Goal: Task Accomplishment & Management: Use online tool/utility

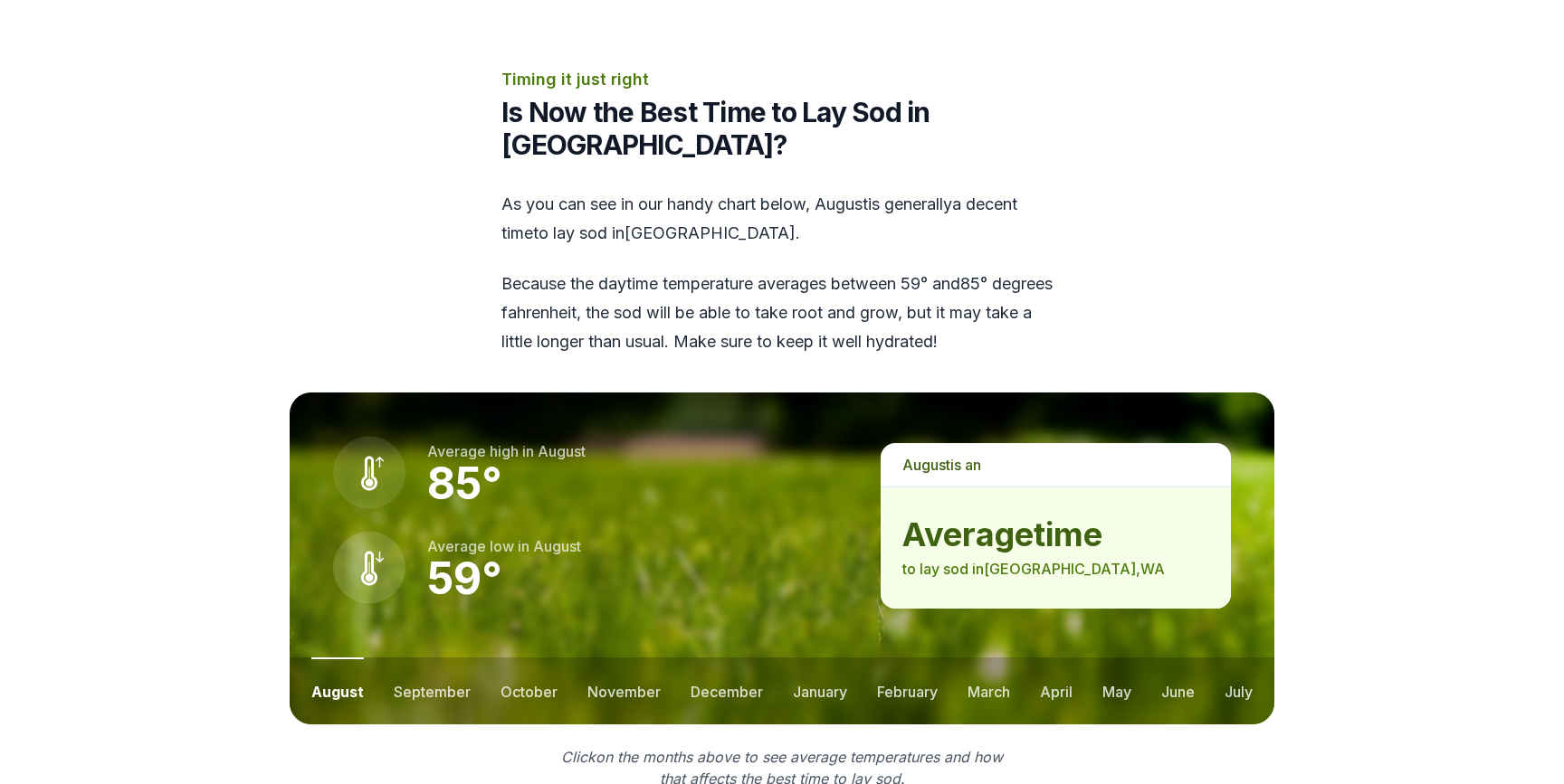
scroll to position [2217, 0]
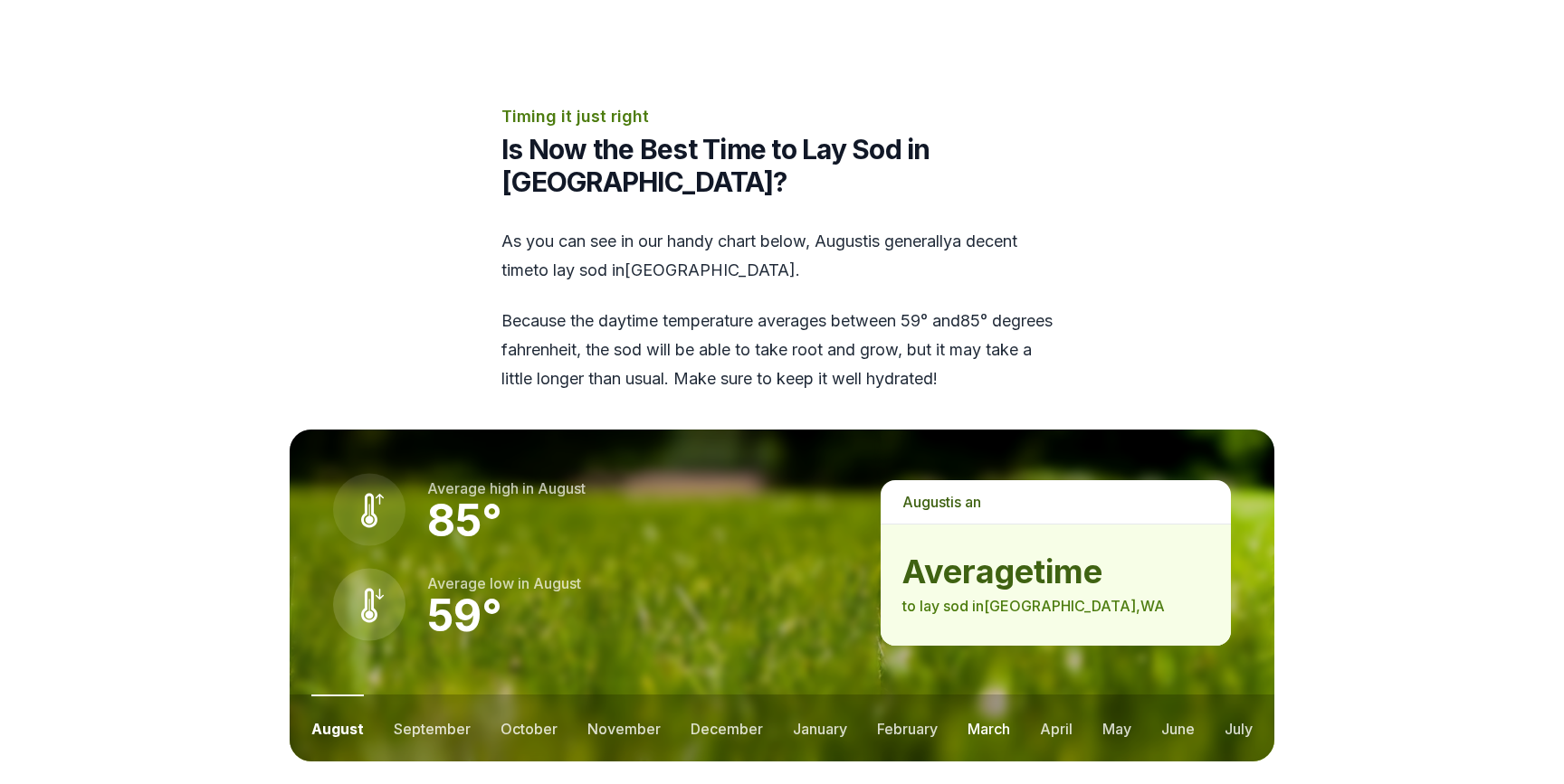
click at [968, 694] on button "march" at bounding box center [989, 727] width 43 height 67
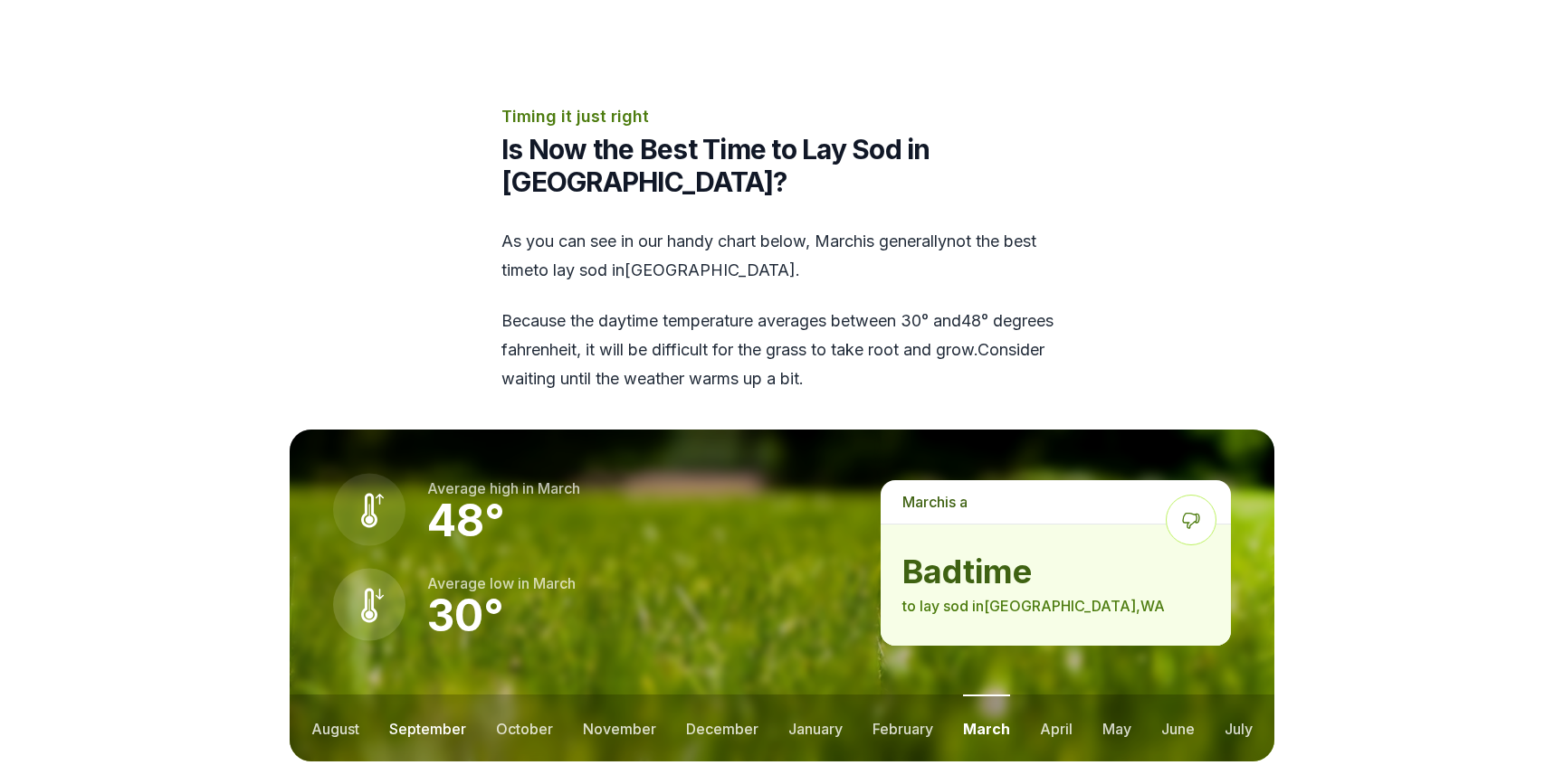
click at [394, 694] on button "september" at bounding box center [427, 727] width 77 height 67
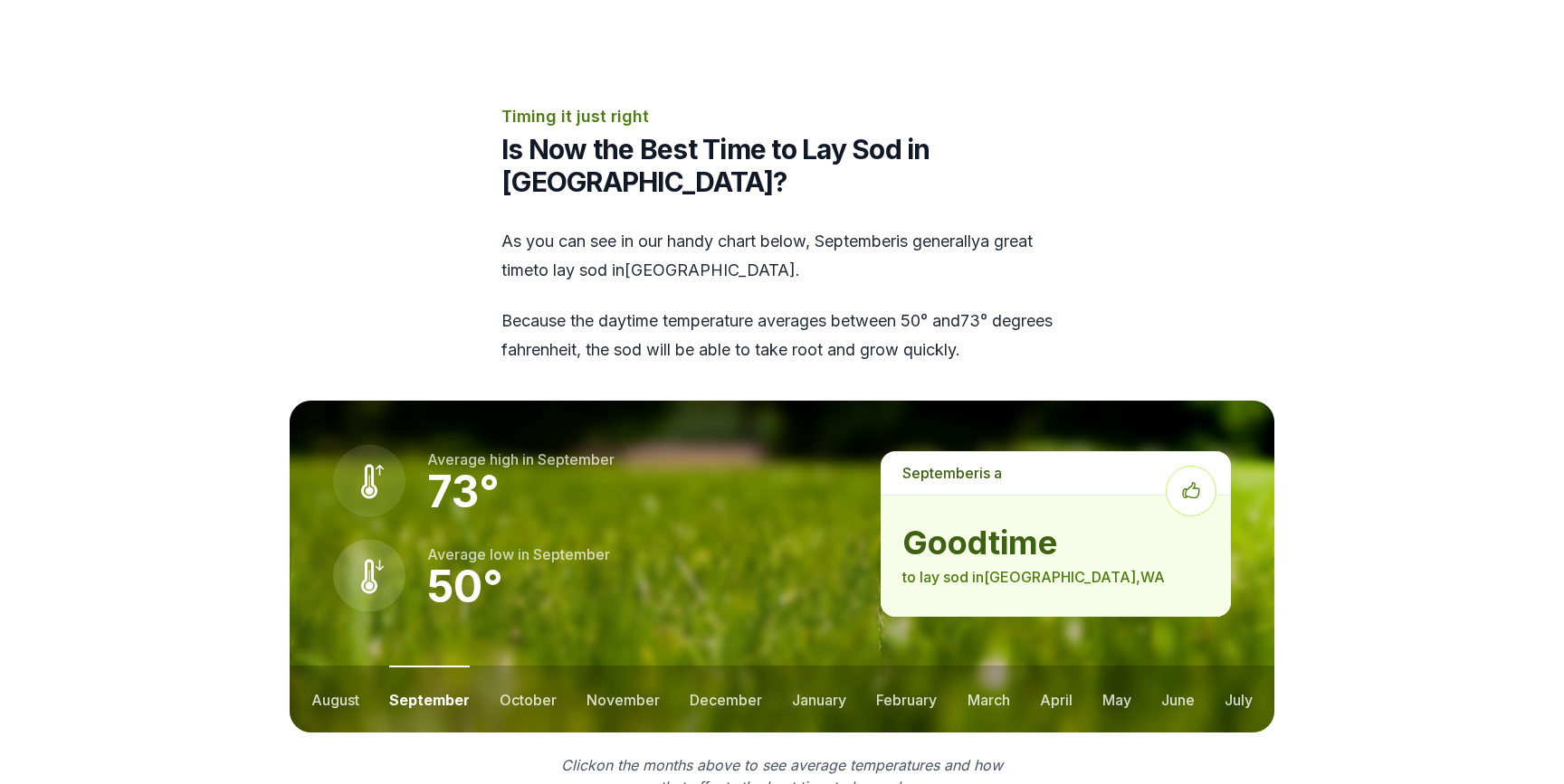
click at [498, 666] on ul "august september october november december january february march april may jun…" at bounding box center [782, 698] width 985 height 67
click at [517, 666] on button "october" at bounding box center [528, 698] width 57 height 67
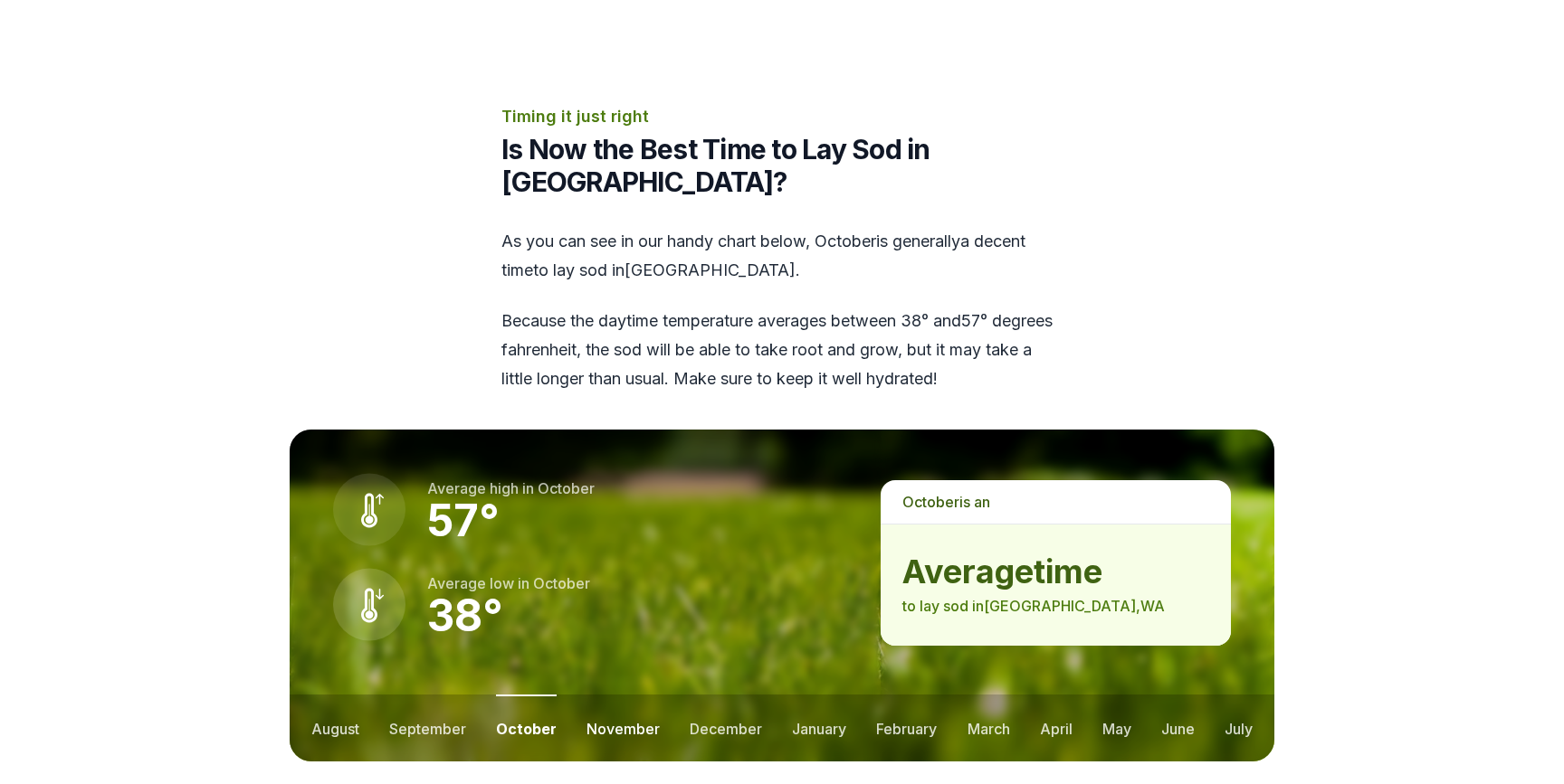
click at [594, 694] on button "november" at bounding box center [623, 727] width 74 height 67
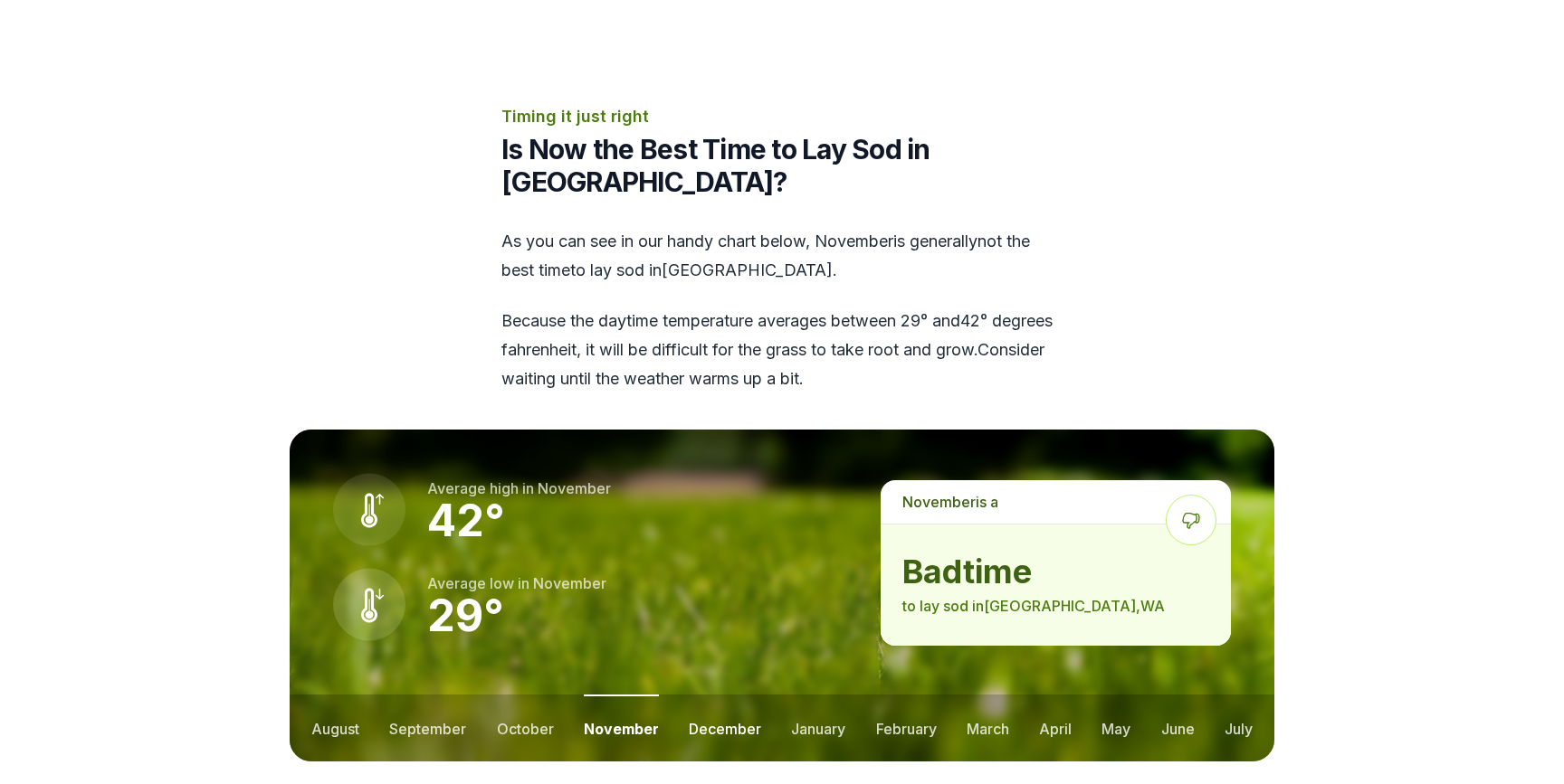
click at [748, 694] on button "december" at bounding box center [725, 727] width 73 height 67
click at [817, 694] on button "january" at bounding box center [818, 727] width 55 height 67
click at [883, 694] on button "february" at bounding box center [908, 727] width 61 height 67
click at [1017, 694] on ul "august september october november december january february march april may jun…" at bounding box center [782, 727] width 985 height 67
click at [1000, 694] on button "march" at bounding box center [989, 727] width 43 height 67
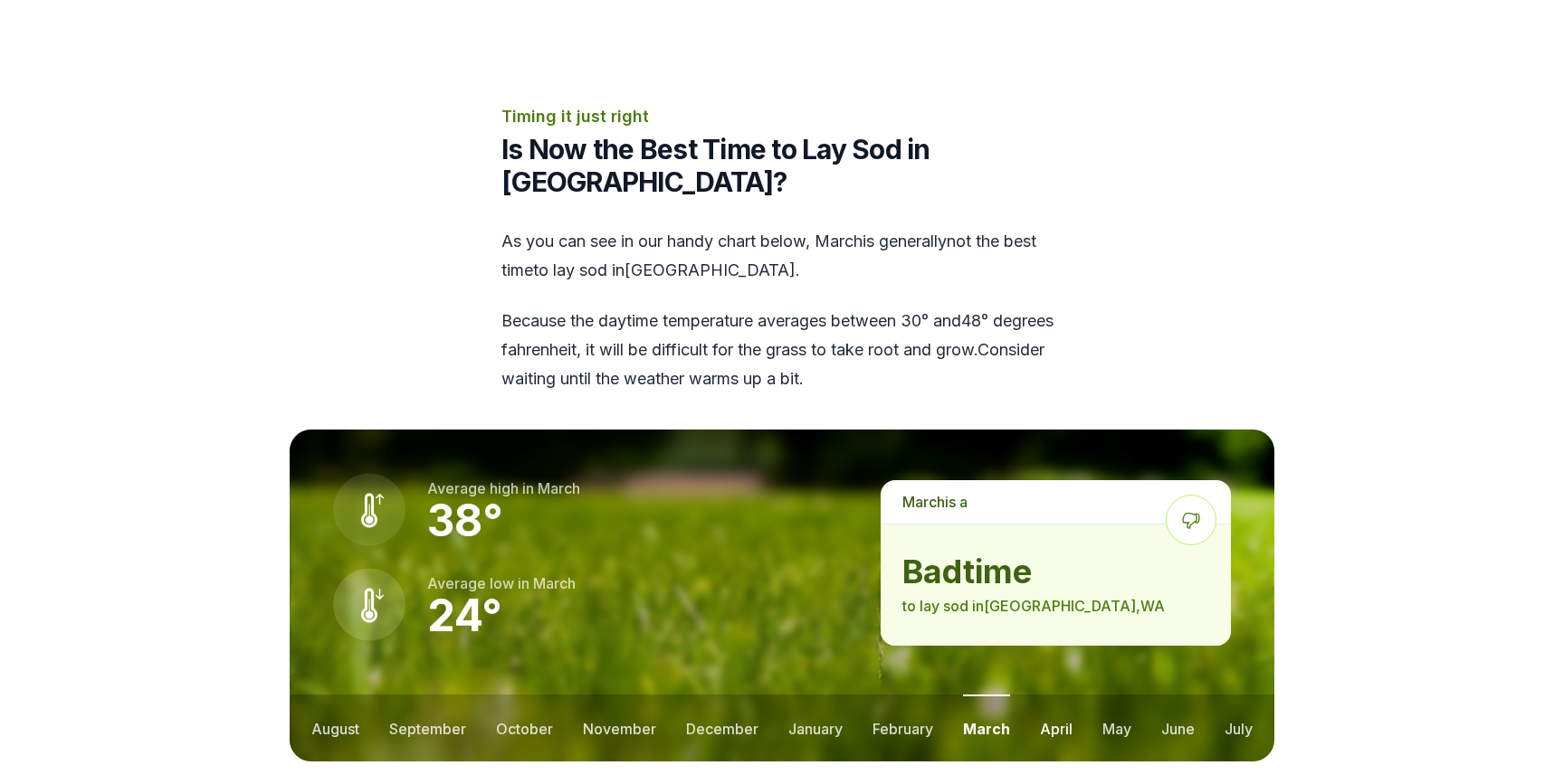
click at [1059, 694] on button "april" at bounding box center [1055, 727] width 33 height 67
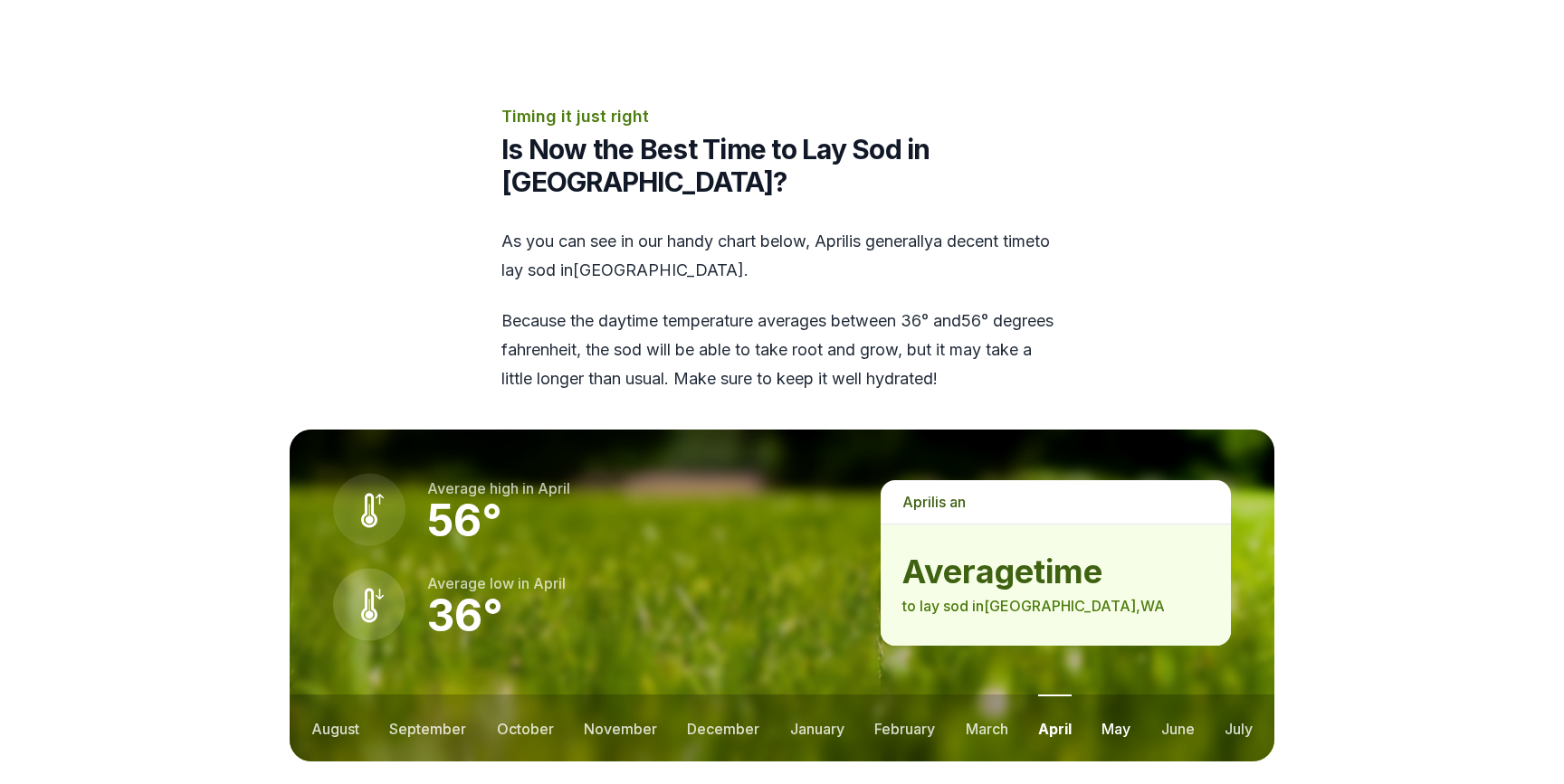
click at [1102, 694] on button "may" at bounding box center [1115, 727] width 29 height 67
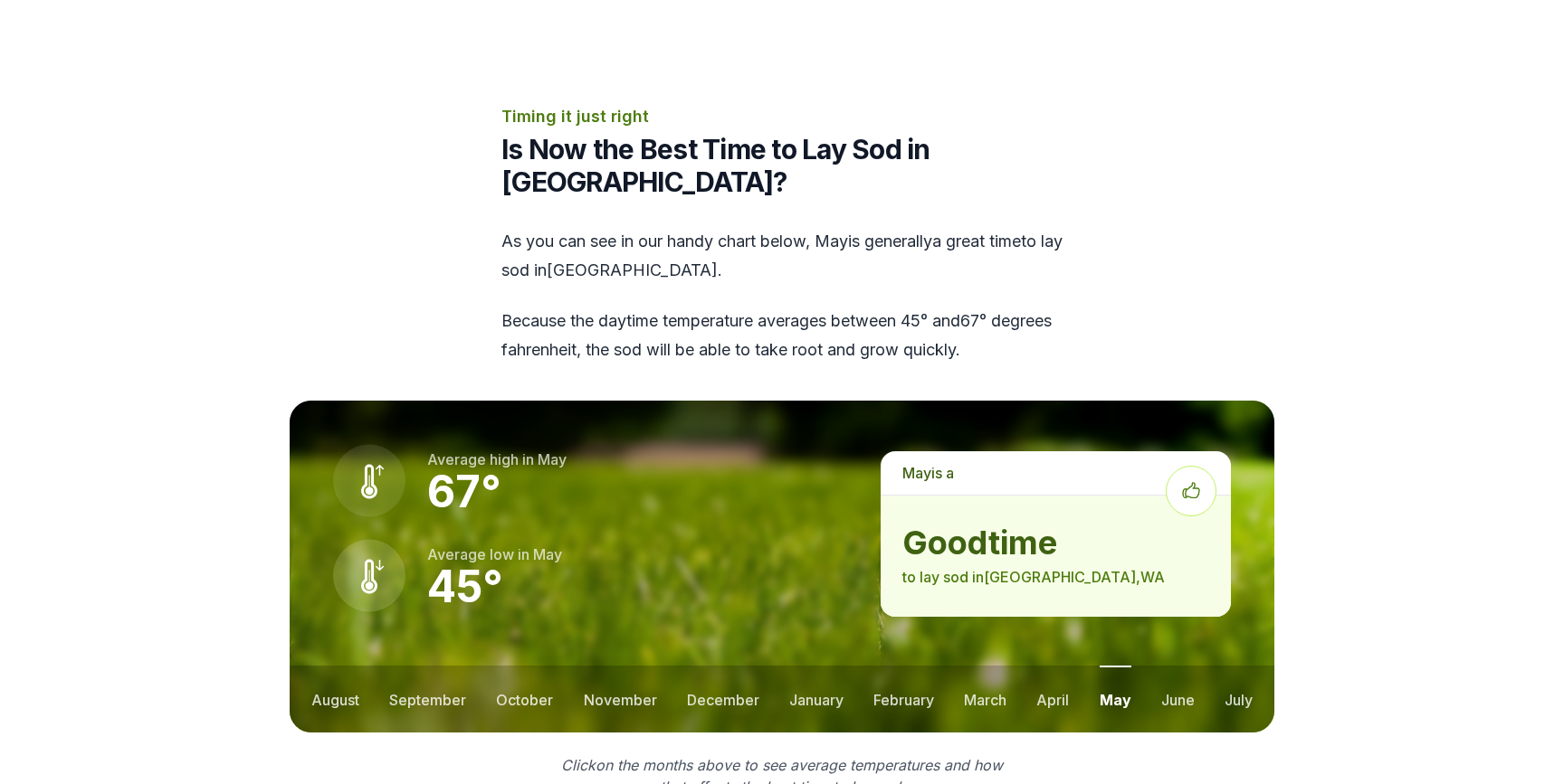
click at [1195, 666] on ul "august september october november december january february march april may jun…" at bounding box center [782, 698] width 985 height 67
click at [1179, 666] on button "june" at bounding box center [1178, 698] width 34 height 67
click at [1217, 666] on ul "august september october november december january february march april may jun…" at bounding box center [782, 698] width 985 height 67
click at [1230, 666] on button "july" at bounding box center [1238, 698] width 28 height 67
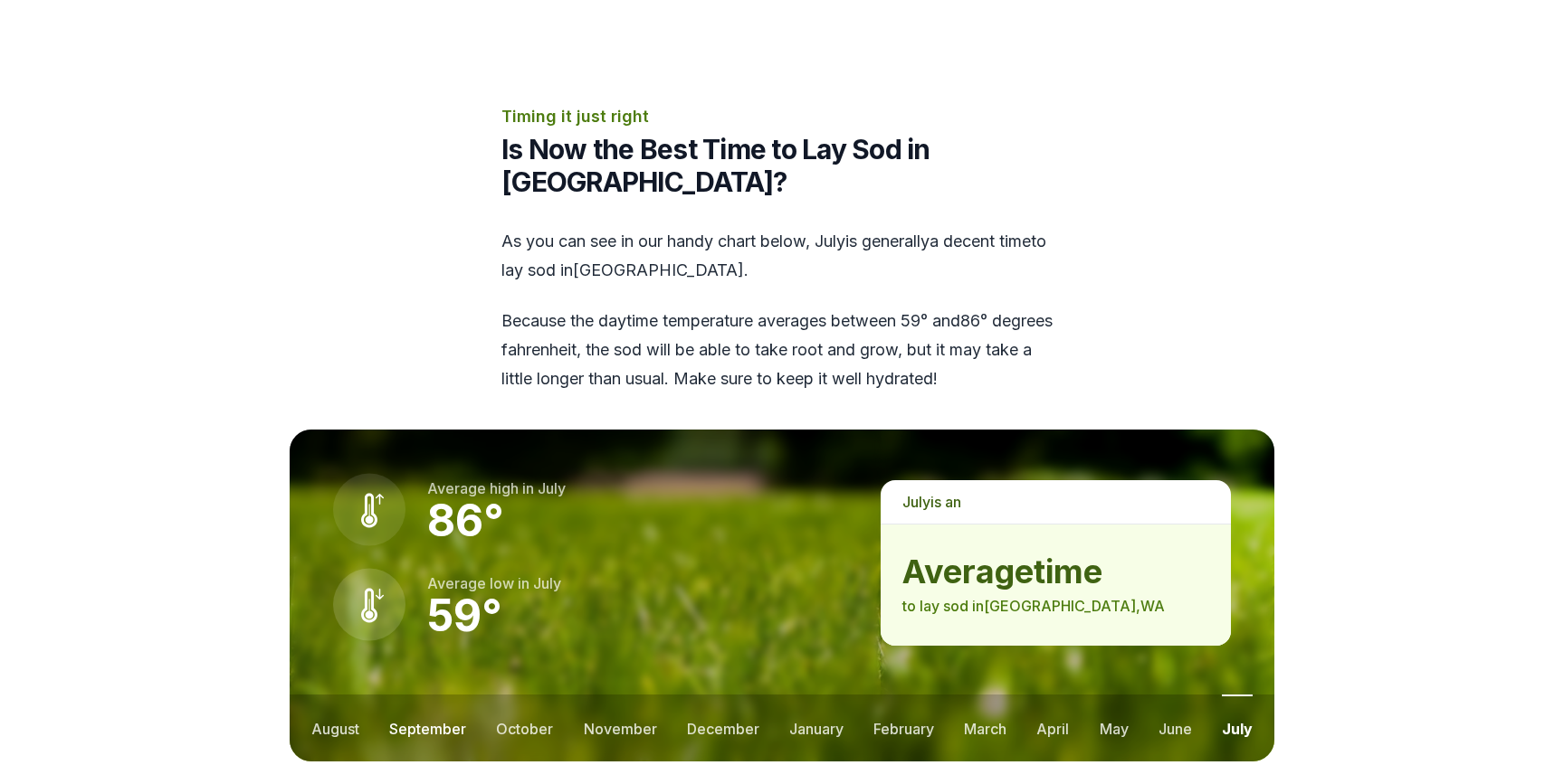
click at [447, 694] on button "september" at bounding box center [427, 727] width 77 height 67
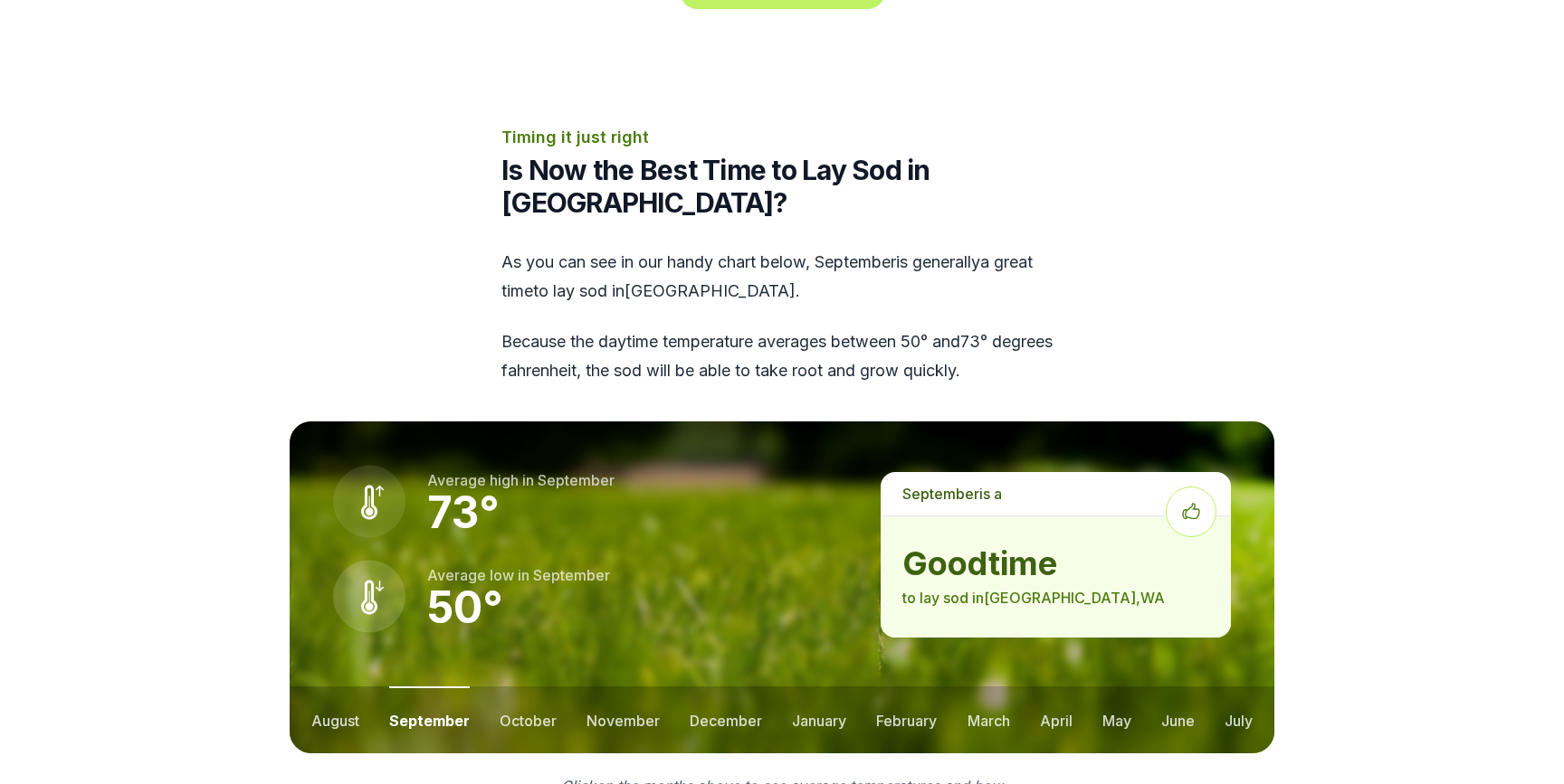
scroll to position [2207, 0]
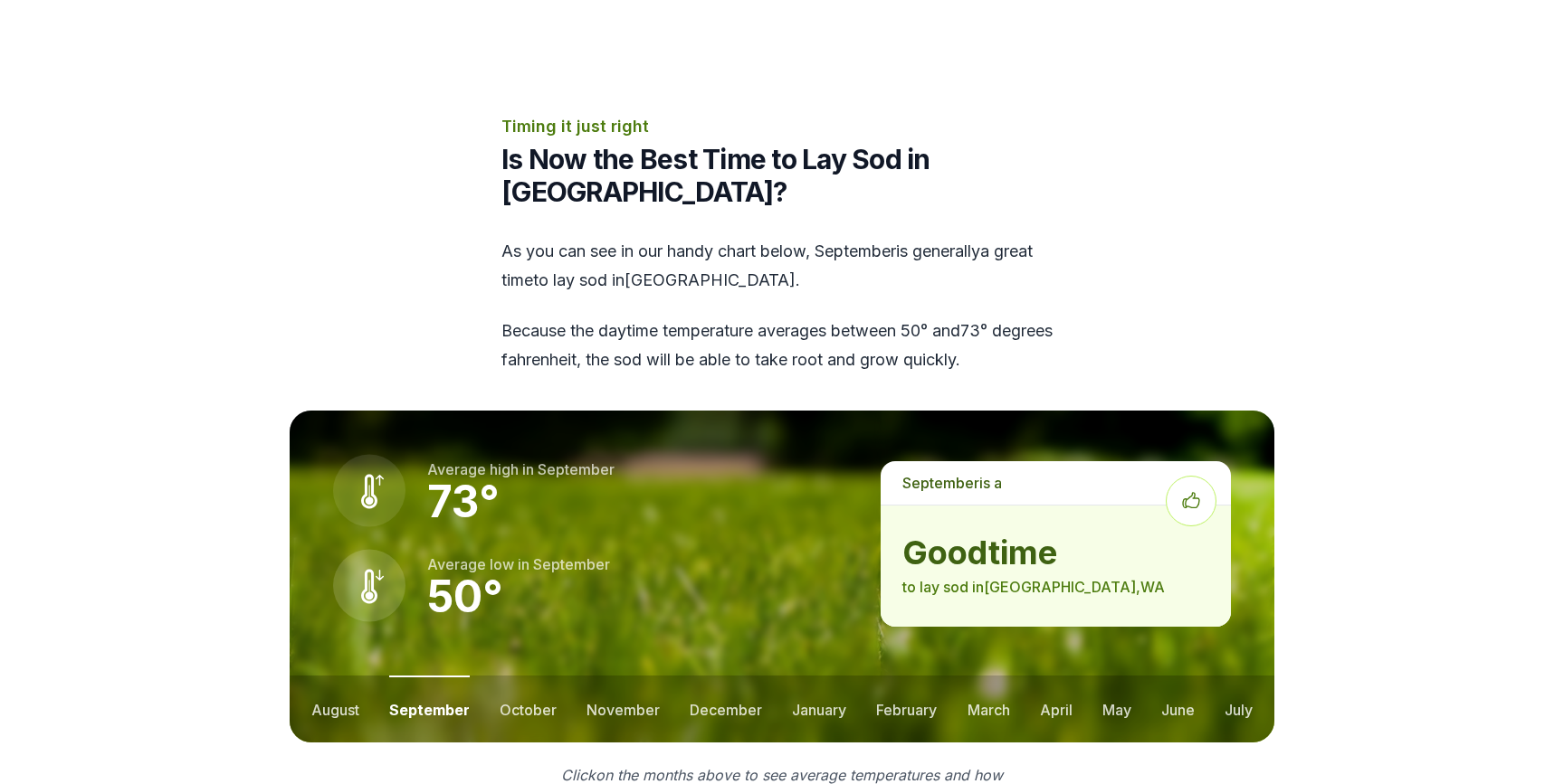
click at [1095, 676] on ul "august september october november december january february march april may jun…" at bounding box center [782, 708] width 985 height 67
click at [1102, 676] on button "may" at bounding box center [1116, 708] width 29 height 67
click at [1060, 676] on button "april" at bounding box center [1052, 708] width 33 height 67
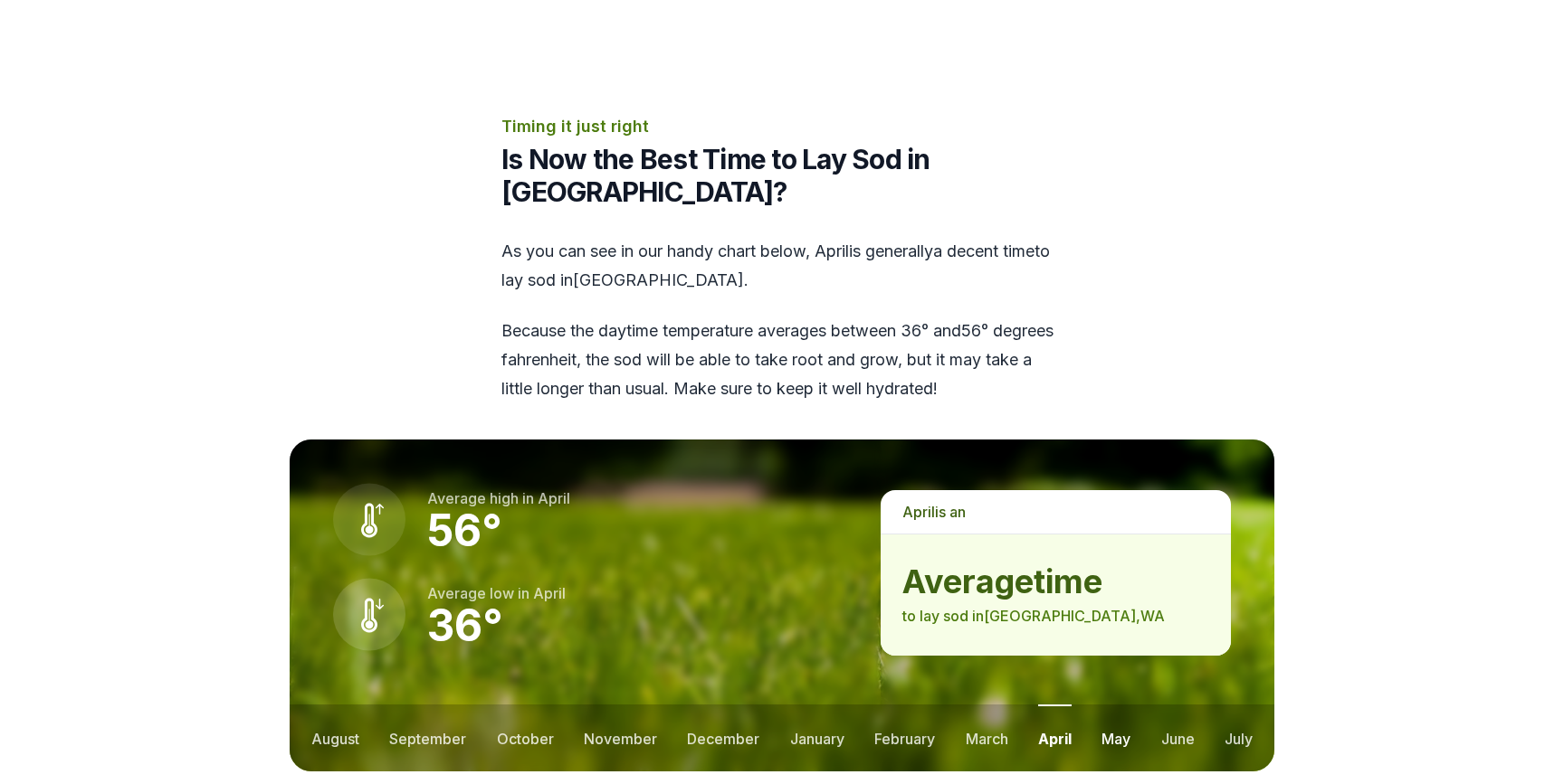
click at [1123, 704] on button "may" at bounding box center [1115, 737] width 29 height 67
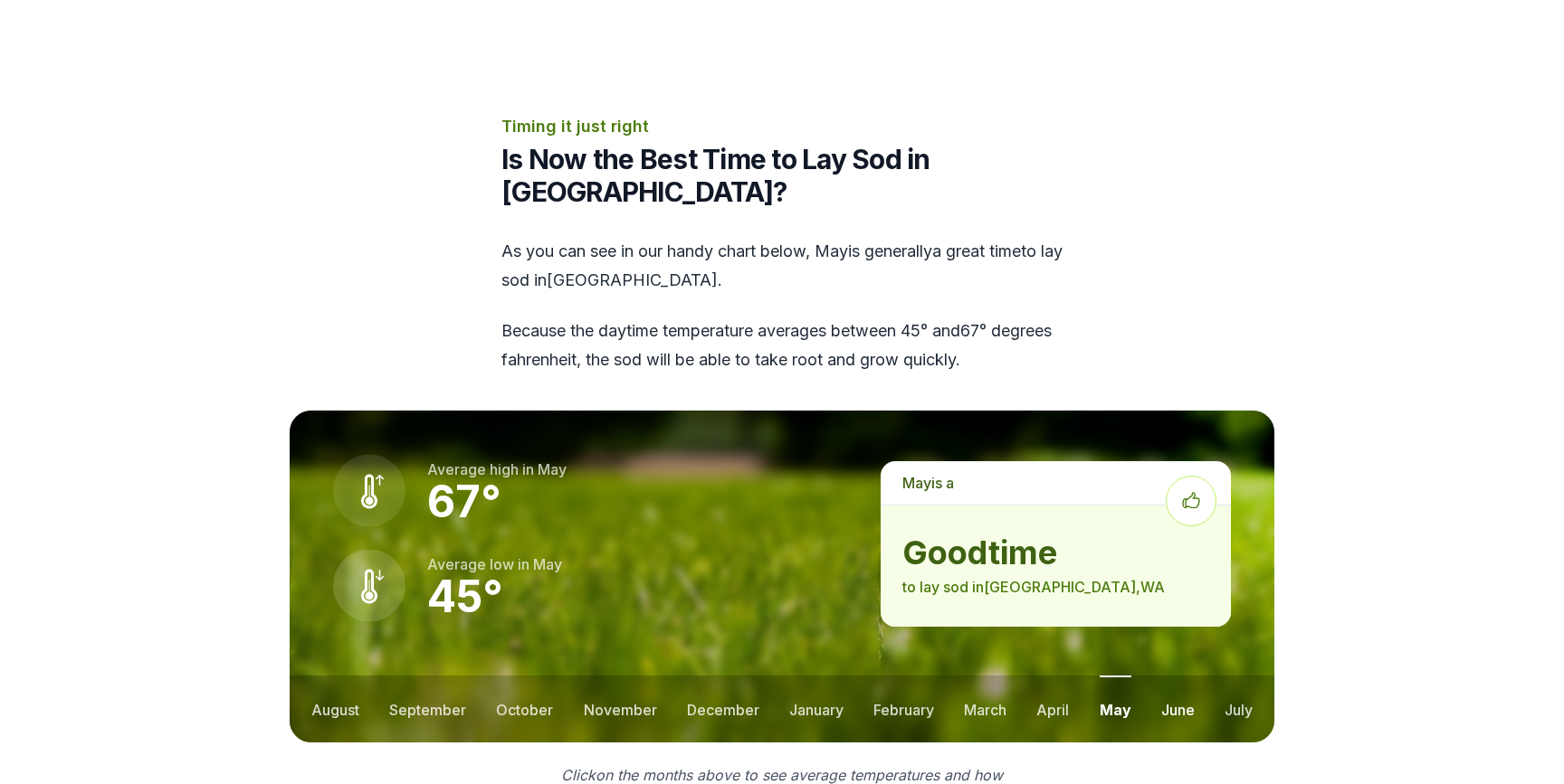
click at [1171, 676] on button "june" at bounding box center [1178, 708] width 34 height 67
click at [1241, 676] on button "july" at bounding box center [1238, 708] width 28 height 67
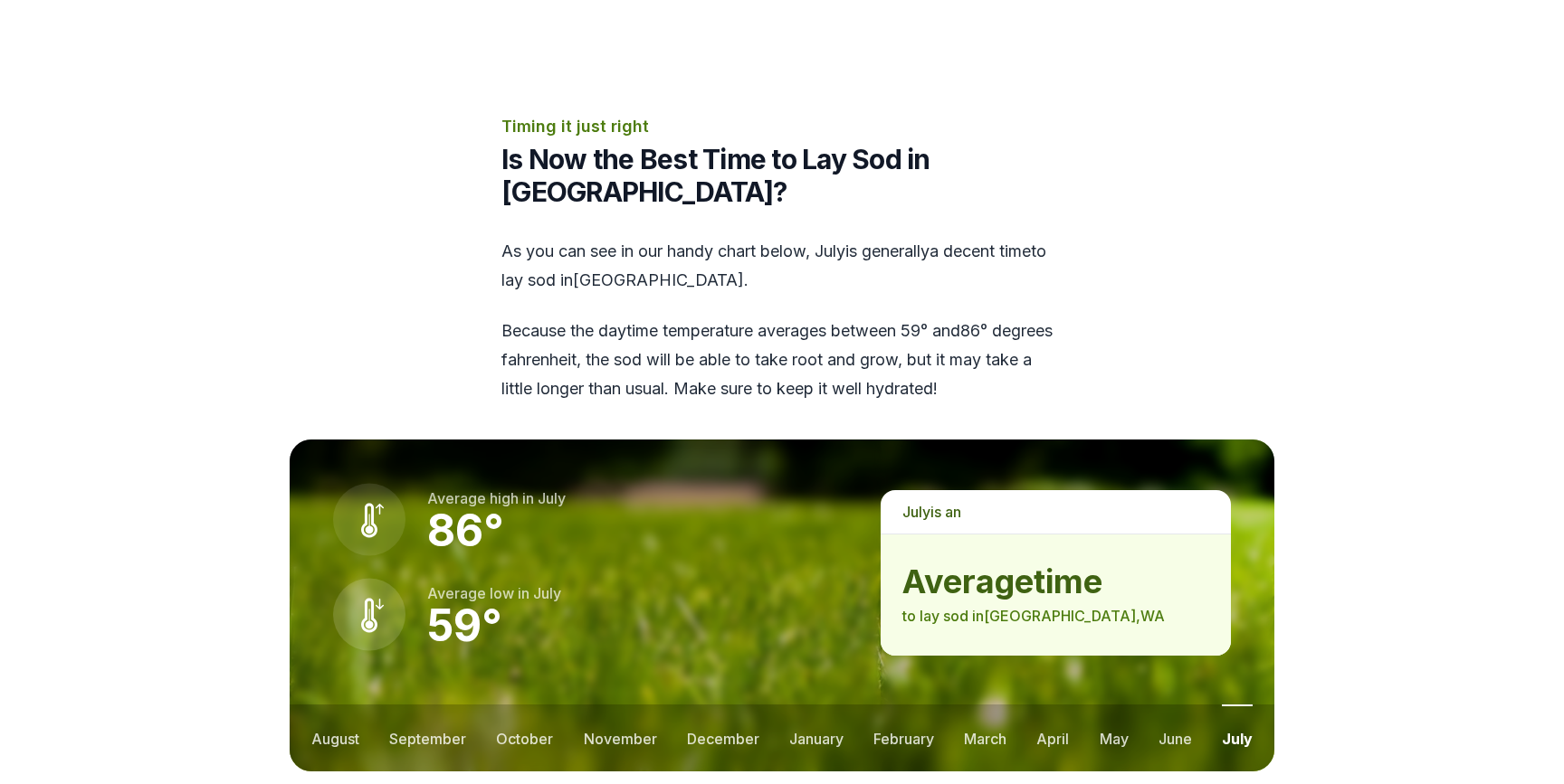
click at [468, 704] on ul "august september october november december january february march april may jun…" at bounding box center [782, 737] width 985 height 67
click at [481, 704] on ul "august september october november december january february march april may jun…" at bounding box center [782, 737] width 985 height 67
click at [452, 704] on button "september" at bounding box center [427, 737] width 77 height 67
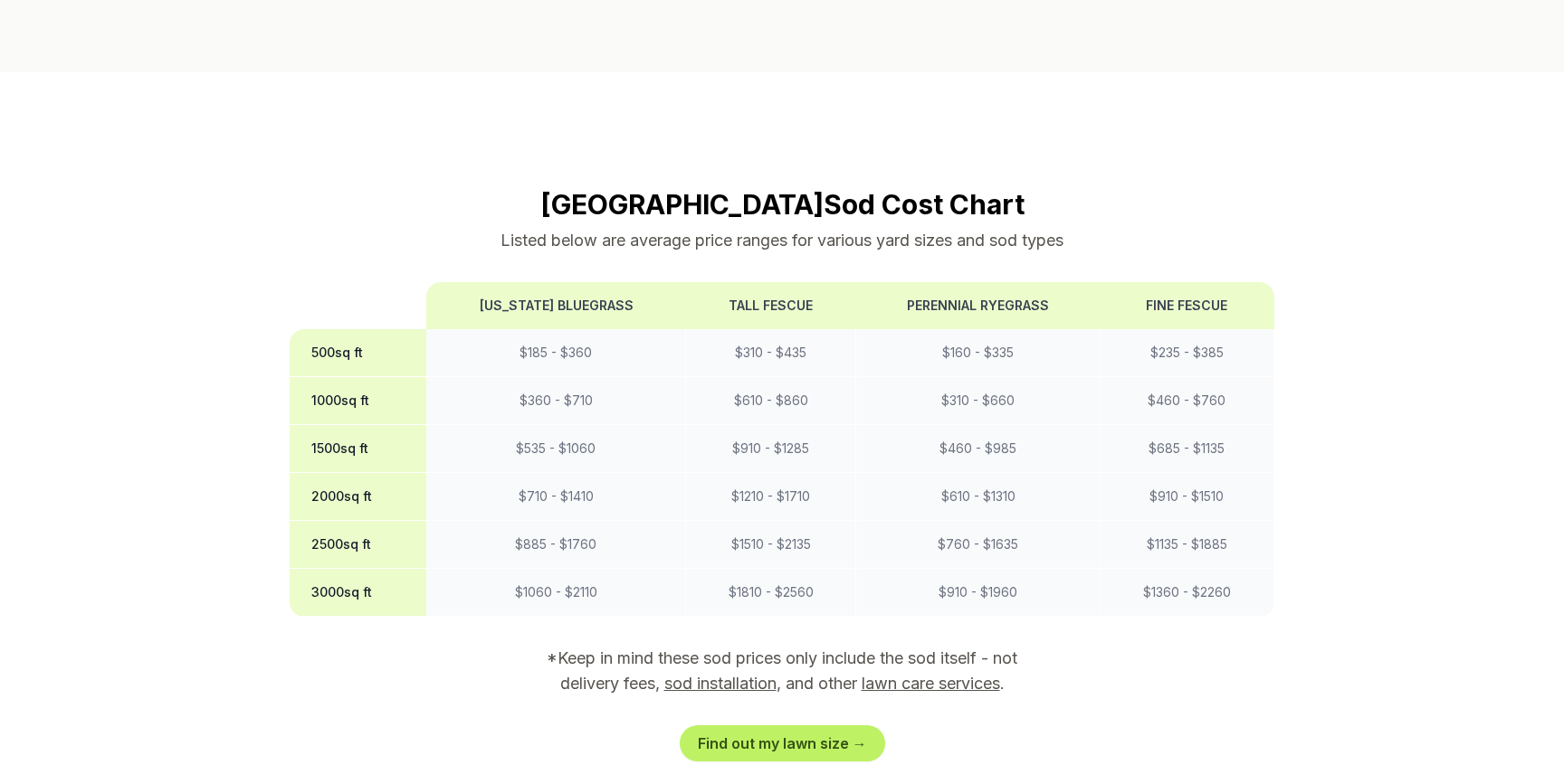
scroll to position [1449, 0]
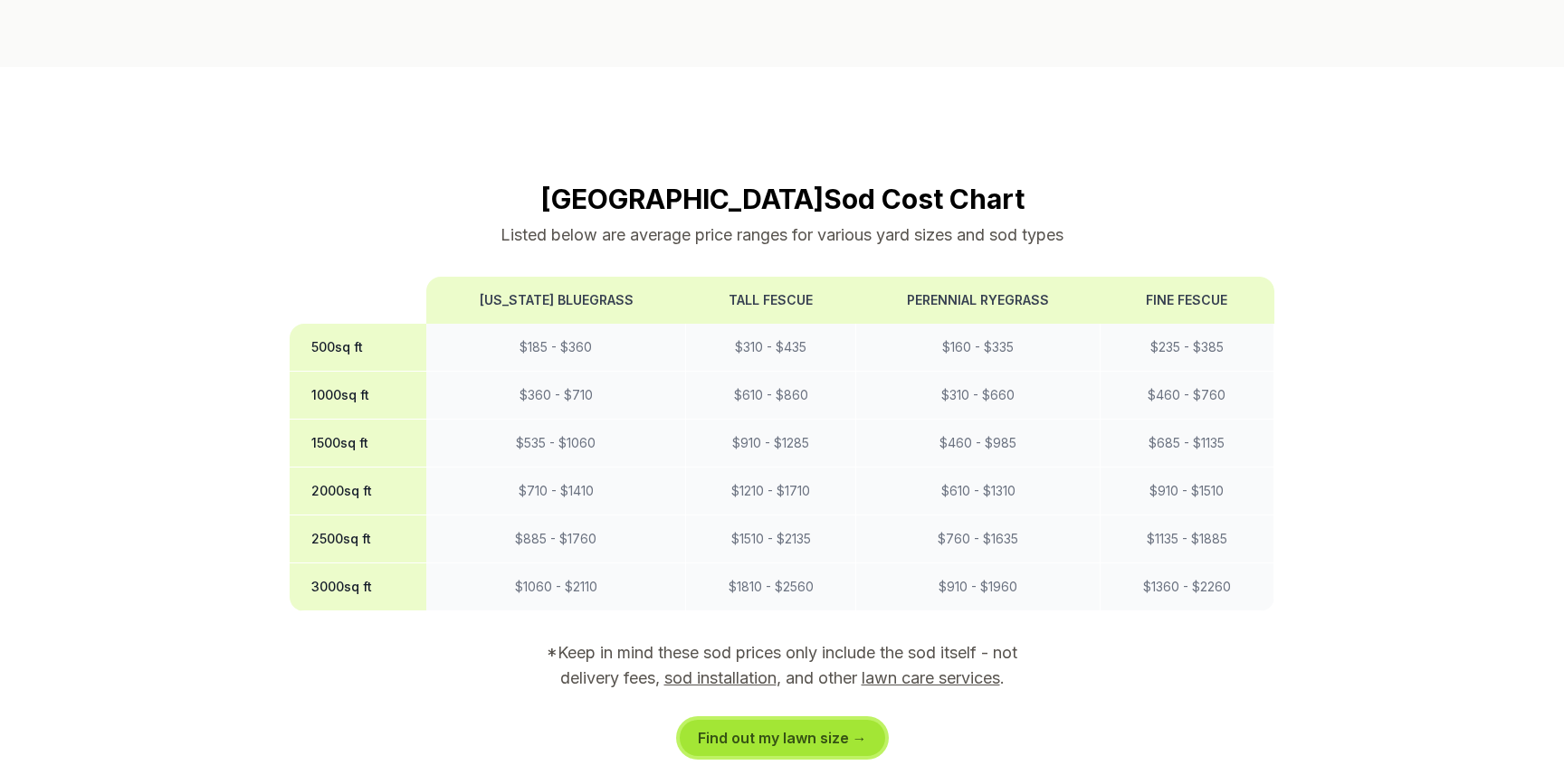
click at [780, 720] on link "Find out my lawn size →" at bounding box center [782, 738] width 205 height 36
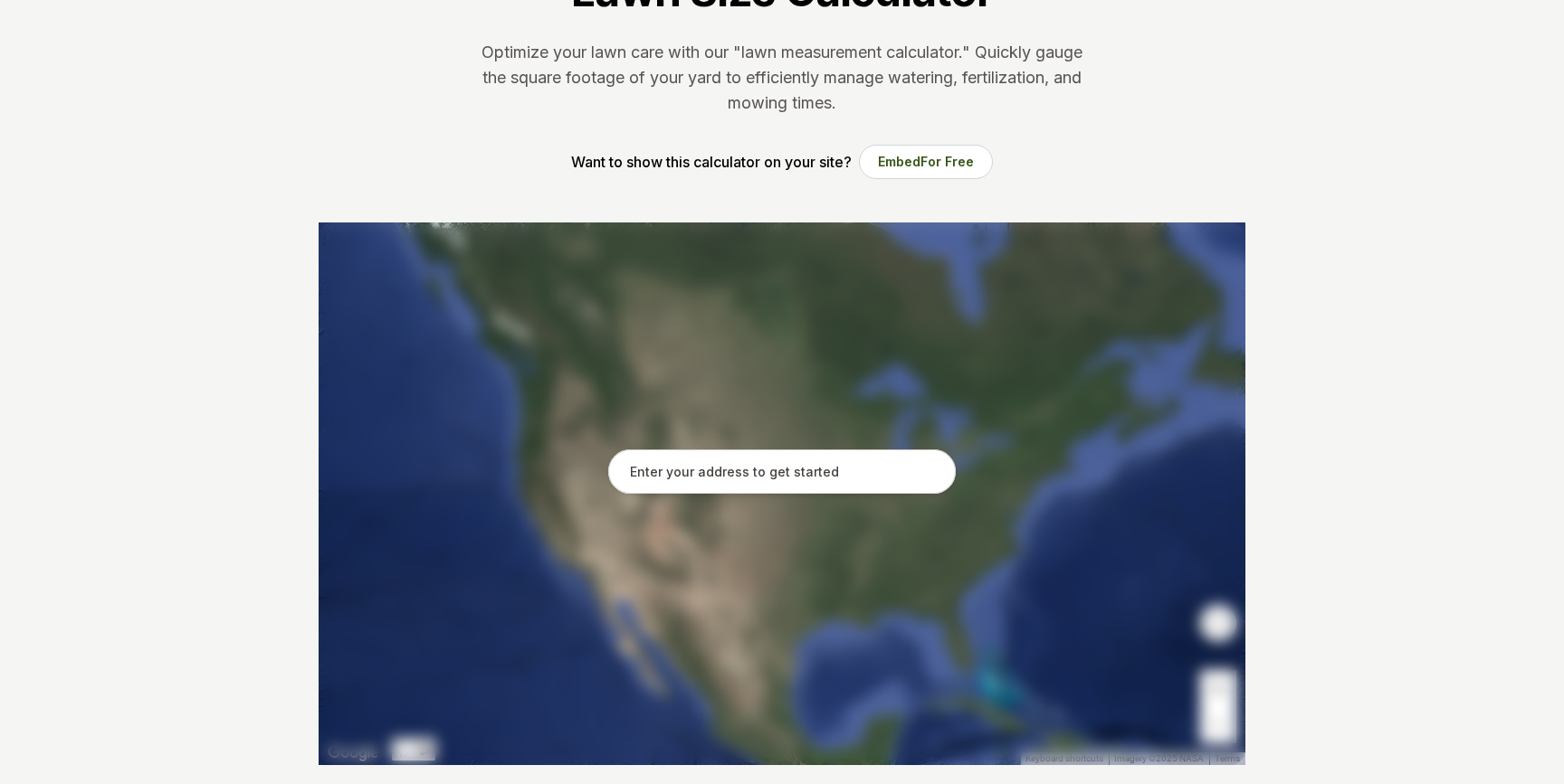
scroll to position [194, 0]
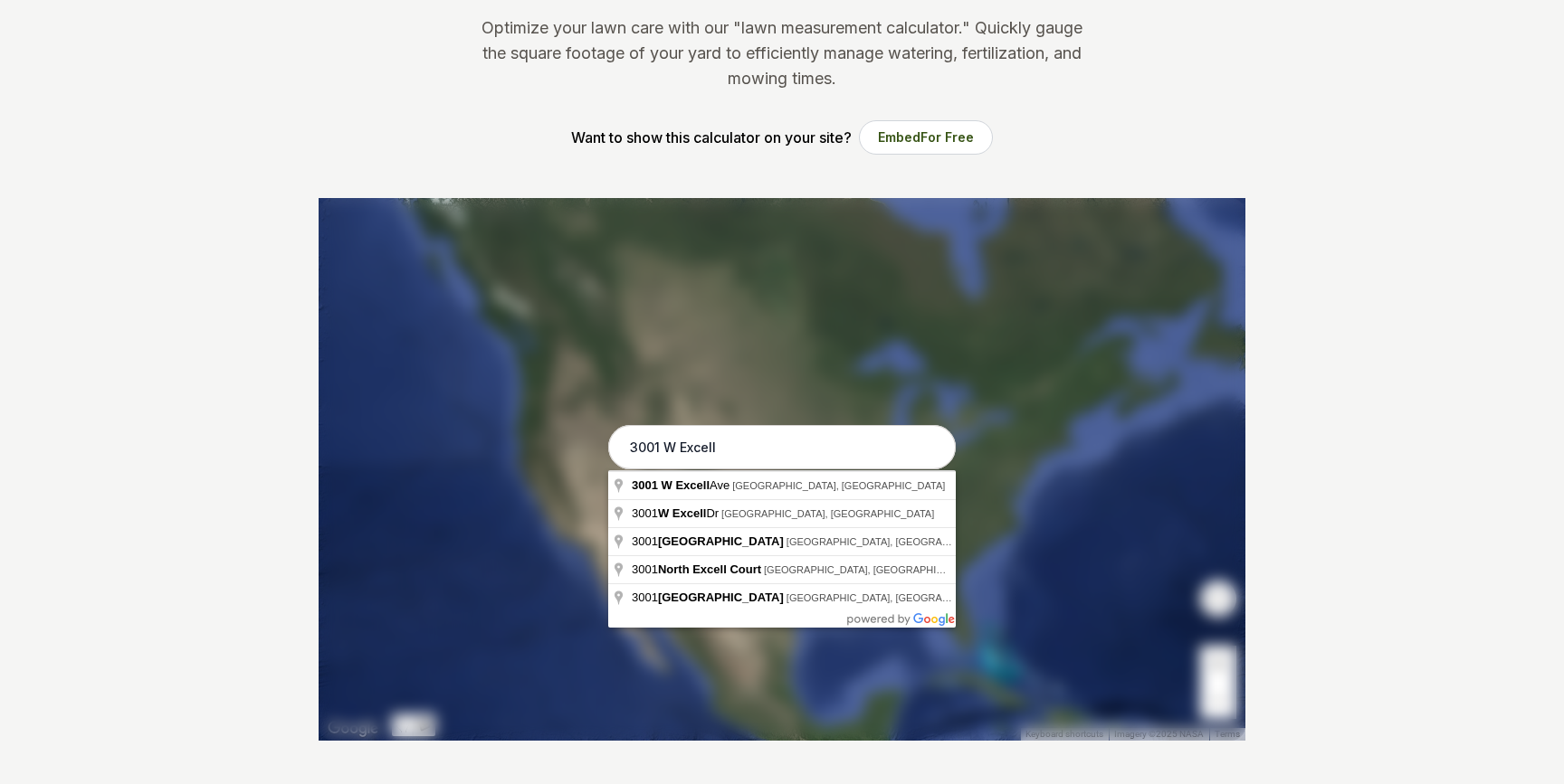
type input "[STREET_ADDRESS]"
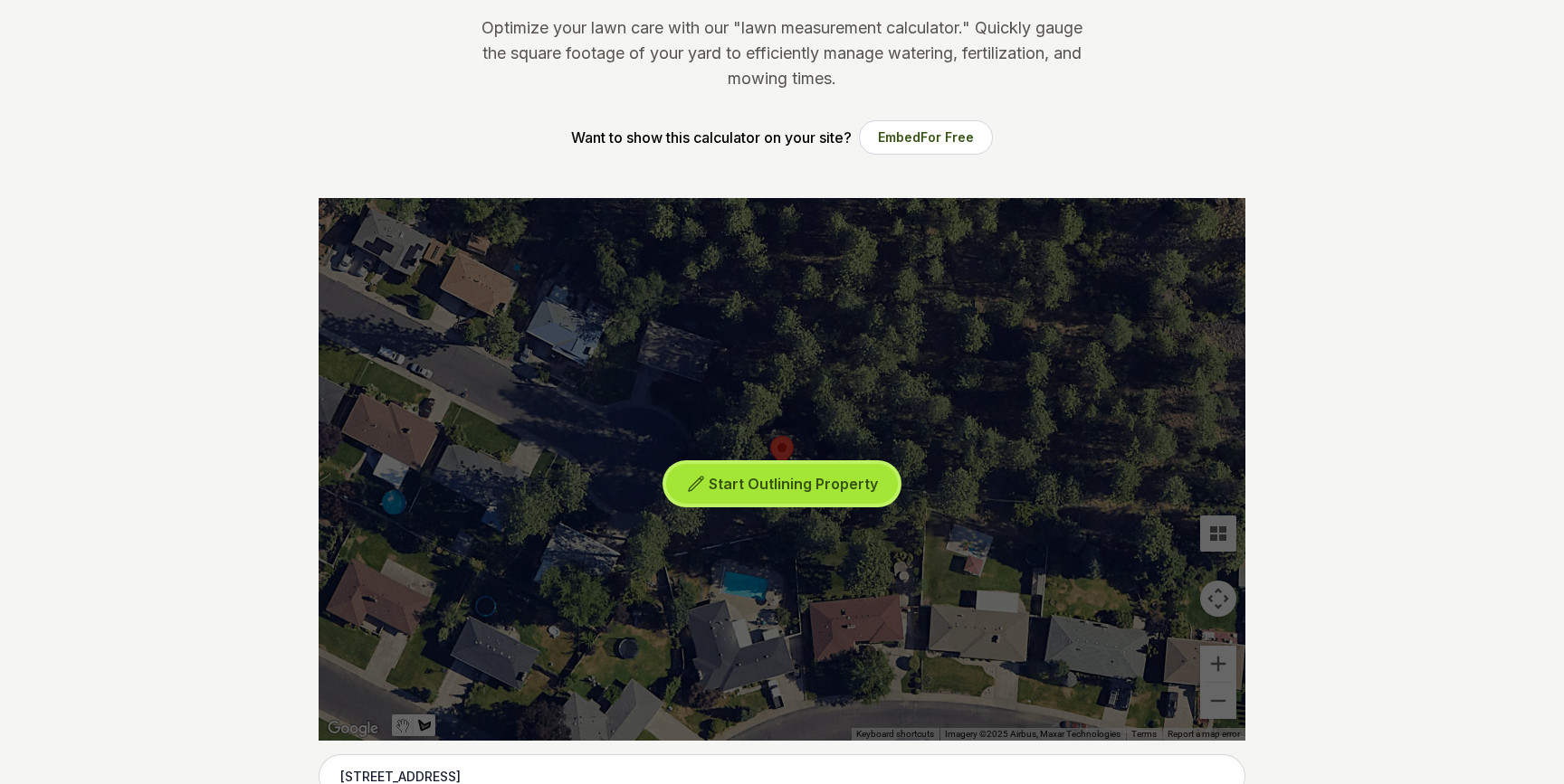
click at [750, 478] on span "Start Outlining Property" at bounding box center [793, 484] width 169 height 18
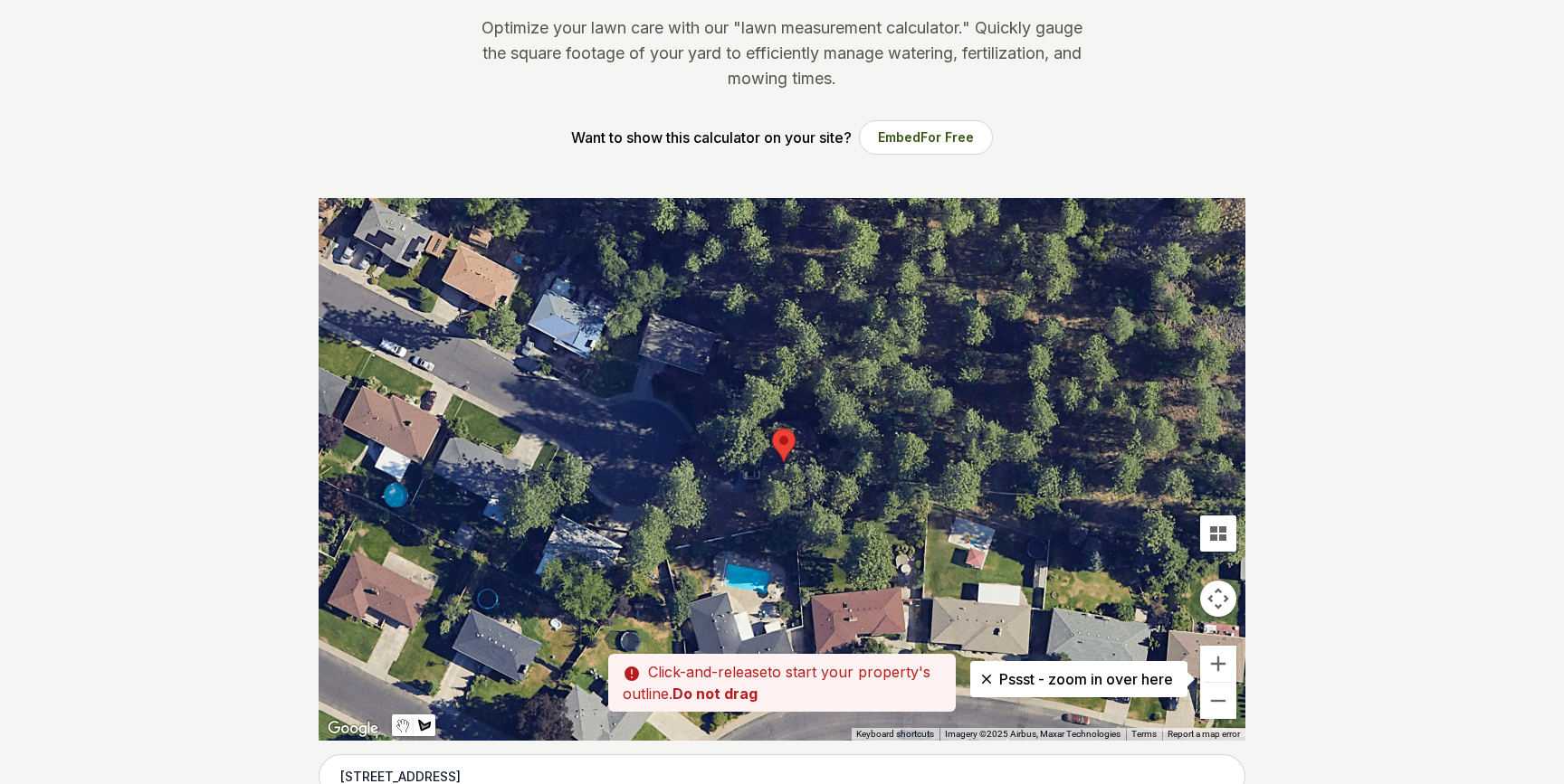
click at [699, 414] on div at bounding box center [782, 469] width 927 height 542
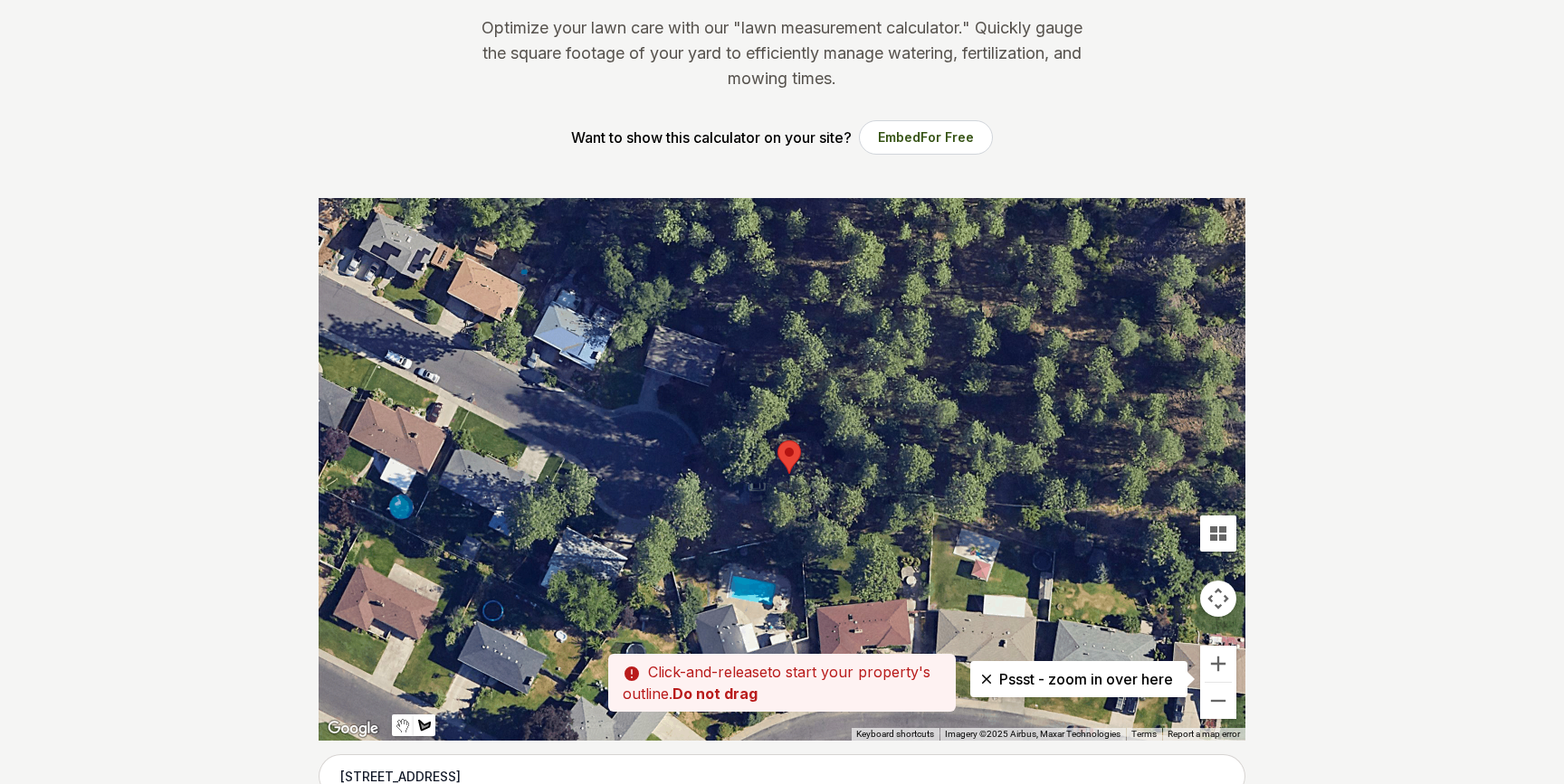
drag, startPoint x: 679, startPoint y: 491, endPoint x: 686, endPoint y: 504, distance: 14.8
click at [686, 504] on div at bounding box center [782, 469] width 927 height 542
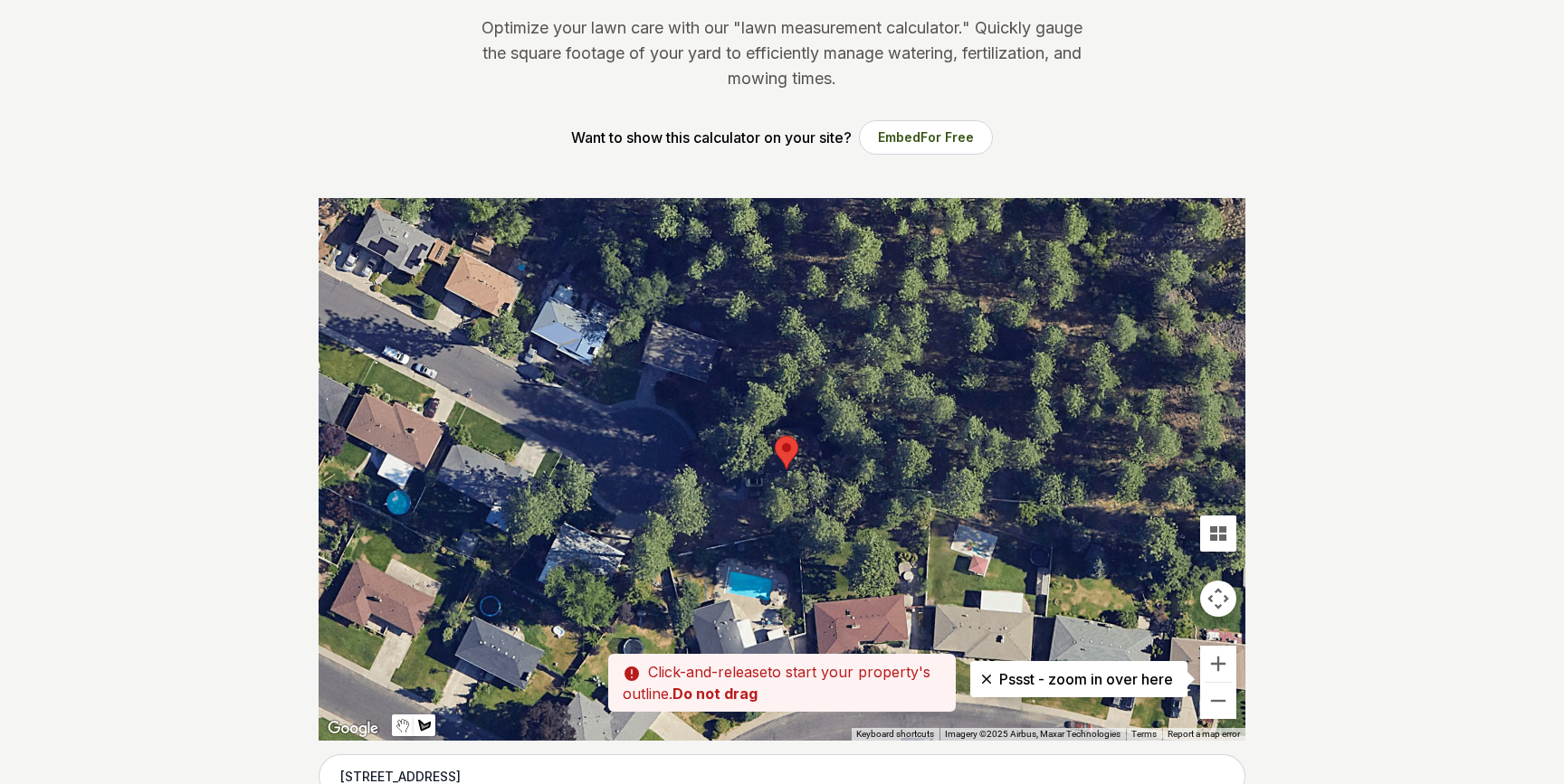
drag, startPoint x: 690, startPoint y: 509, endPoint x: 685, endPoint y: 499, distance: 11.2
click at [685, 499] on div at bounding box center [782, 469] width 927 height 542
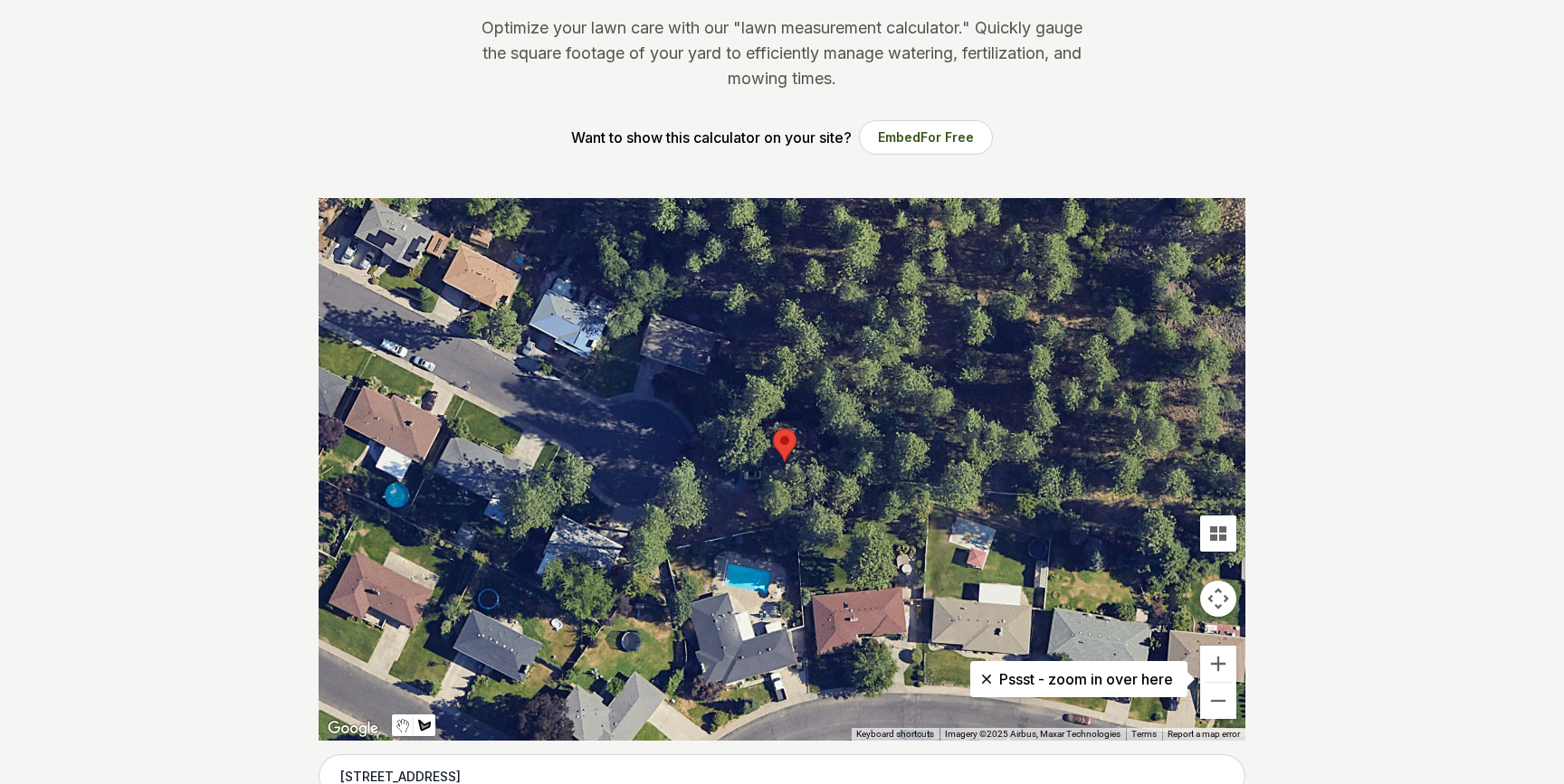
click at [689, 505] on div at bounding box center [782, 469] width 927 height 542
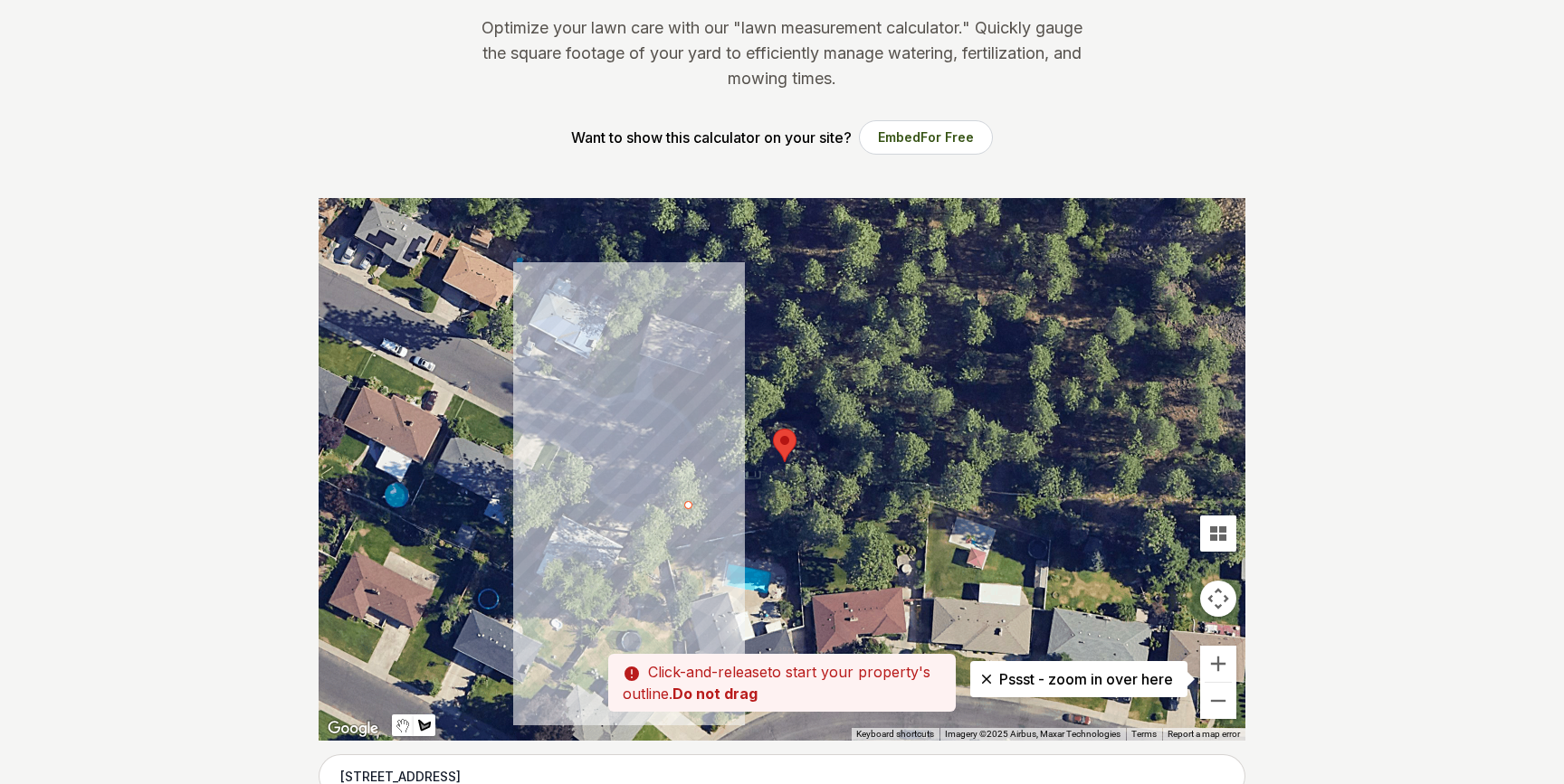
click at [711, 536] on div at bounding box center [782, 469] width 927 height 542
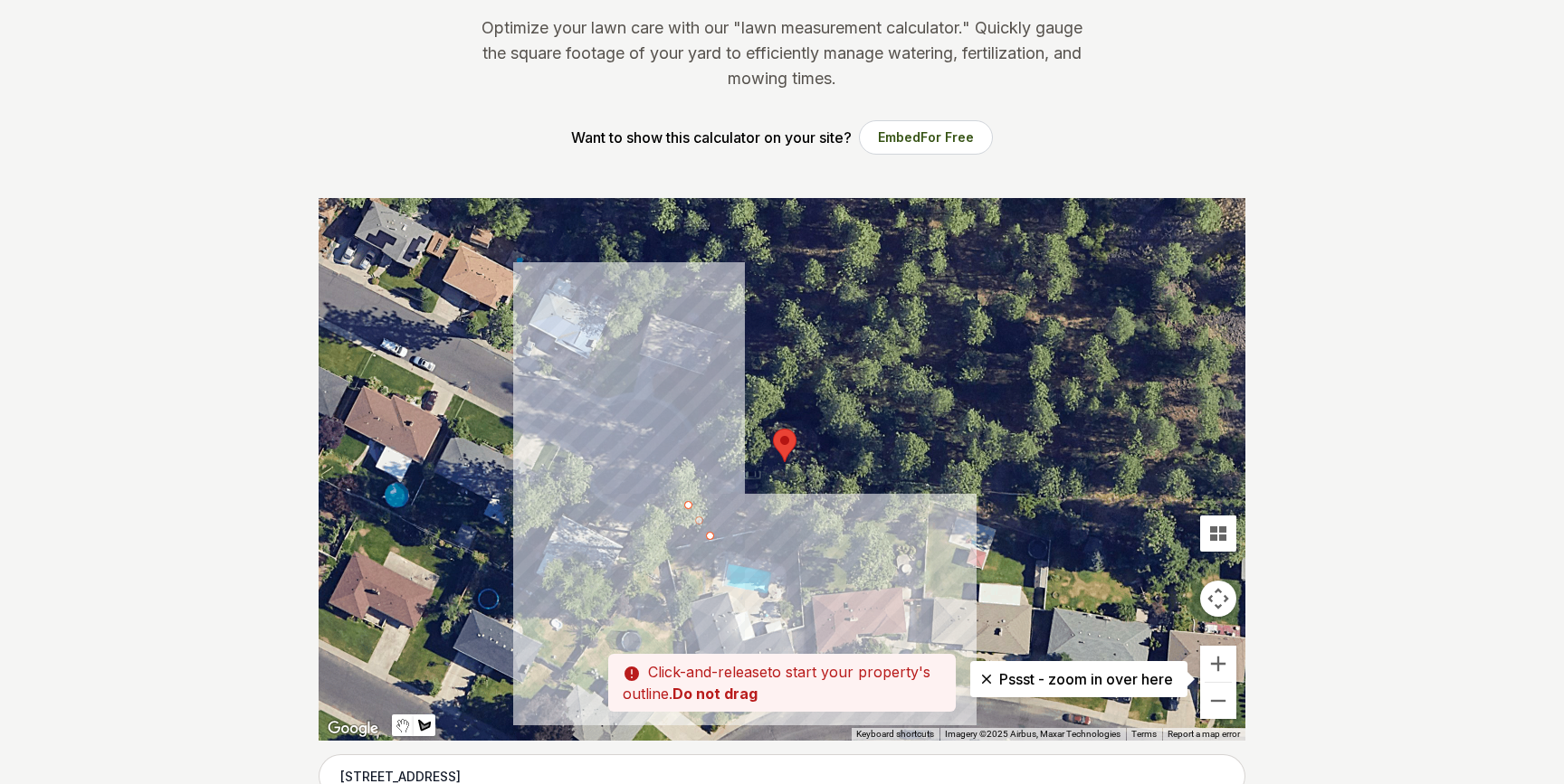
click at [832, 509] on div at bounding box center [782, 469] width 927 height 542
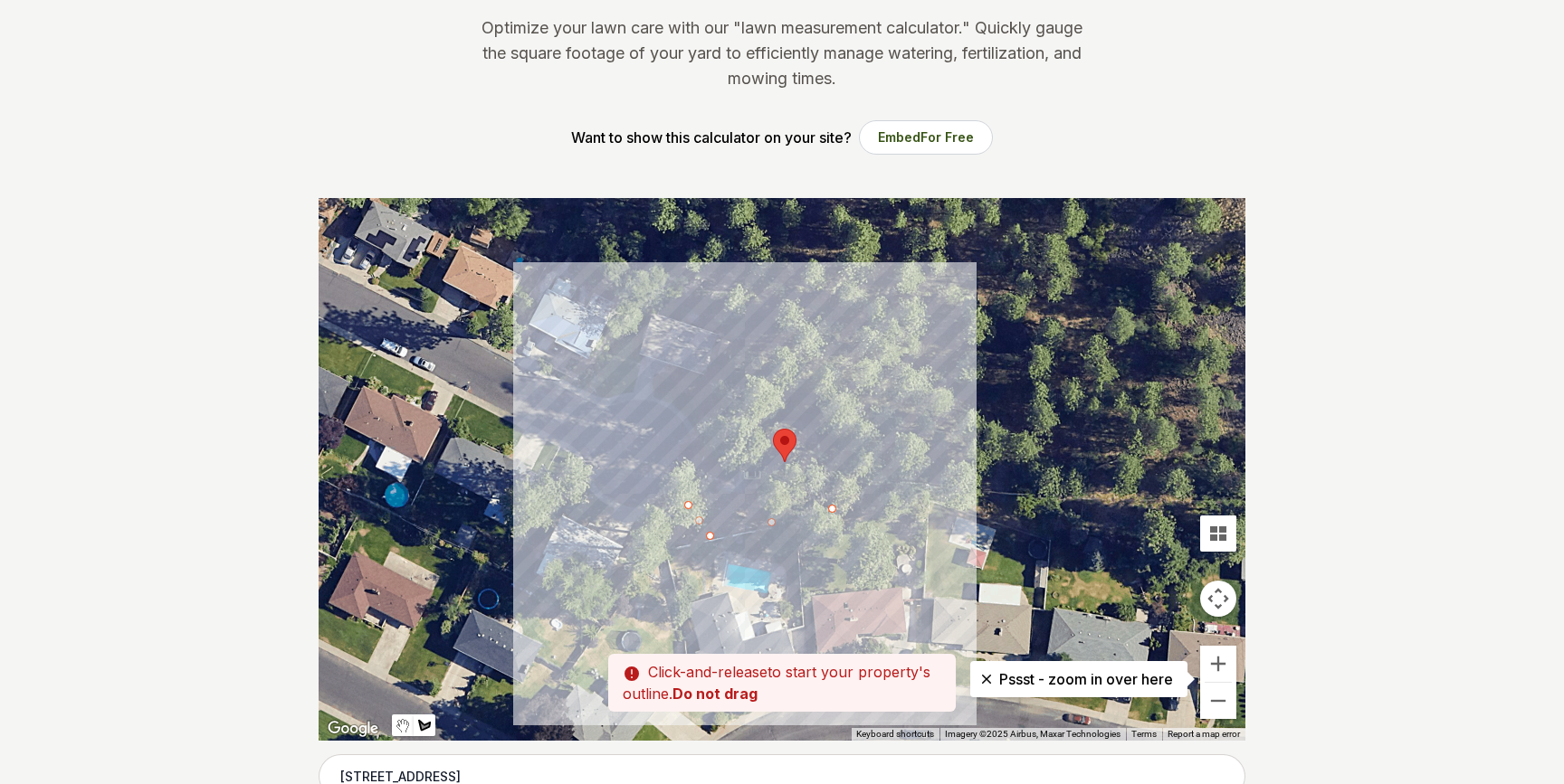
click at [813, 405] on div at bounding box center [782, 469] width 927 height 542
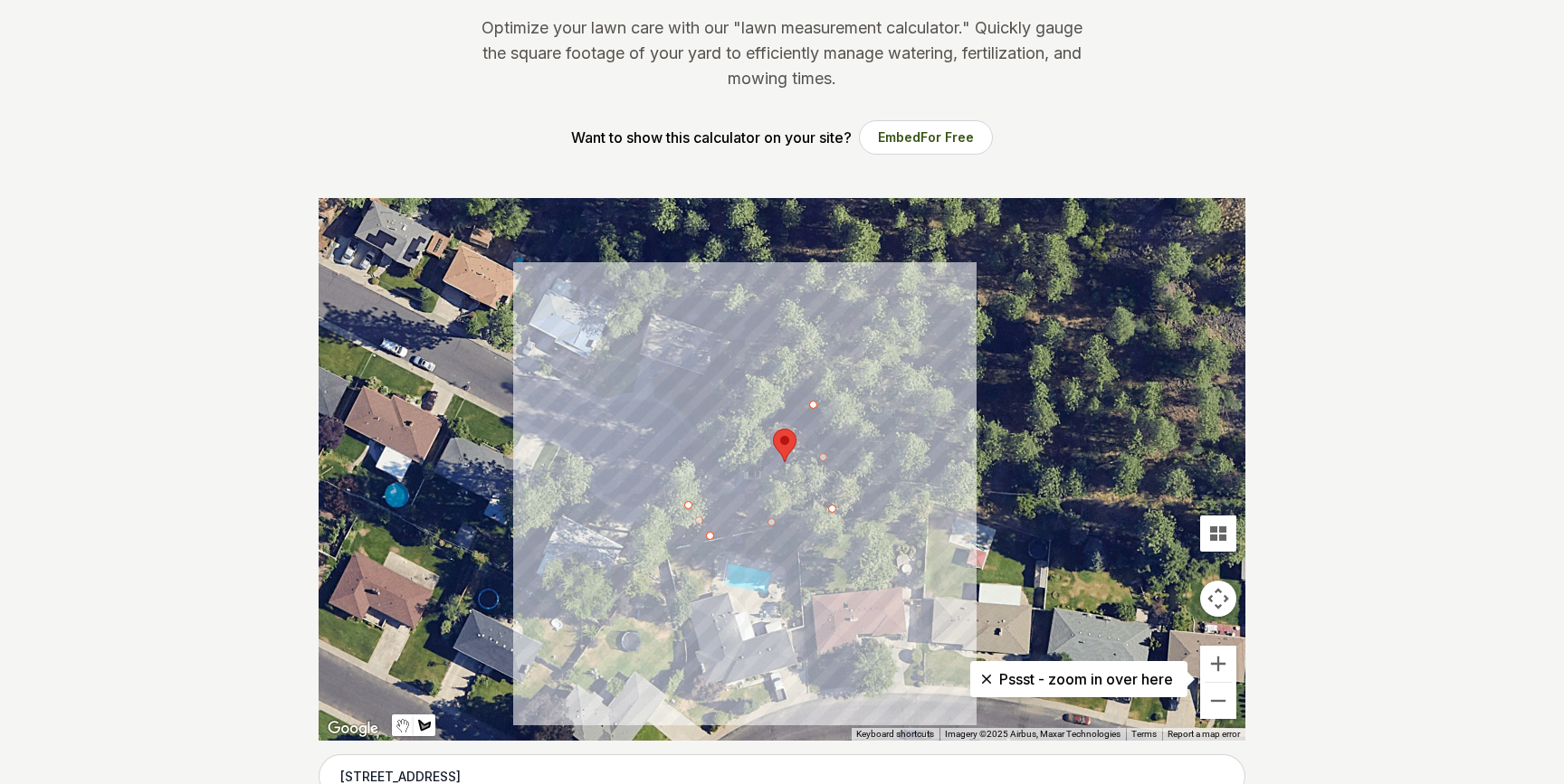
click at [737, 412] on div at bounding box center [782, 469] width 927 height 542
click at [702, 431] on div at bounding box center [782, 469] width 927 height 542
click at [690, 502] on div at bounding box center [782, 469] width 927 height 542
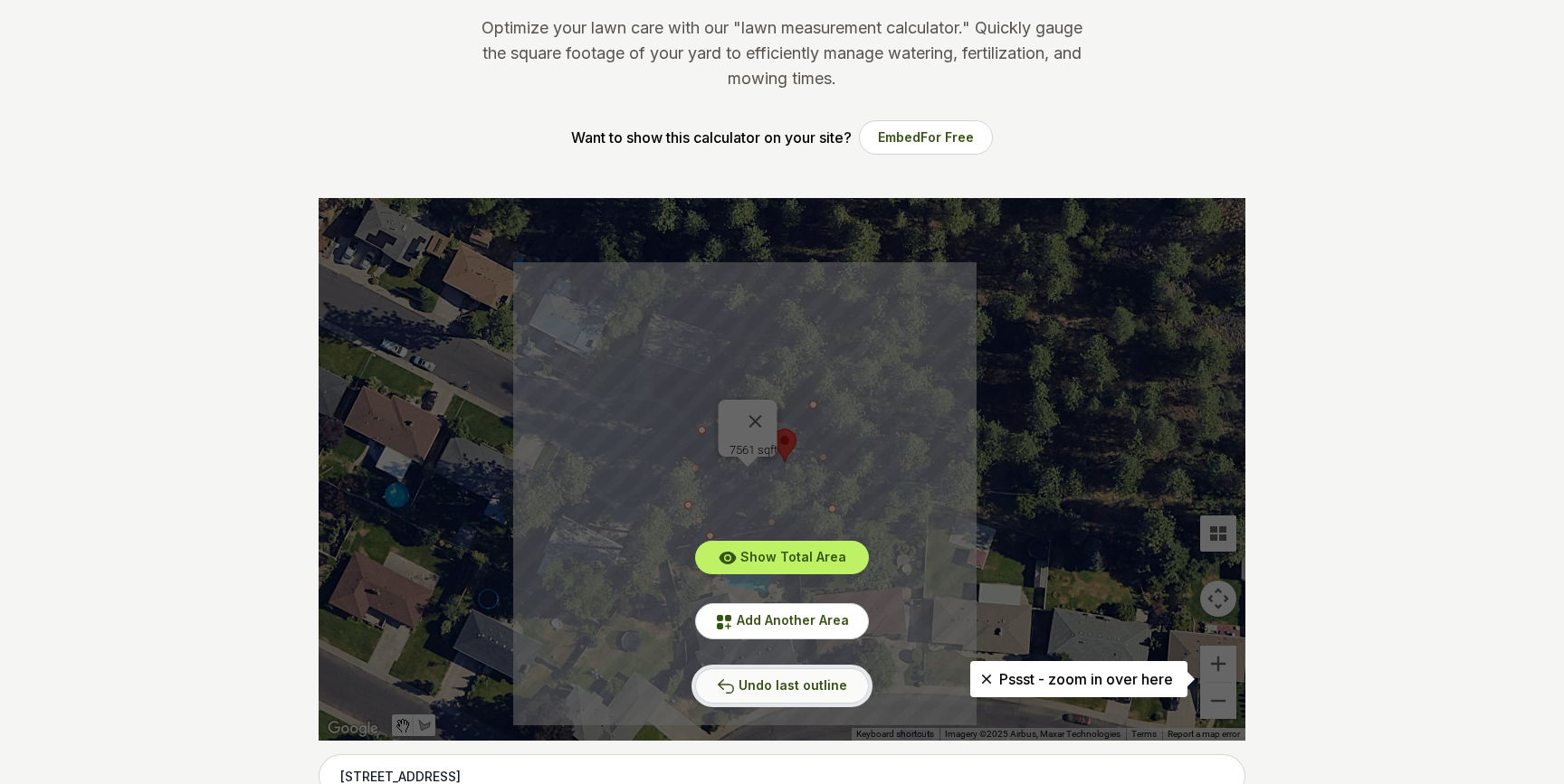
click at [731, 682] on icon at bounding box center [726, 686] width 18 height 18
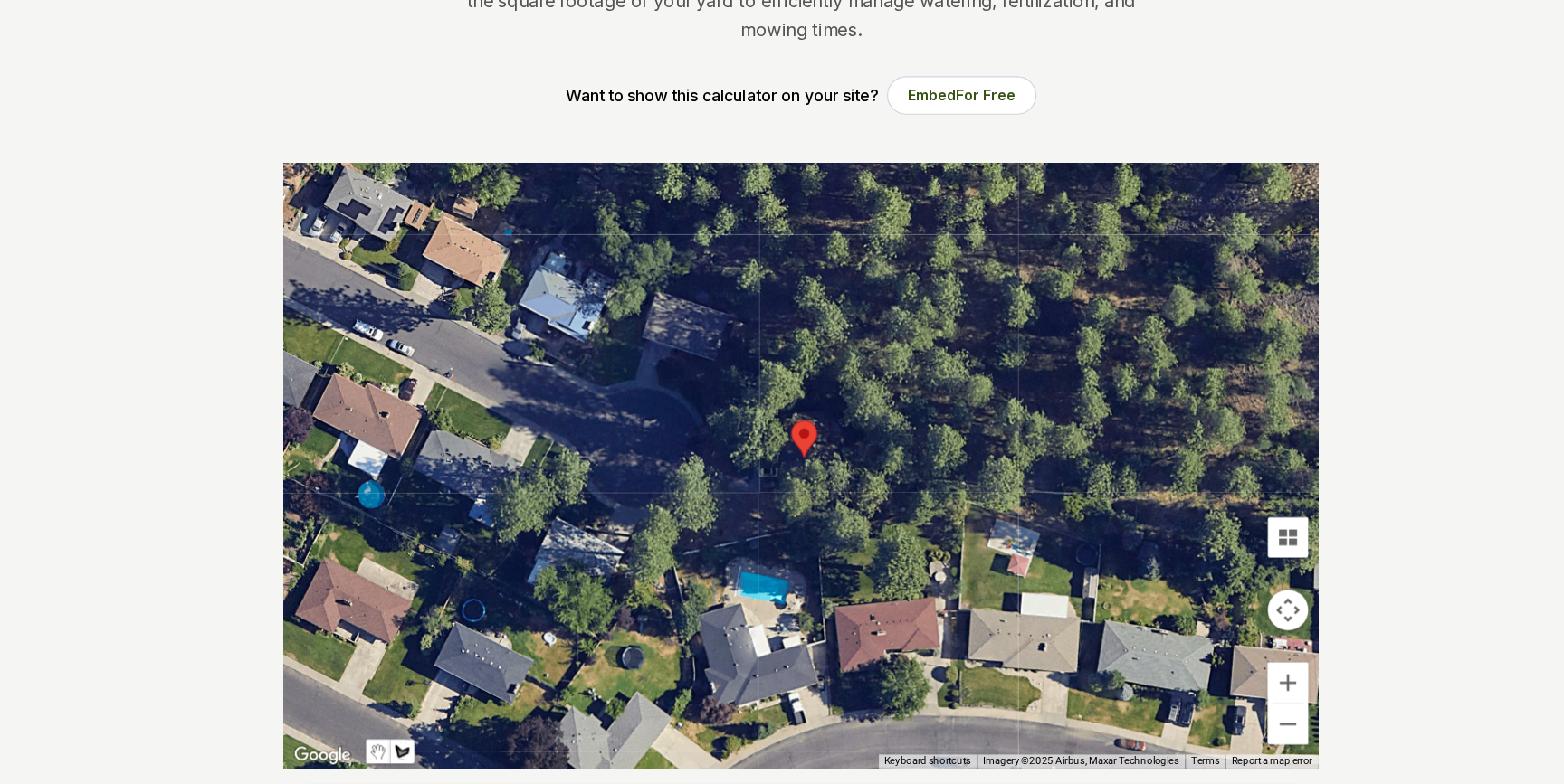
scroll to position [184, 0]
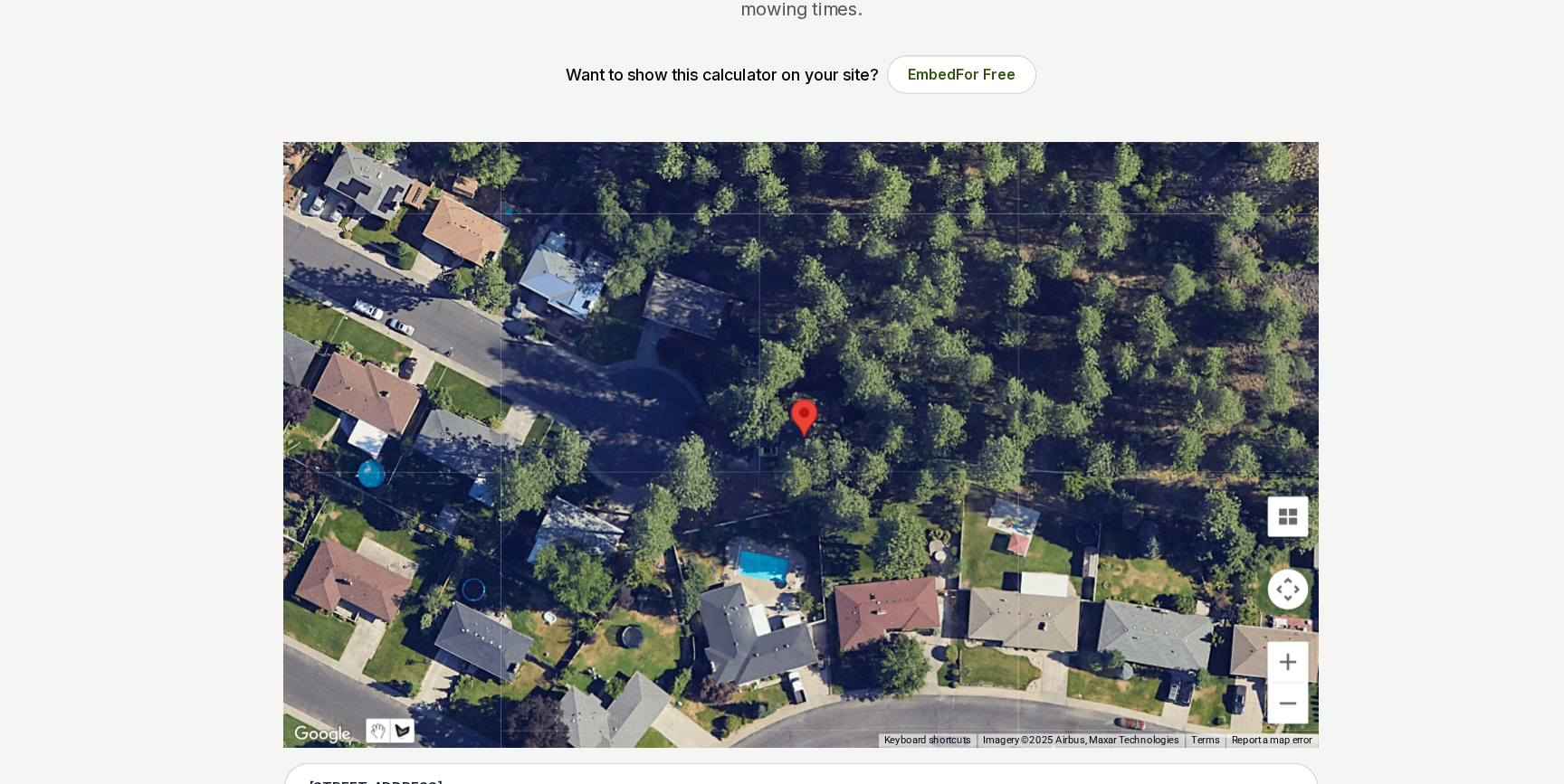
click at [707, 488] on div at bounding box center [782, 480] width 927 height 542
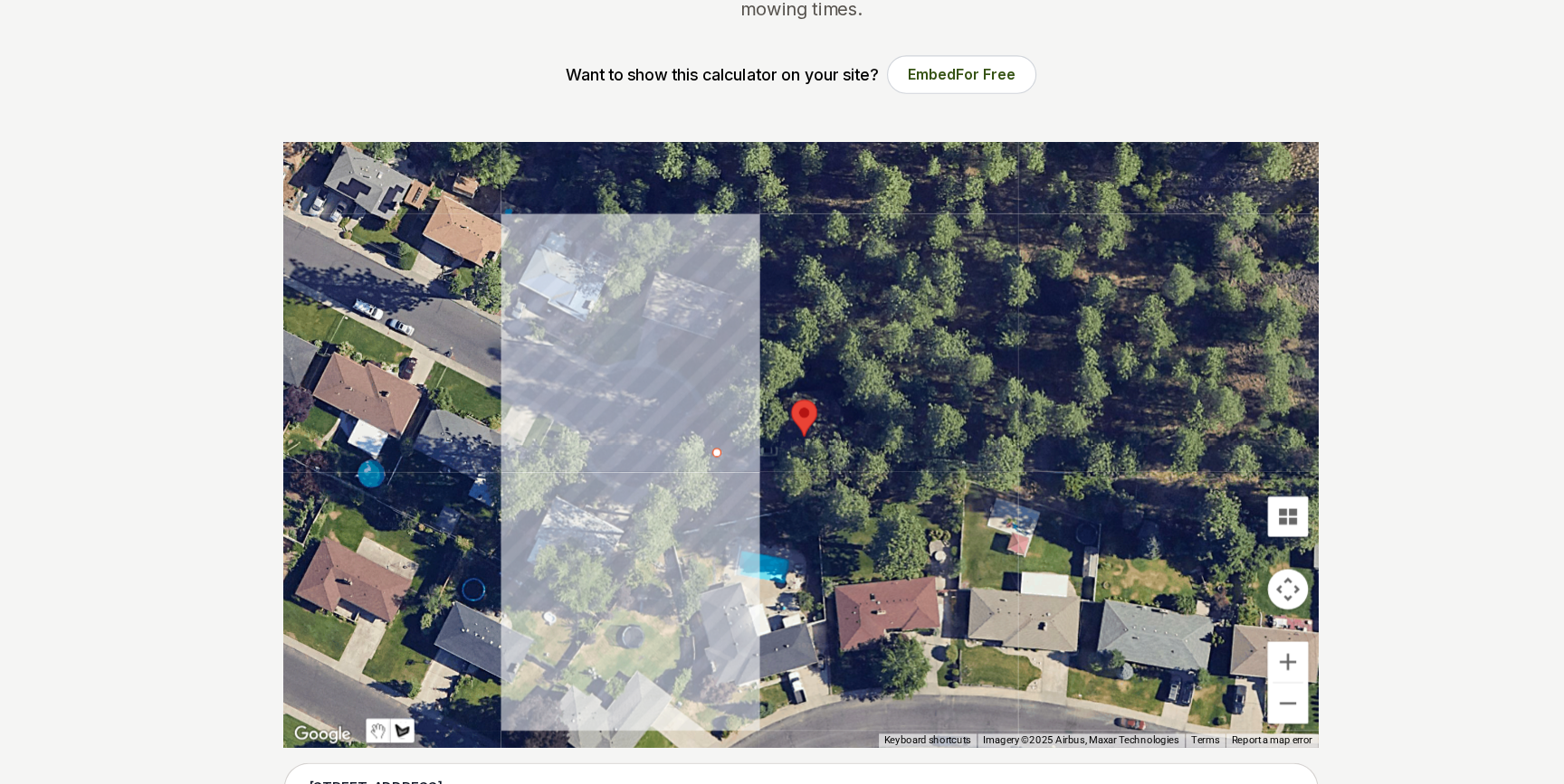
click at [674, 522] on div at bounding box center [782, 480] width 927 height 542
click at [680, 553] on div at bounding box center [782, 480] width 927 height 542
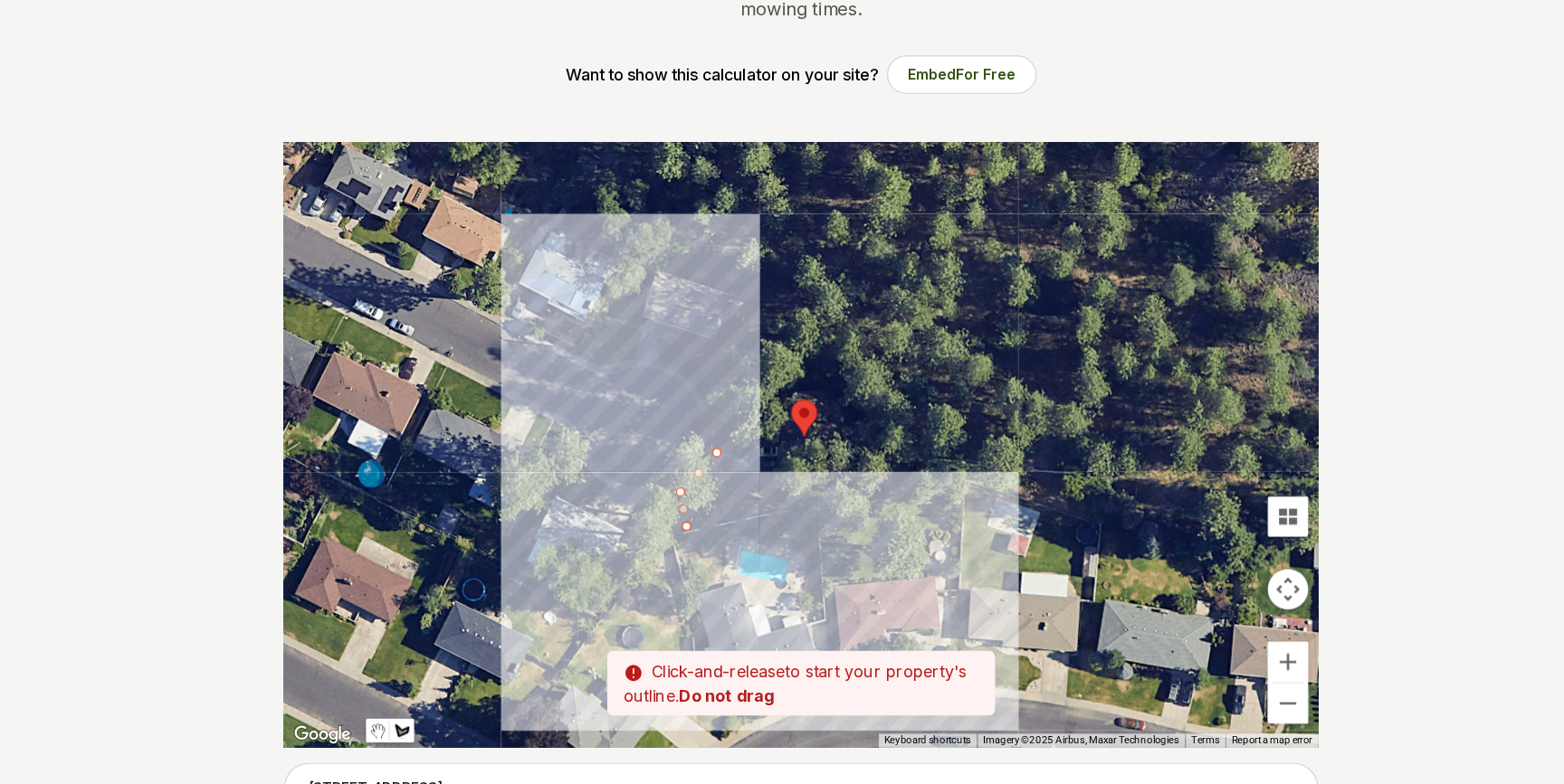
click at [773, 534] on div at bounding box center [782, 480] width 927 height 542
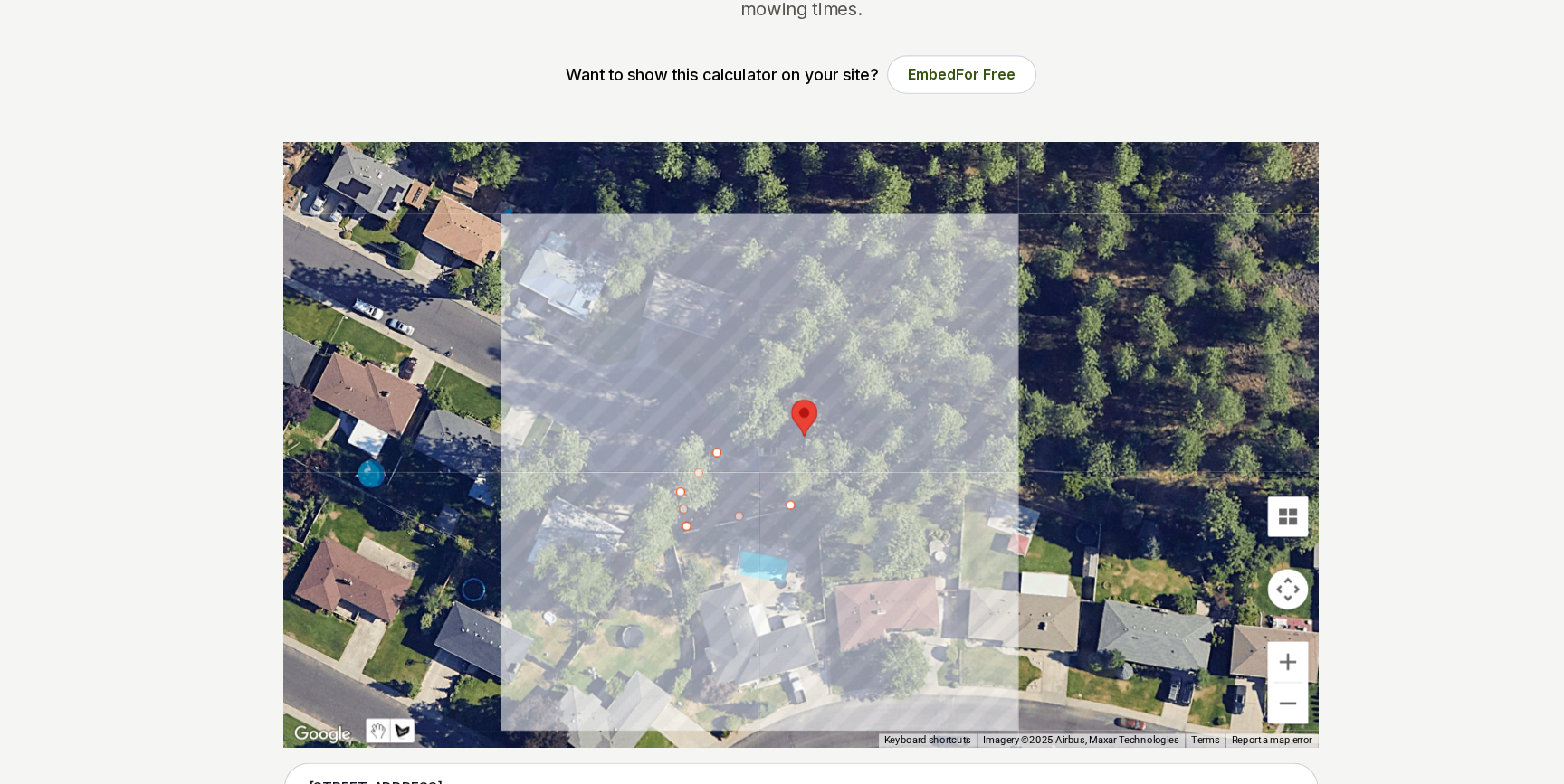
click at [828, 496] on div at bounding box center [782, 480] width 927 height 542
click at [827, 453] on div at bounding box center [782, 480] width 927 height 542
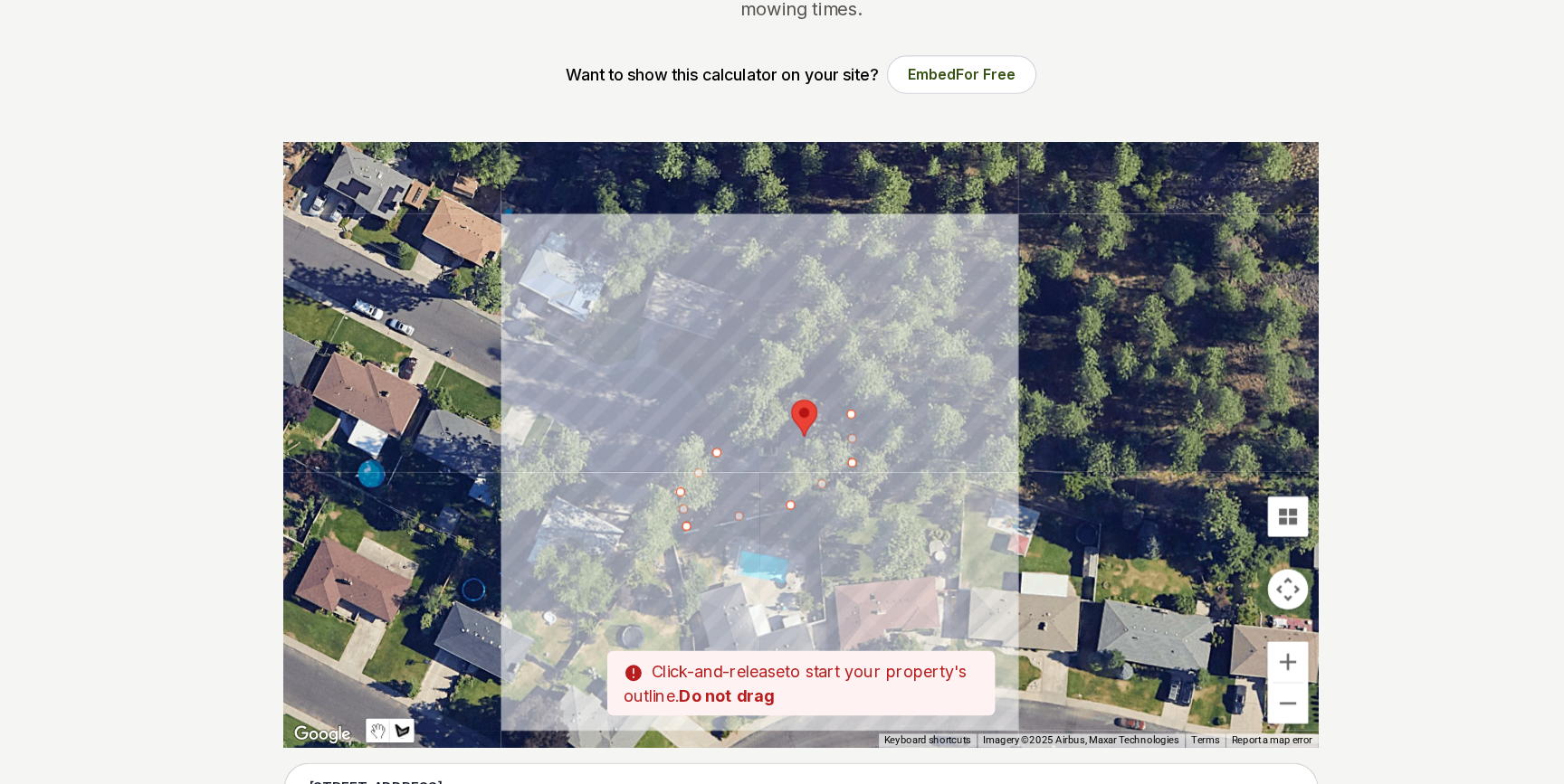
click at [814, 434] on div at bounding box center [782, 480] width 927 height 542
click at [794, 438] on div at bounding box center [782, 480] width 927 height 542
click at [791, 491] on div at bounding box center [782, 480] width 927 height 542
click at [761, 501] on div at bounding box center [782, 480] width 927 height 542
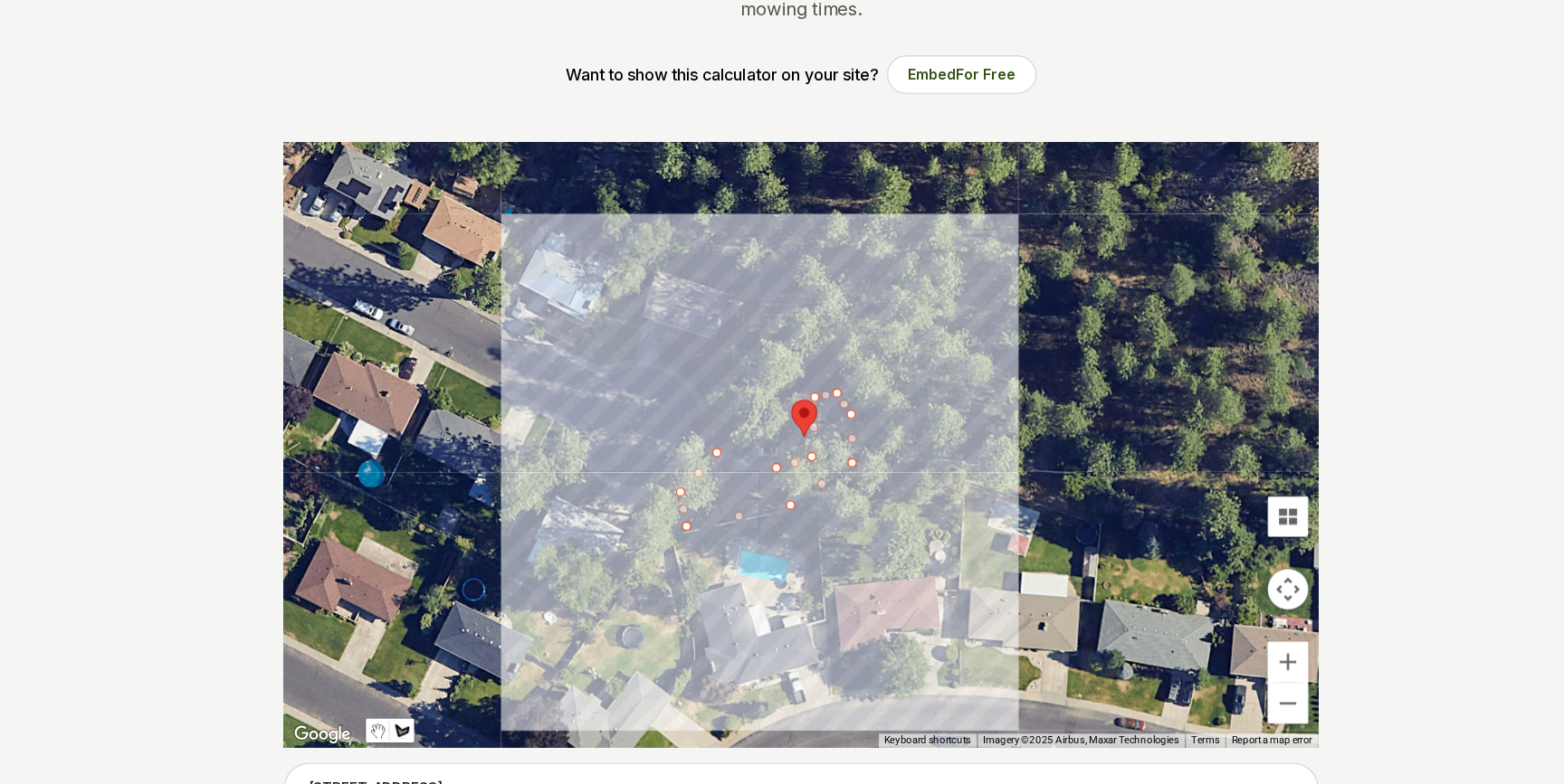
click at [728, 501] on div at bounding box center [782, 480] width 927 height 542
click at [709, 487] on div at bounding box center [782, 480] width 927 height 542
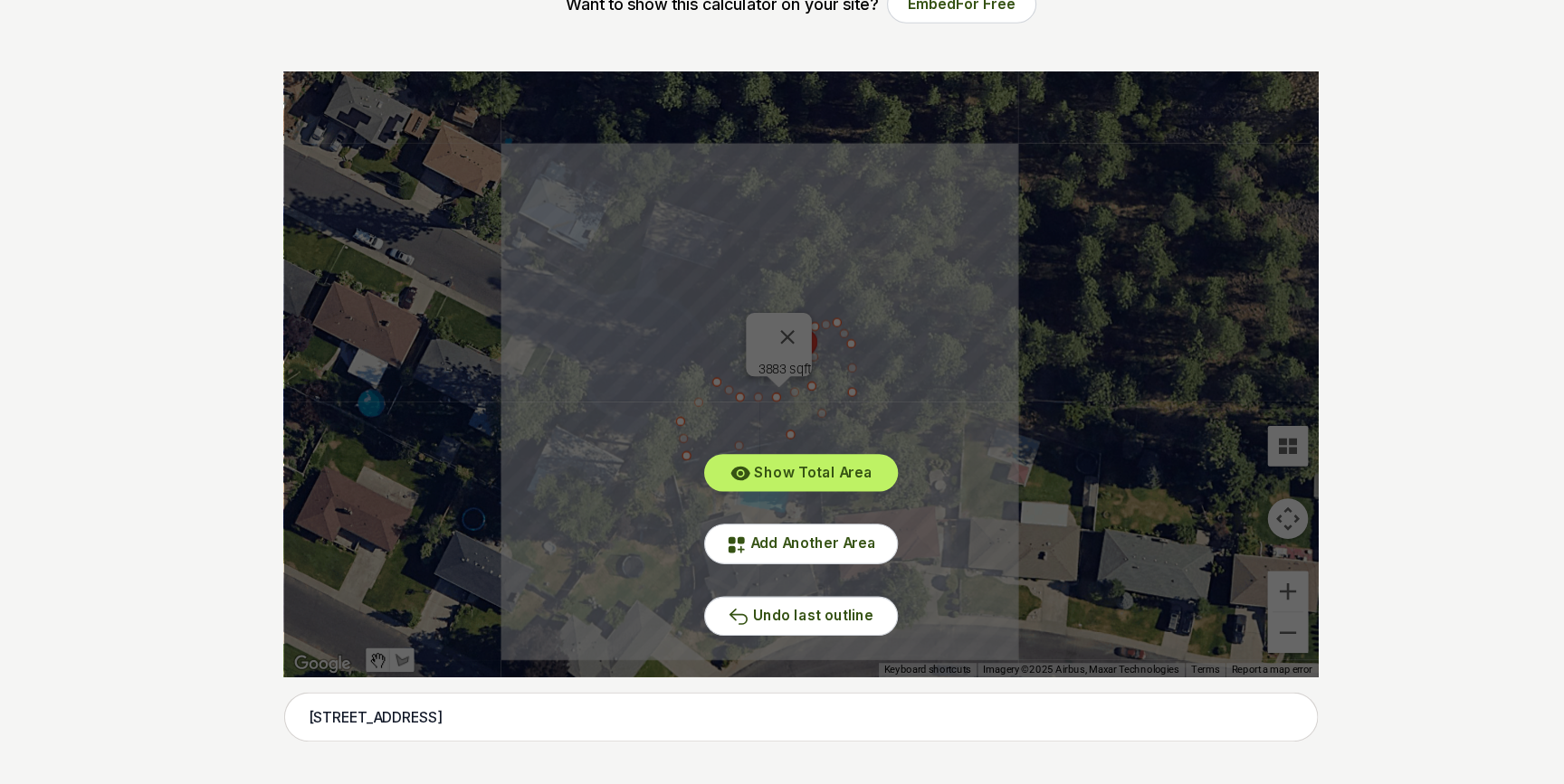
scroll to position [251, 0]
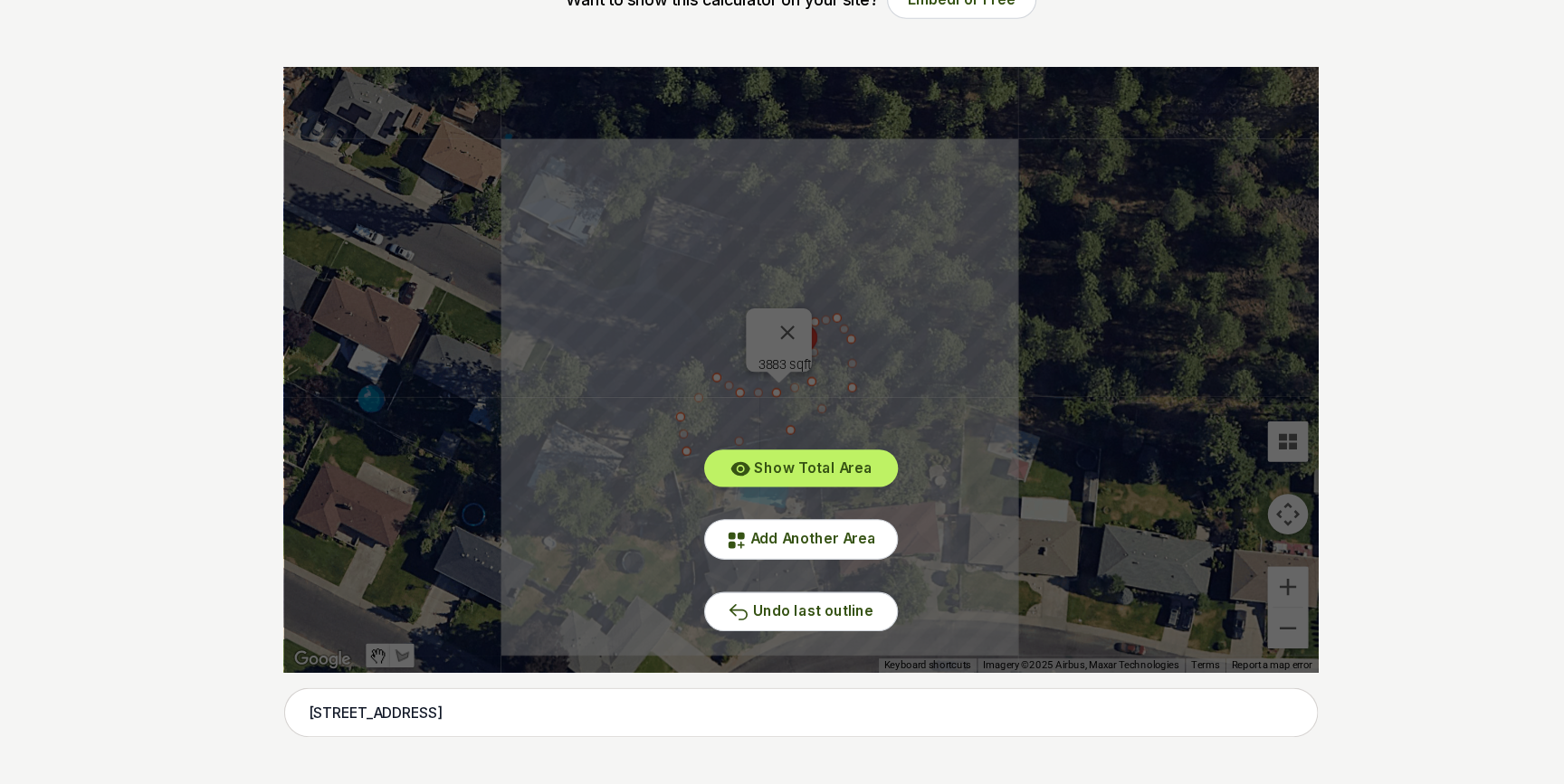
click at [644, 472] on div "Show Total Area Add Another Area Undo last outline" at bounding box center [782, 413] width 927 height 542
click at [795, 642] on button "Undo last outline" at bounding box center [782, 629] width 174 height 35
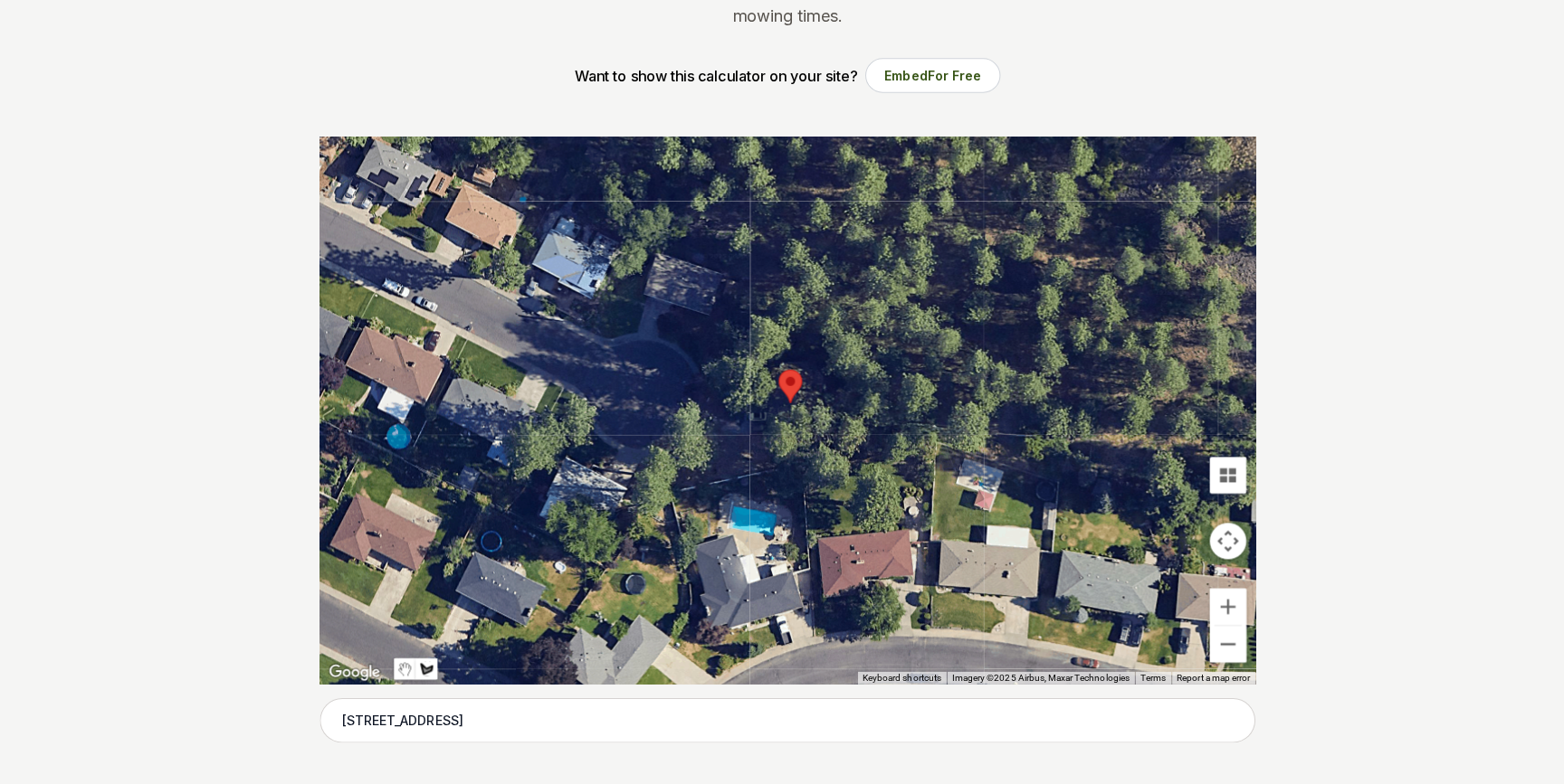
scroll to position [254, 0]
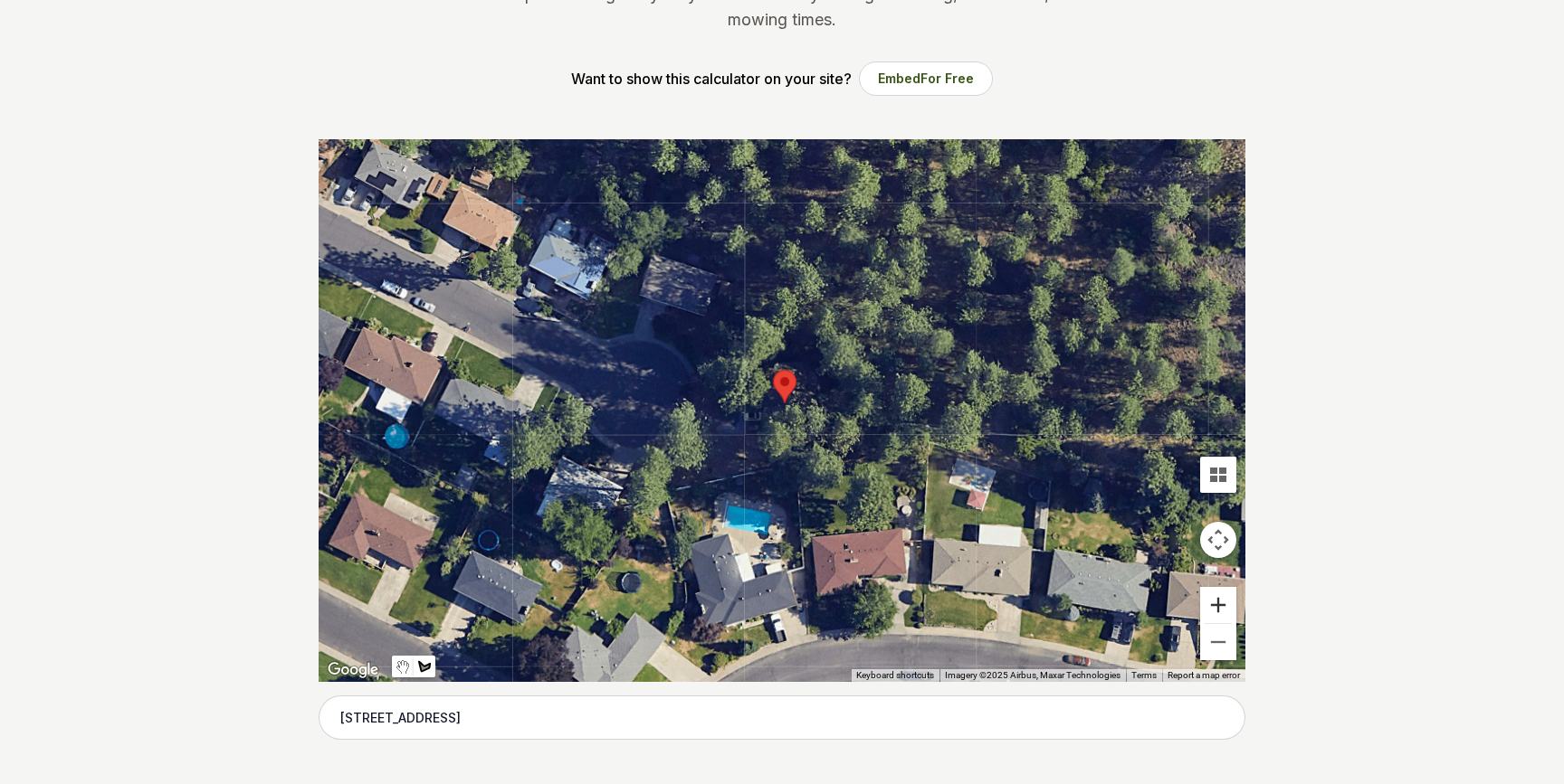
click at [1217, 595] on button "Zoom in" at bounding box center [1218, 605] width 36 height 36
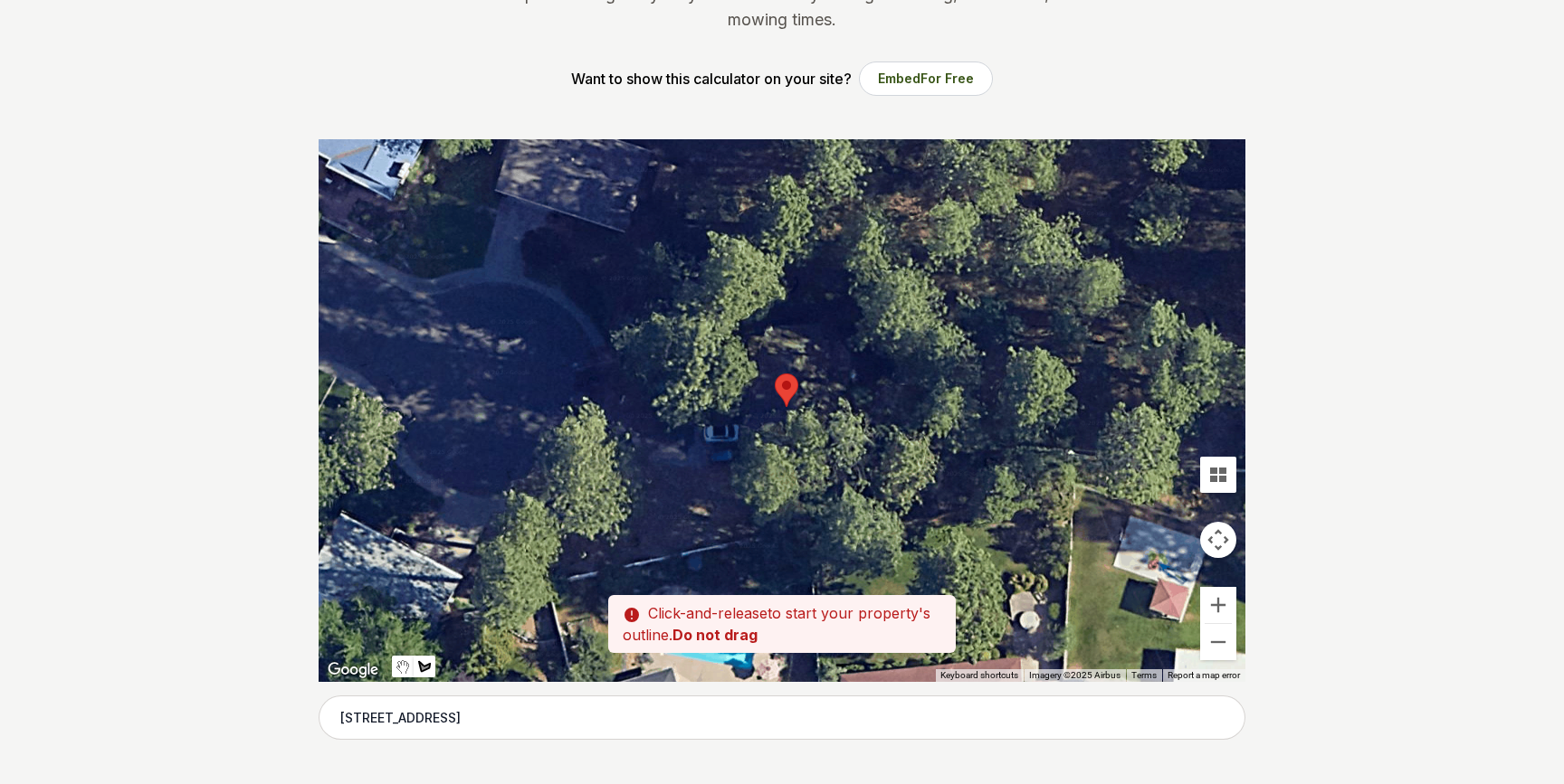
drag, startPoint x: 606, startPoint y: 442, endPoint x: 603, endPoint y: 454, distance: 12.4
click at [603, 454] on div at bounding box center [782, 410] width 927 height 542
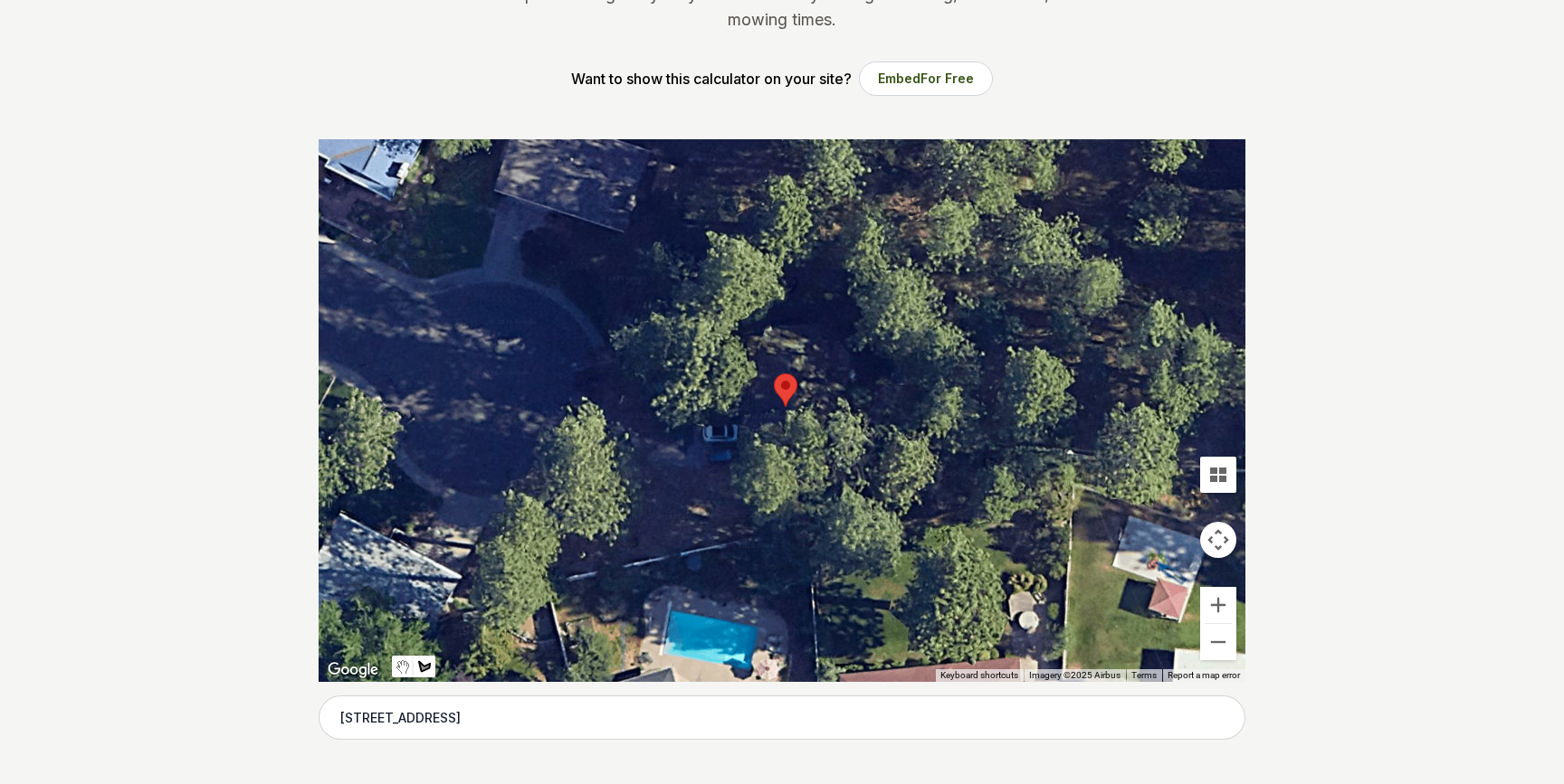
click at [603, 519] on div at bounding box center [782, 410] width 927 height 542
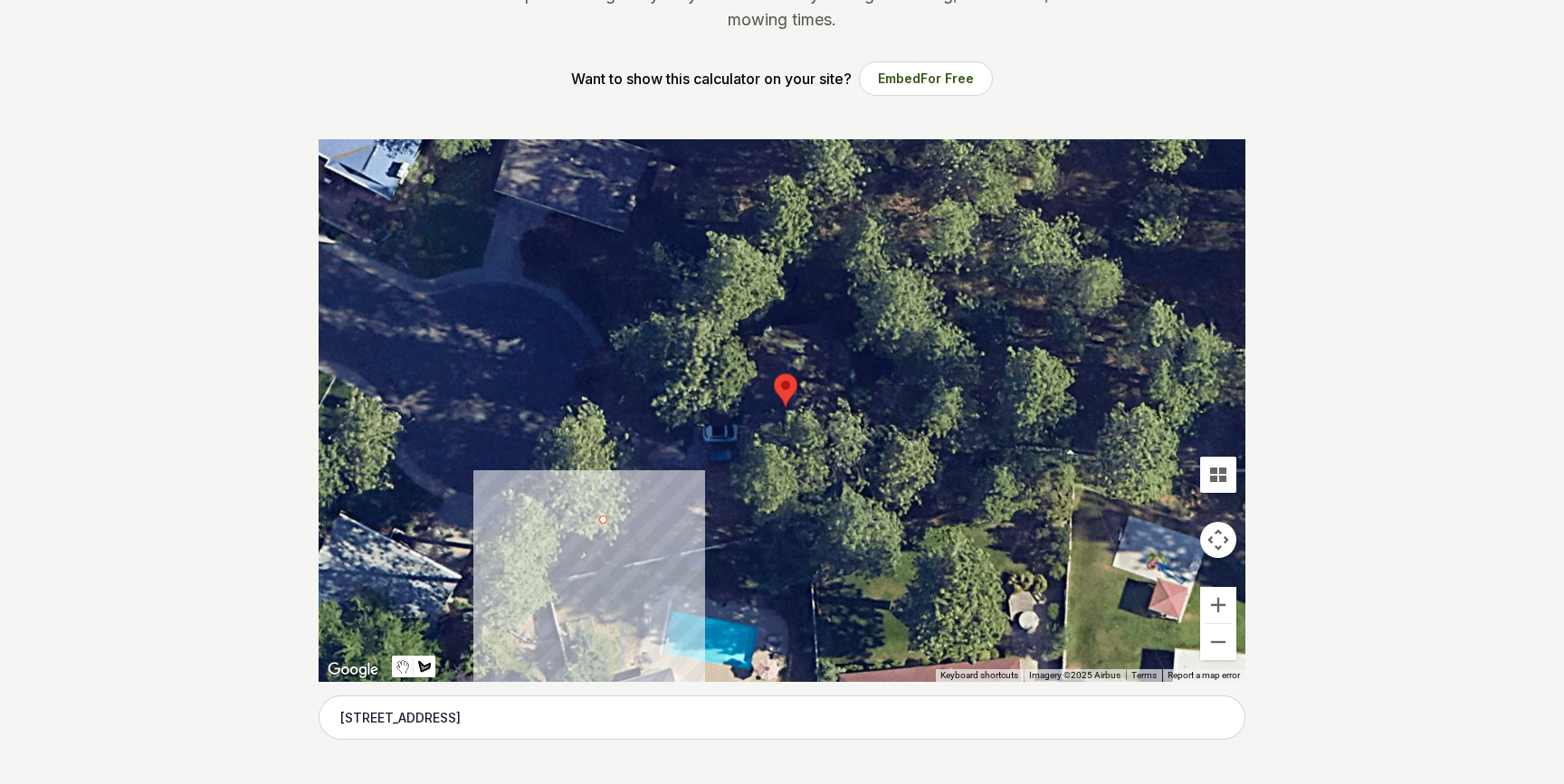
click at [618, 521] on div at bounding box center [782, 410] width 927 height 542
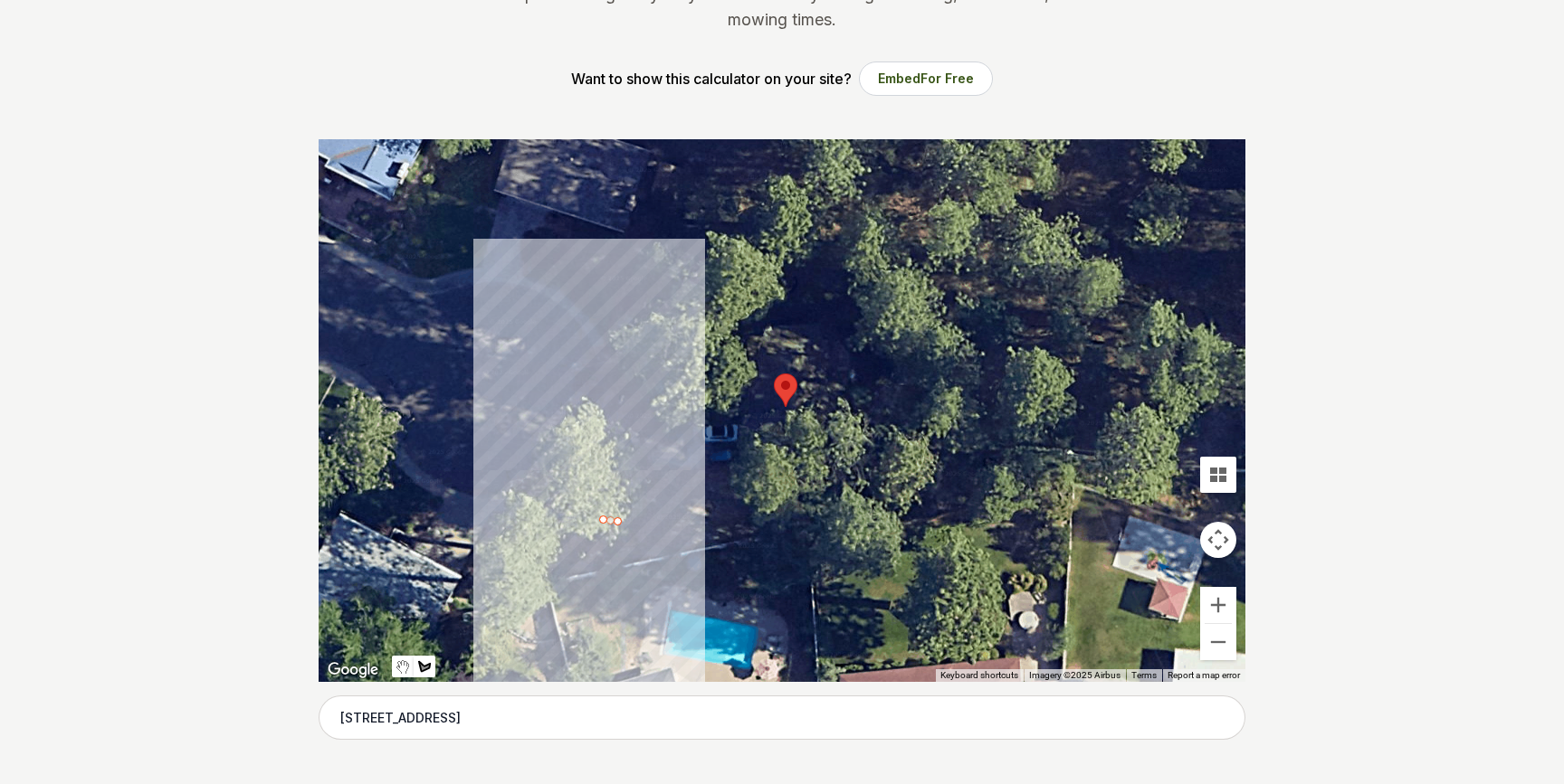
click at [611, 462] on div at bounding box center [782, 410] width 927 height 542
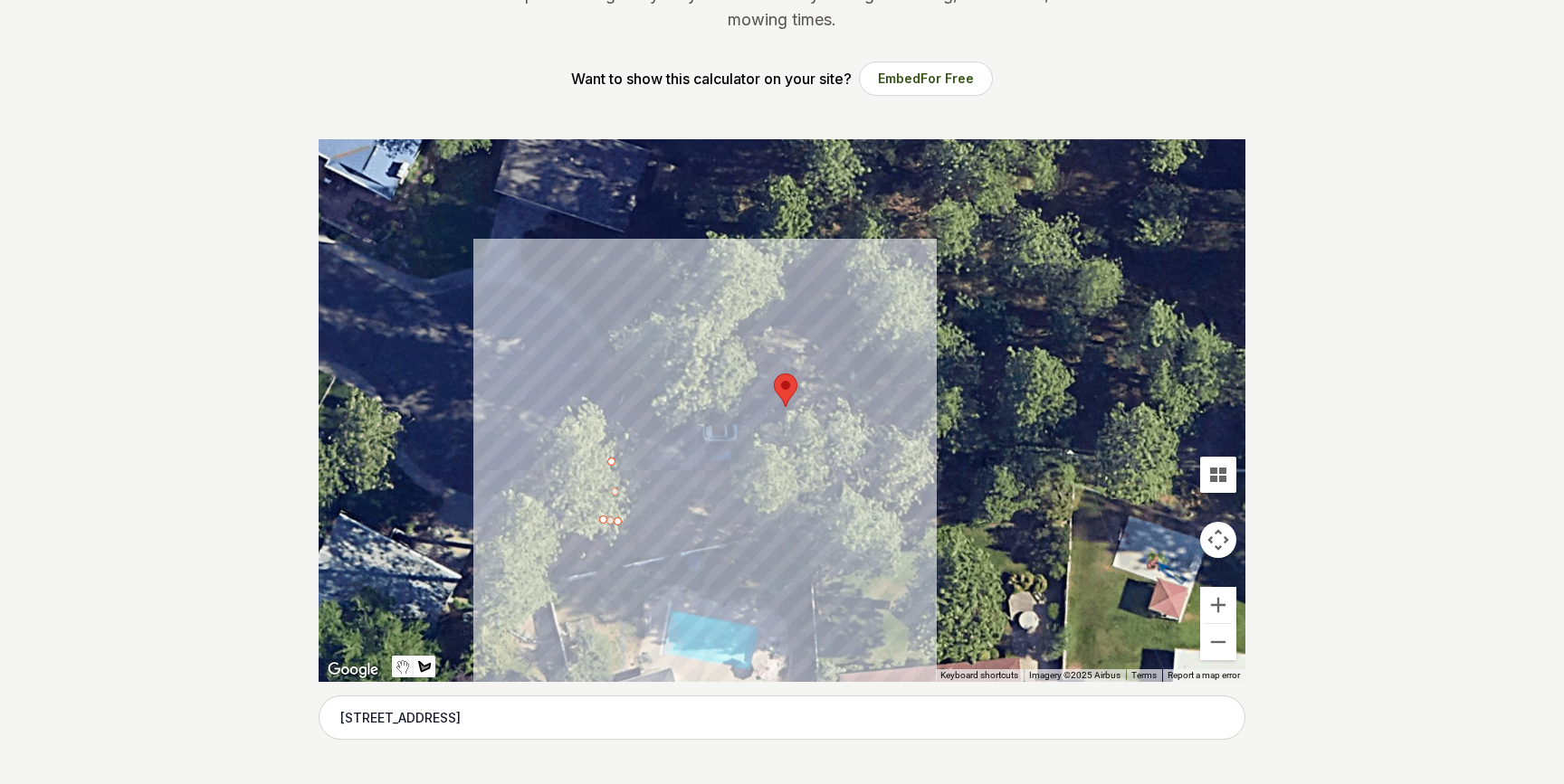
click at [751, 470] on div at bounding box center [782, 410] width 927 height 542
click at [862, 436] on div at bounding box center [782, 410] width 927 height 542
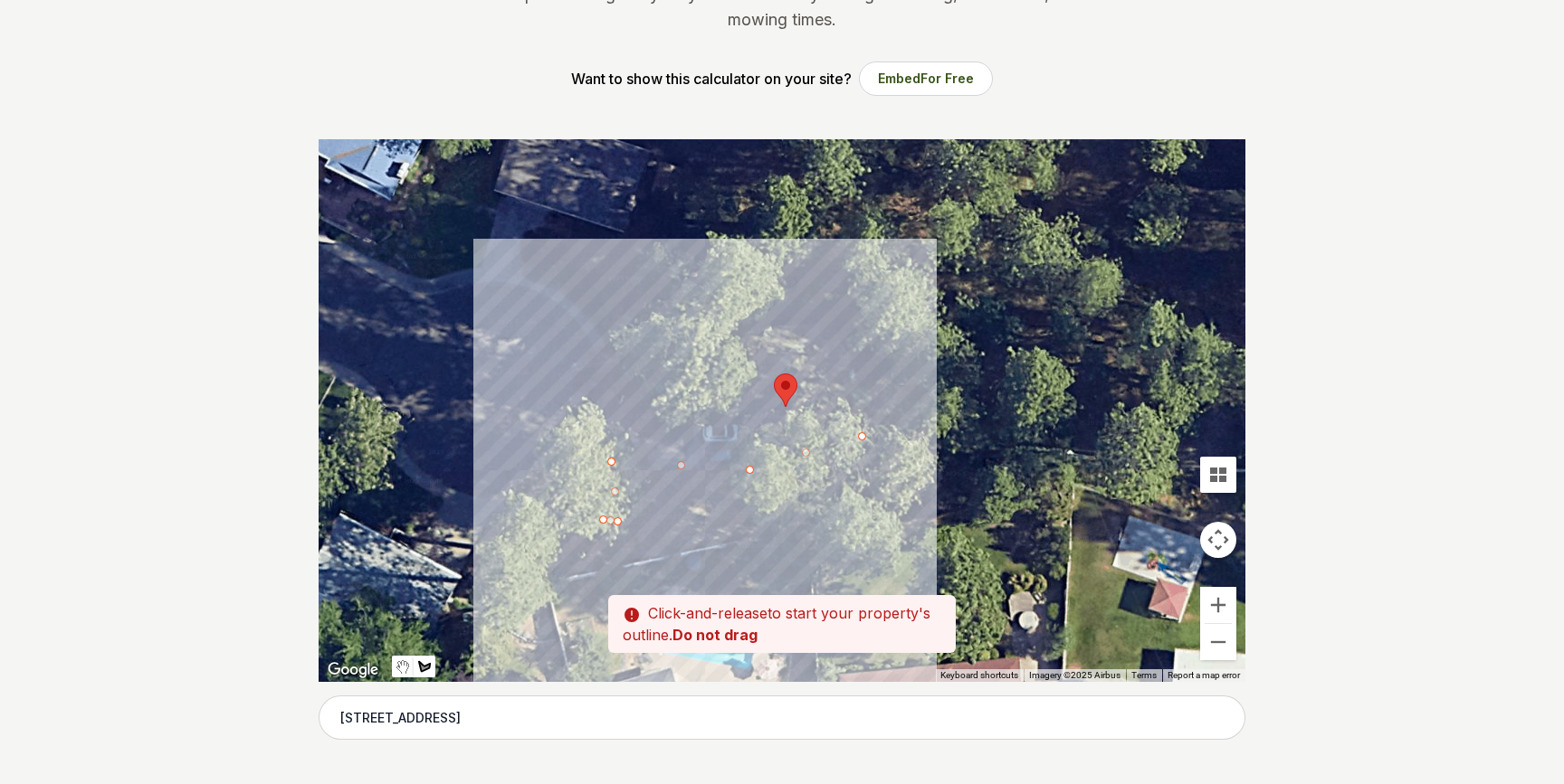
click at [856, 344] on div at bounding box center [782, 410] width 927 height 542
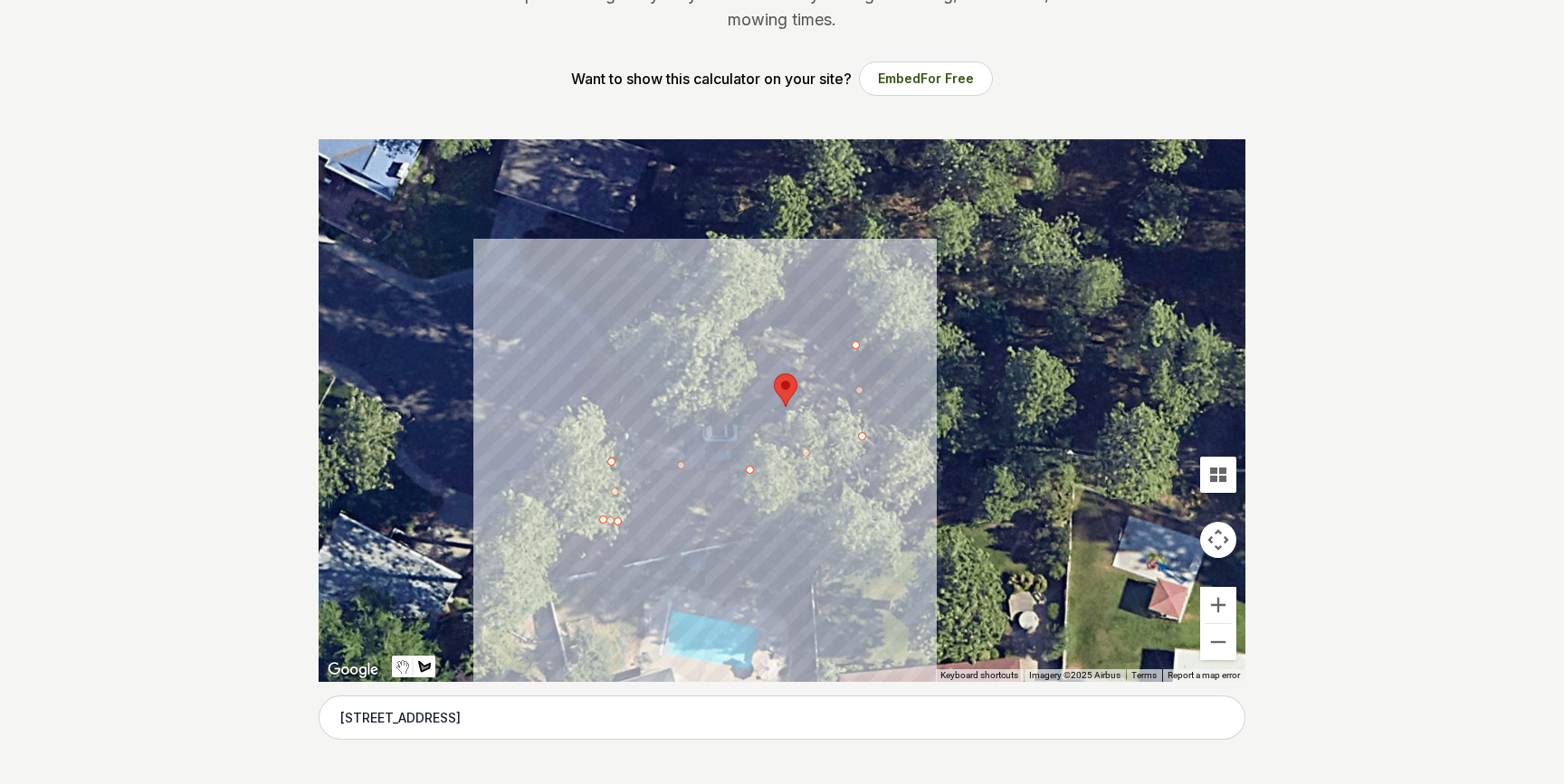
click at [745, 347] on div at bounding box center [782, 410] width 927 height 542
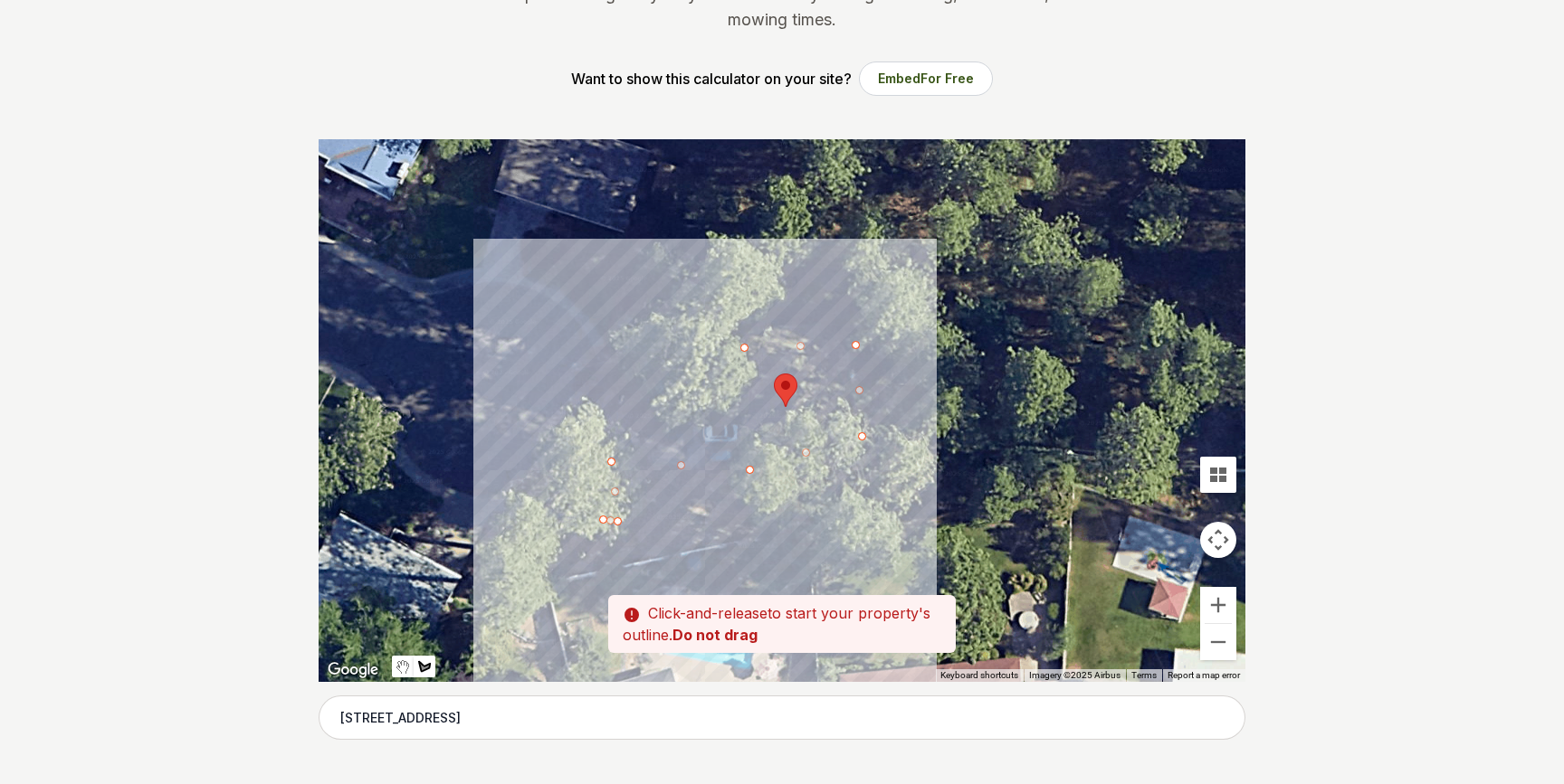
click at [754, 312] on div at bounding box center [782, 410] width 927 height 542
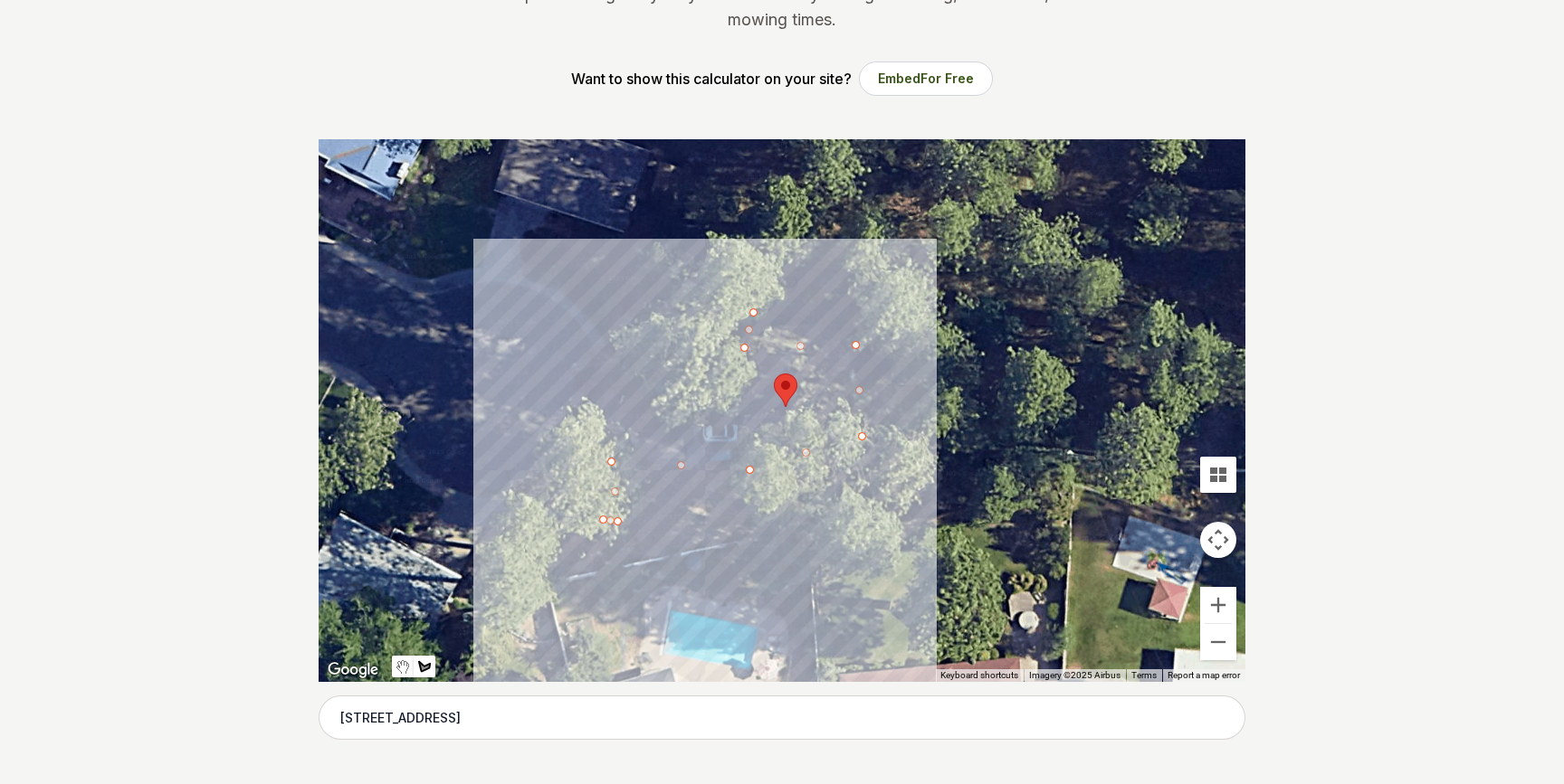
click at [887, 319] on div at bounding box center [782, 410] width 927 height 542
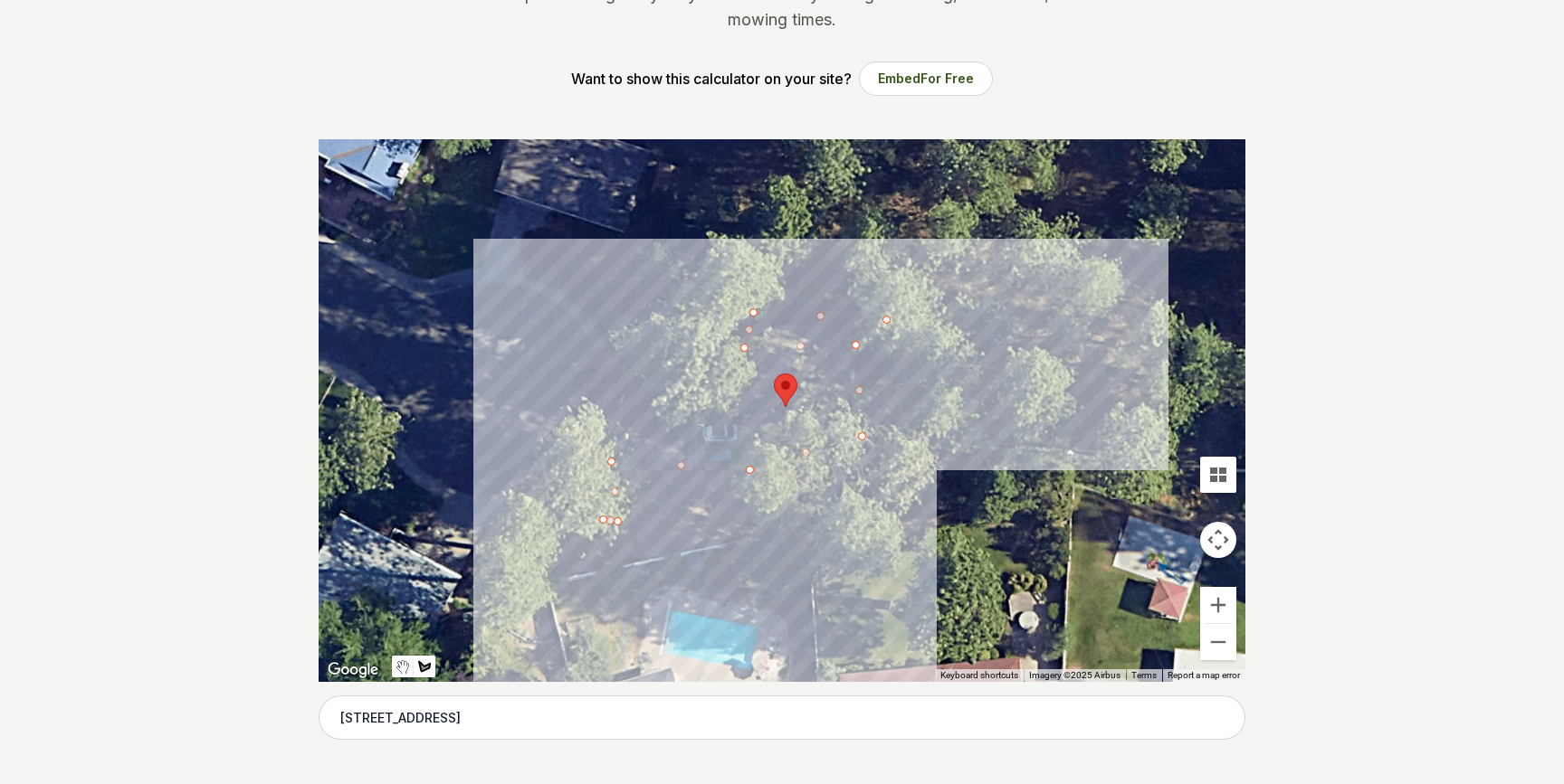
click at [972, 318] on div at bounding box center [782, 410] width 927 height 542
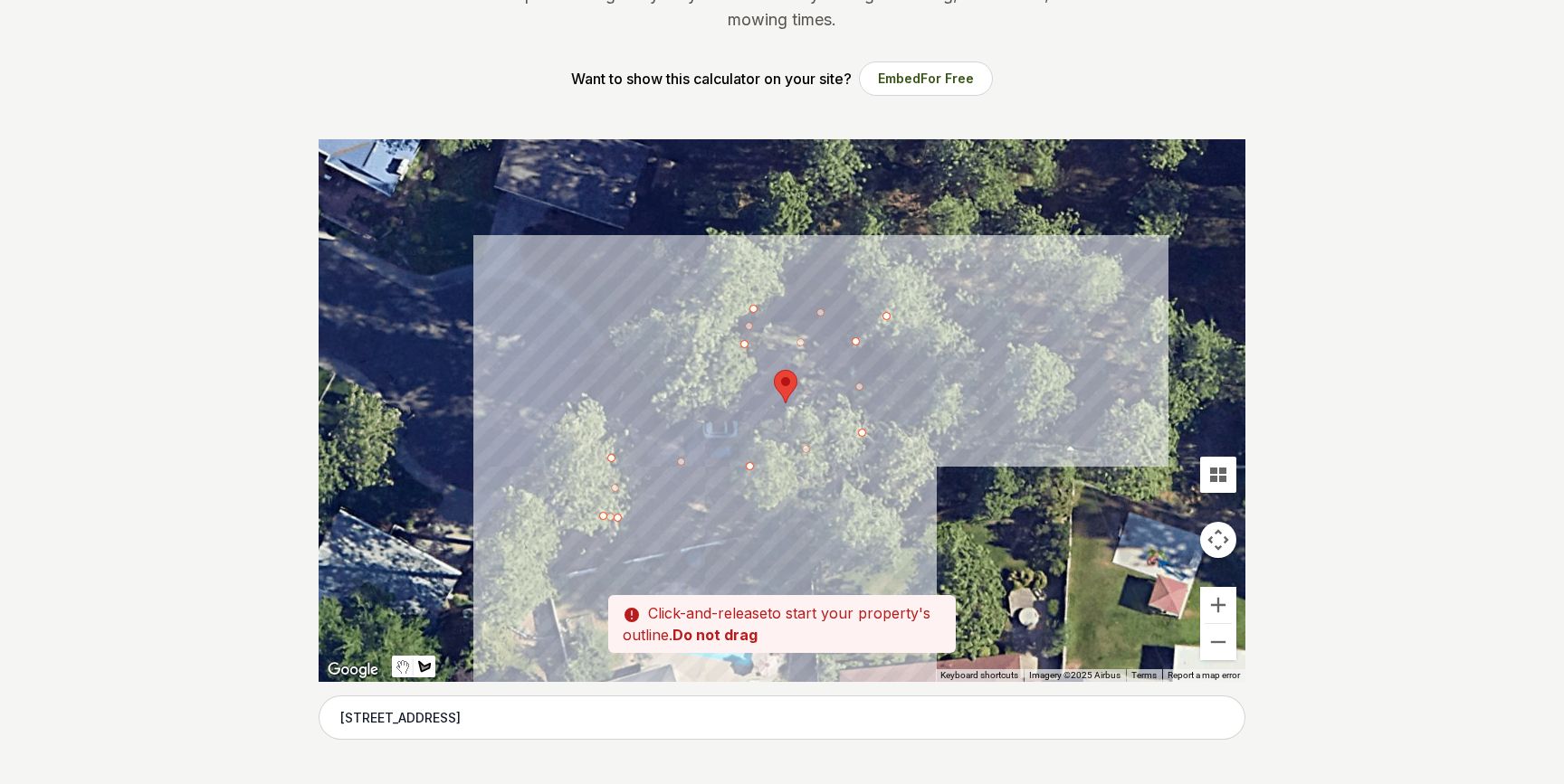
click at [987, 325] on div at bounding box center [782, 410] width 927 height 542
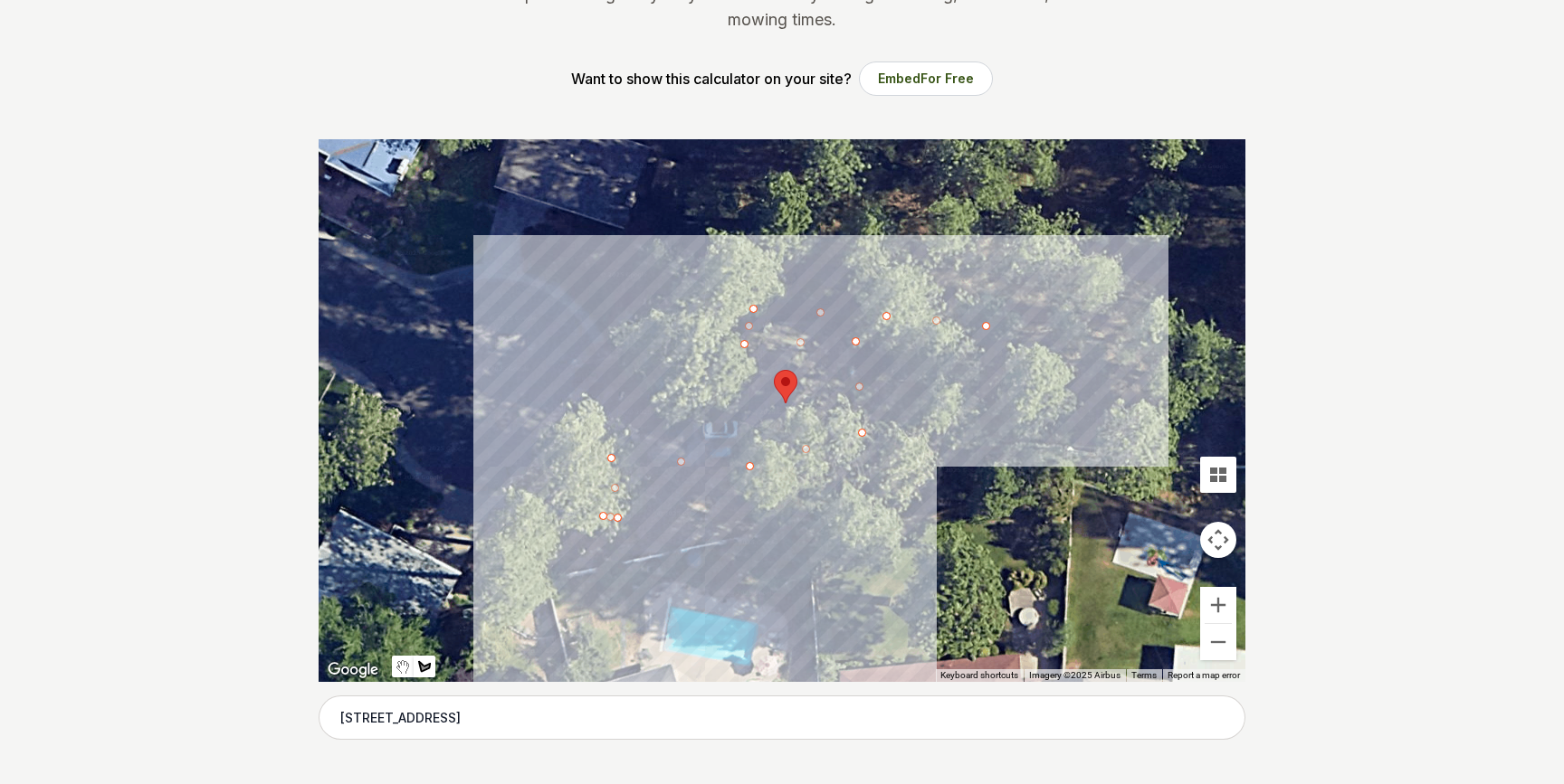
click at [984, 451] on div at bounding box center [782, 410] width 927 height 542
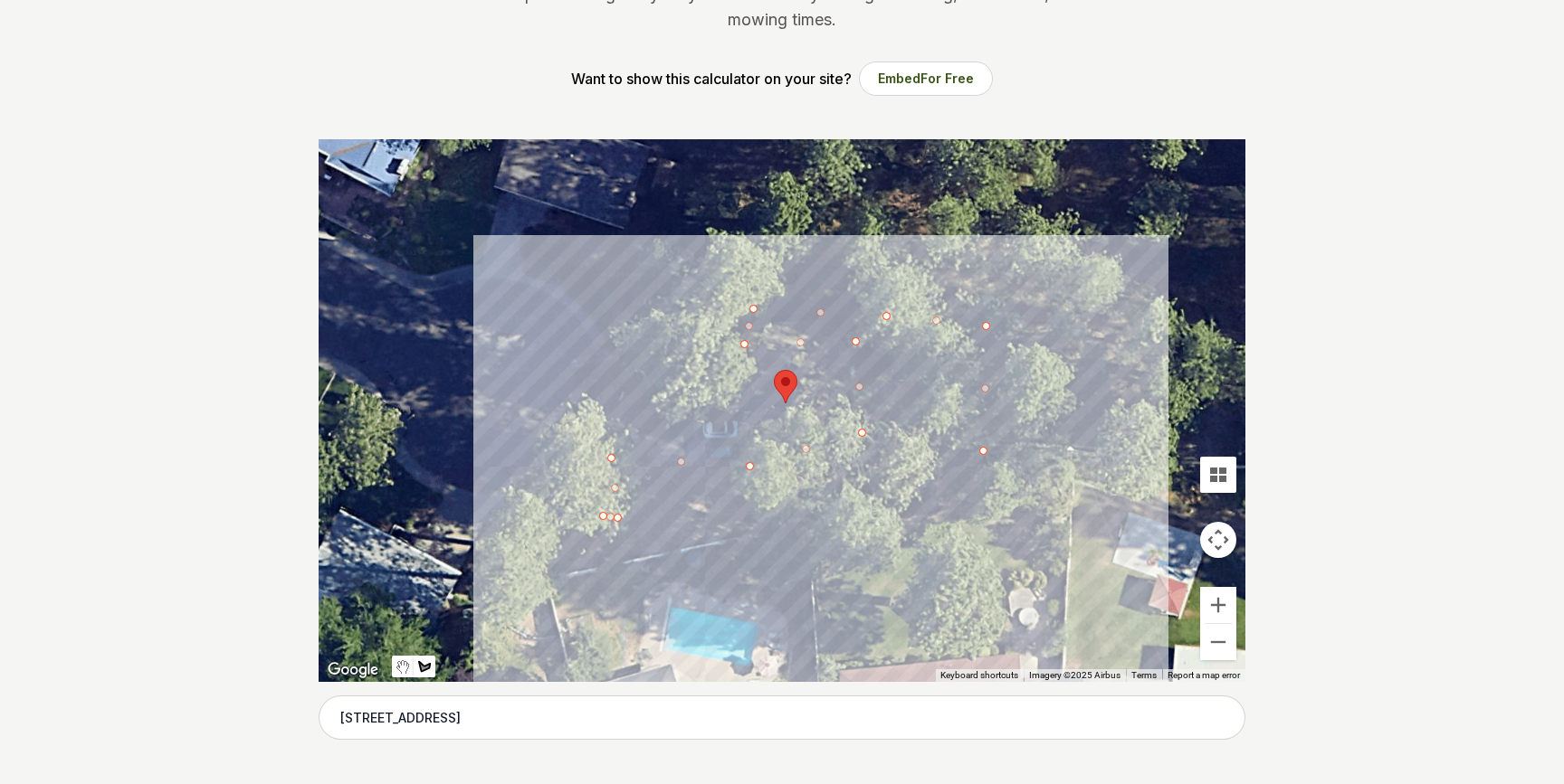
click at [890, 541] on div at bounding box center [782, 410] width 927 height 542
click at [850, 521] on div at bounding box center [782, 410] width 927 height 542
click at [621, 561] on div at bounding box center [782, 410] width 927 height 542
click at [612, 519] on div at bounding box center [782, 410] width 927 height 542
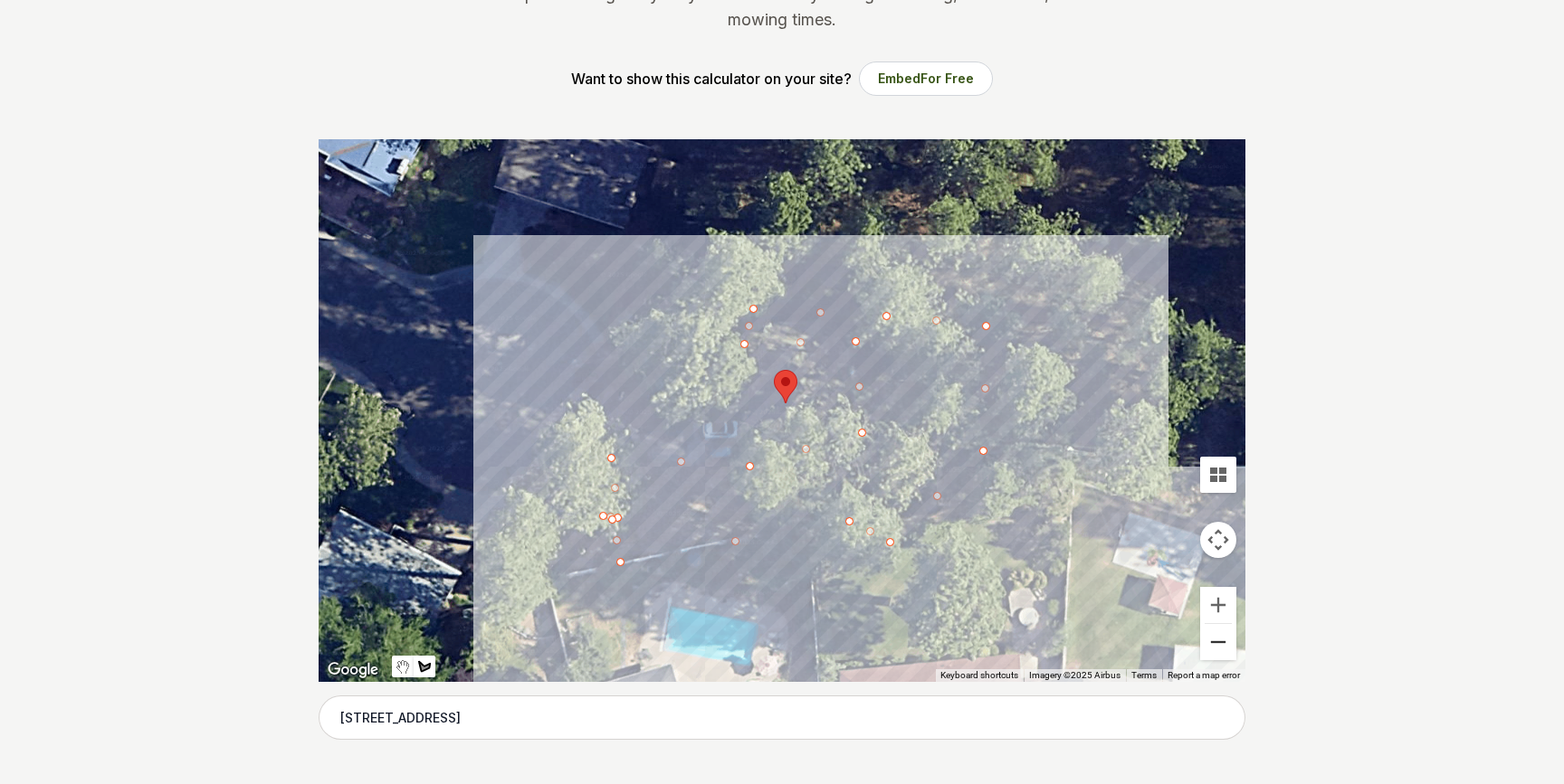
click at [1218, 633] on button "Zoom out" at bounding box center [1218, 642] width 36 height 36
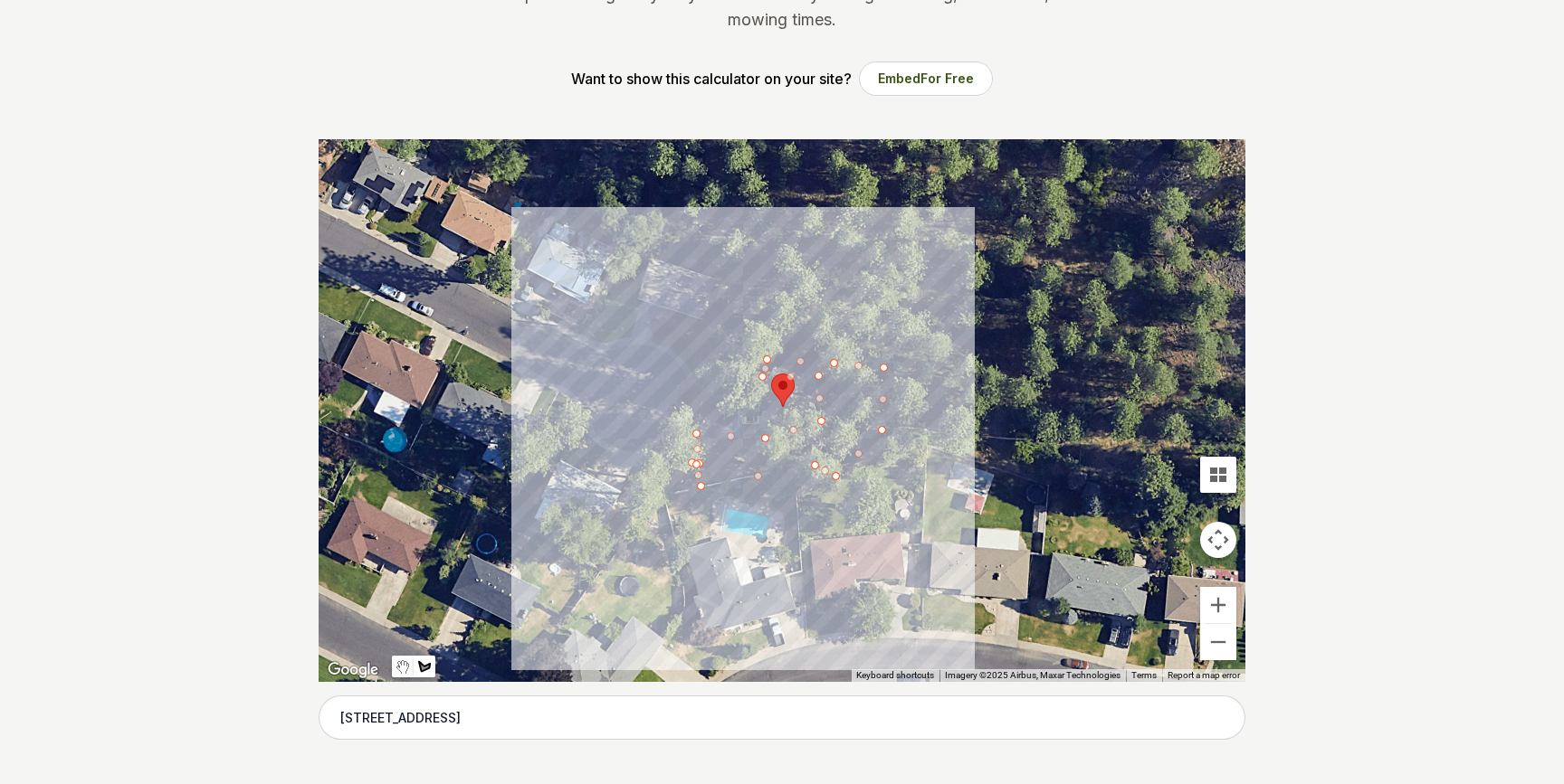
click at [704, 452] on div at bounding box center [782, 410] width 927 height 542
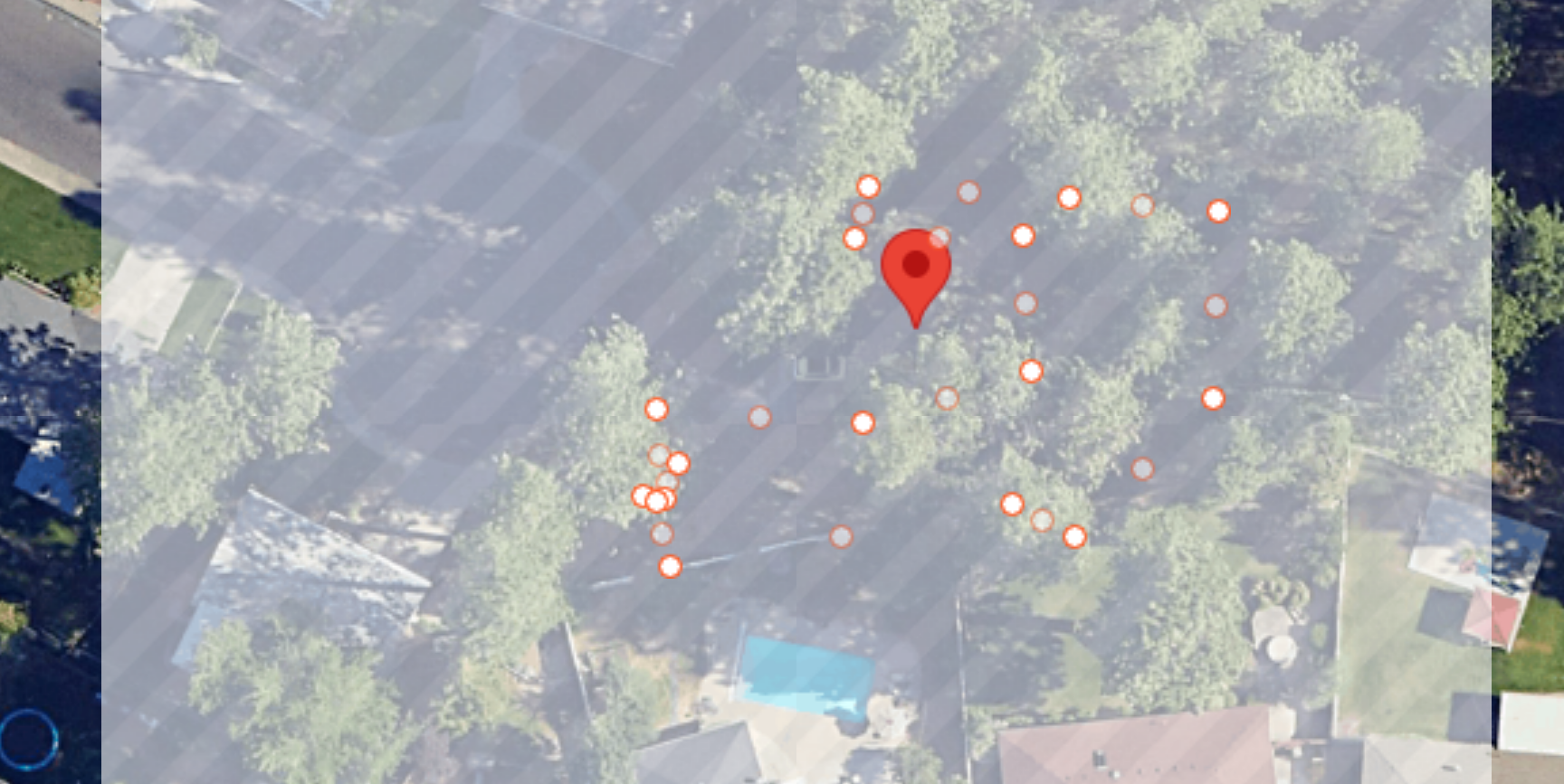
click at [701, 450] on div at bounding box center [782, 410] width 927 height 542
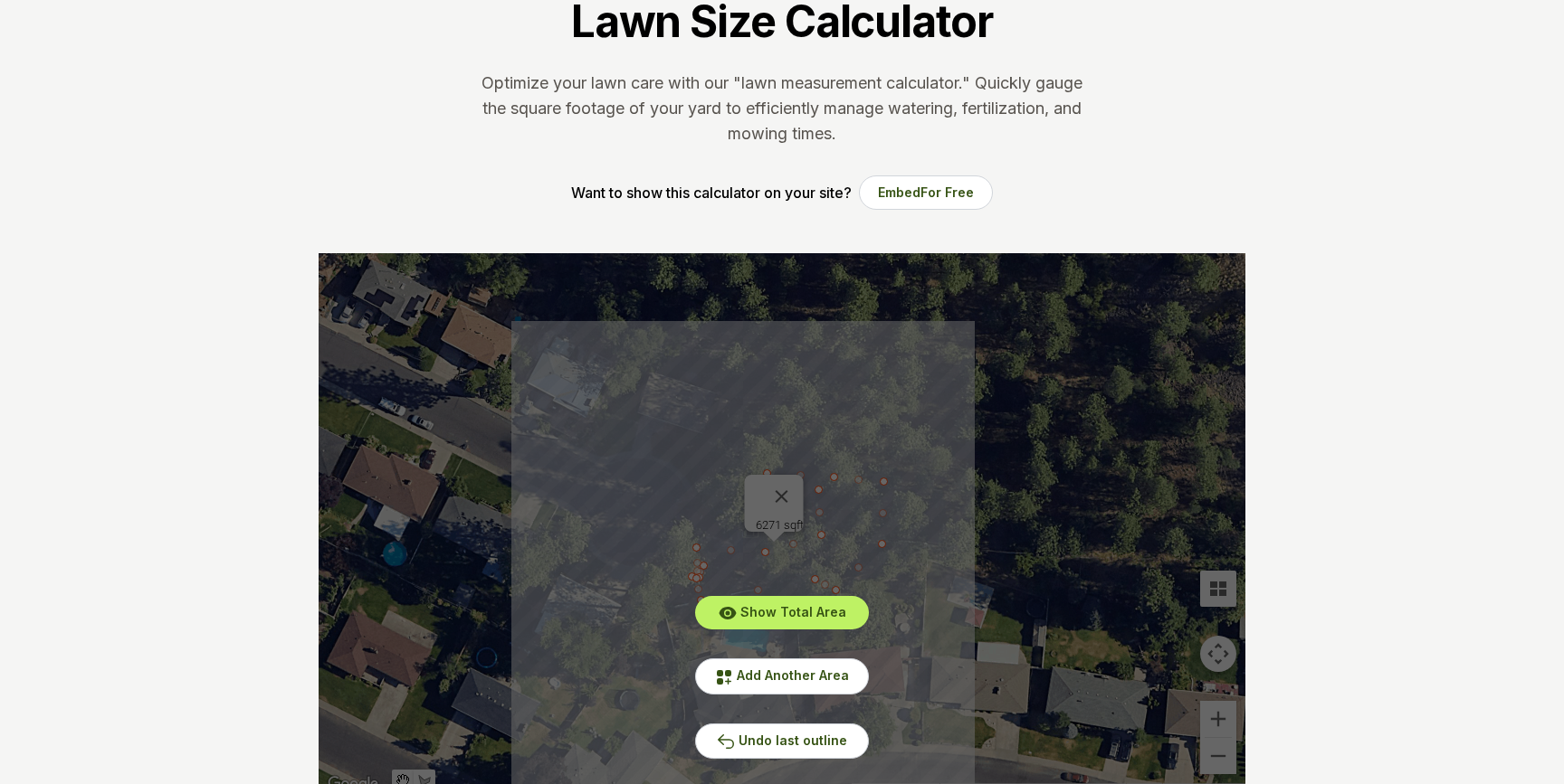
scroll to position [0, 0]
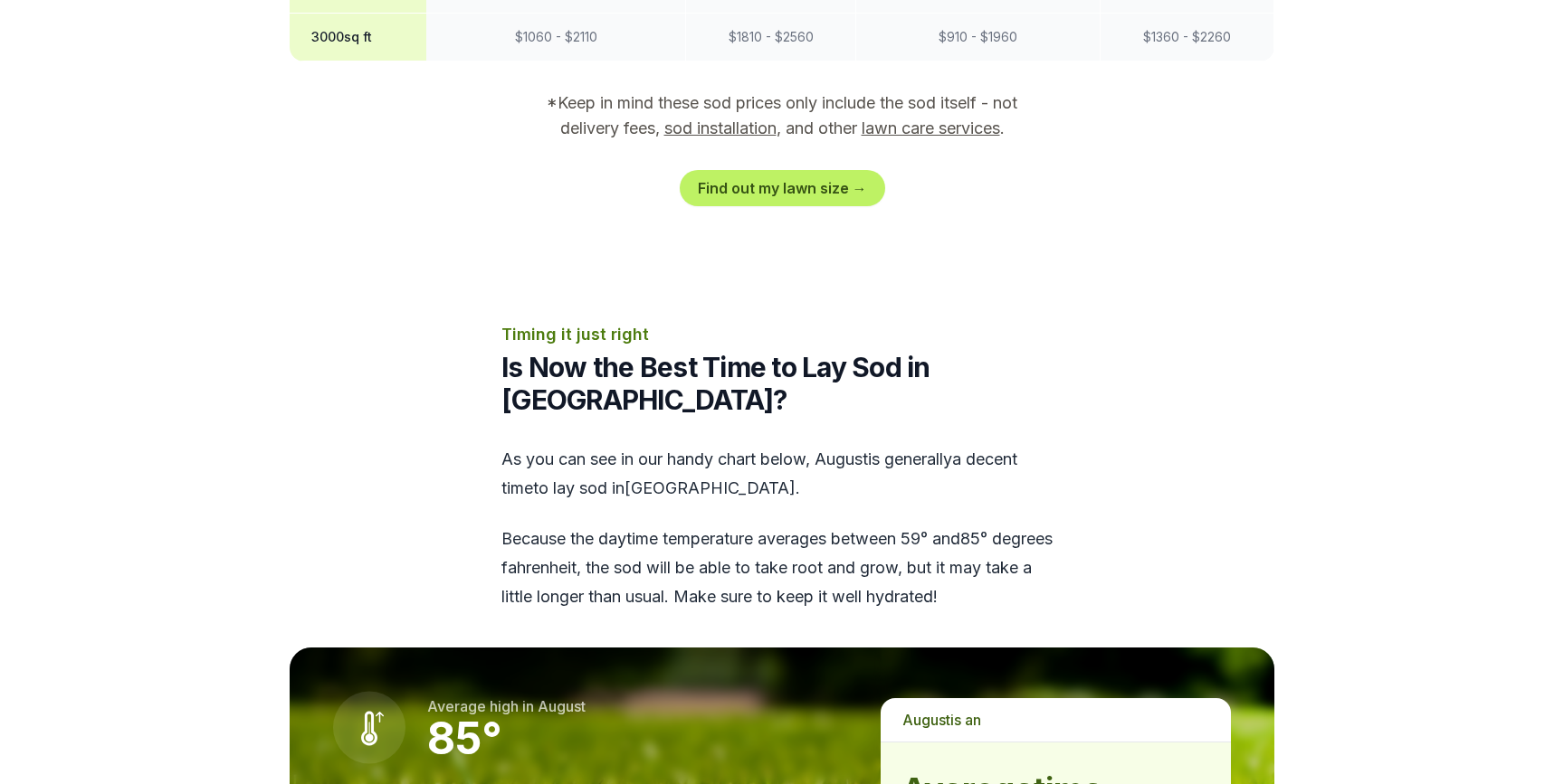
scroll to position [1995, 0]
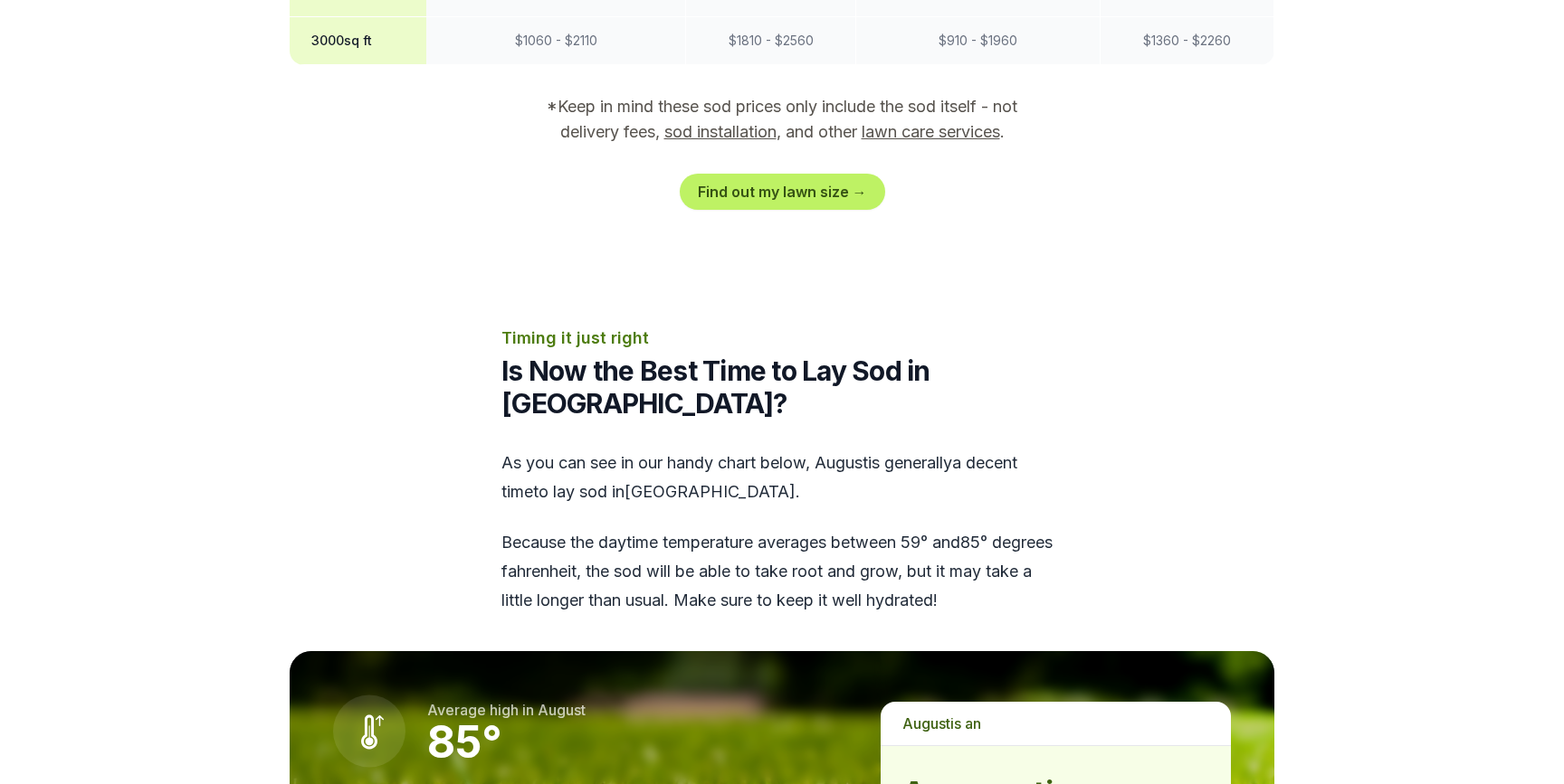
click at [701, 122] on link "sod installation" at bounding box center [720, 131] width 112 height 19
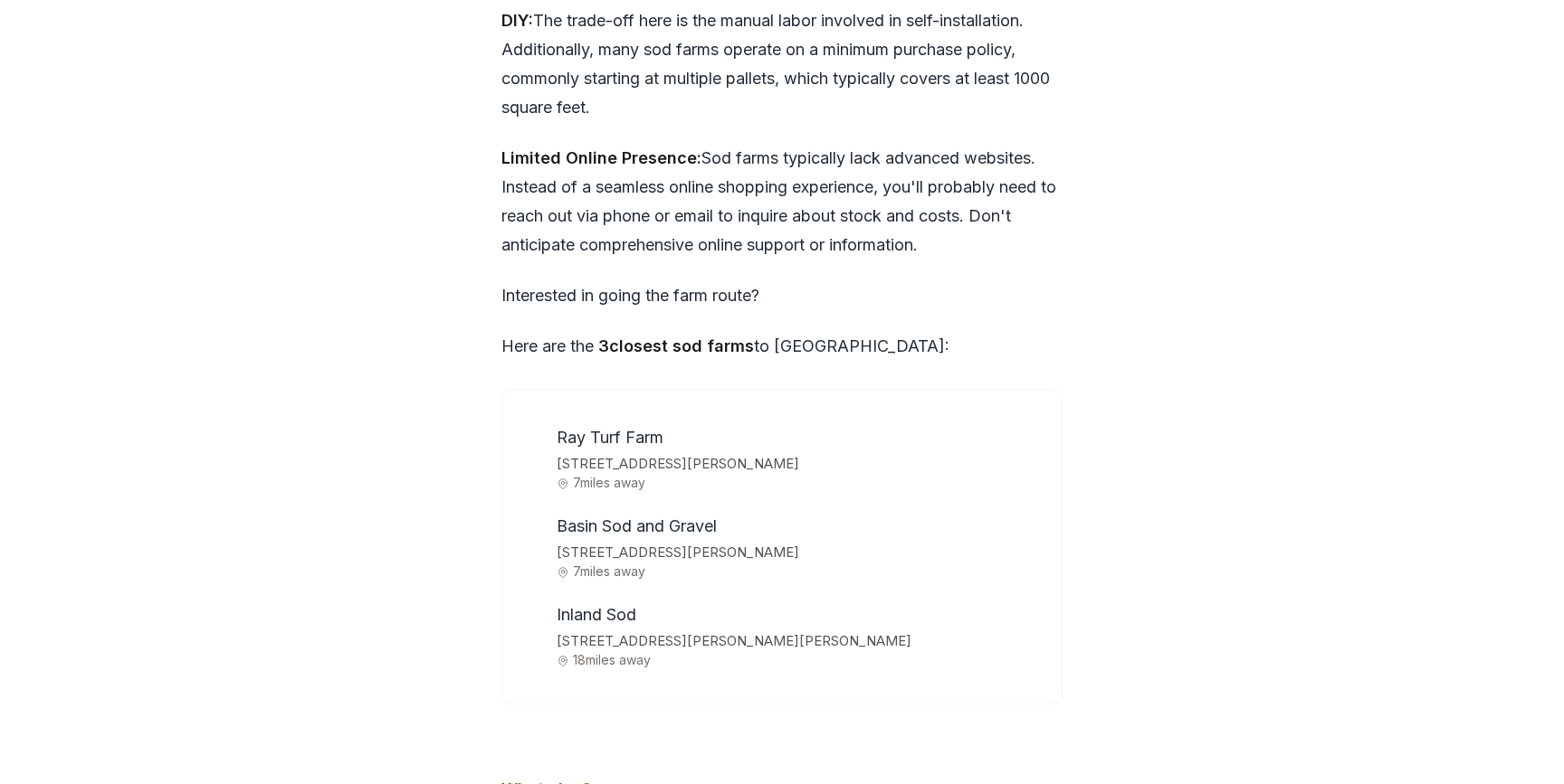
scroll to position [5647, 0]
